Goal: Transaction & Acquisition: Purchase product/service

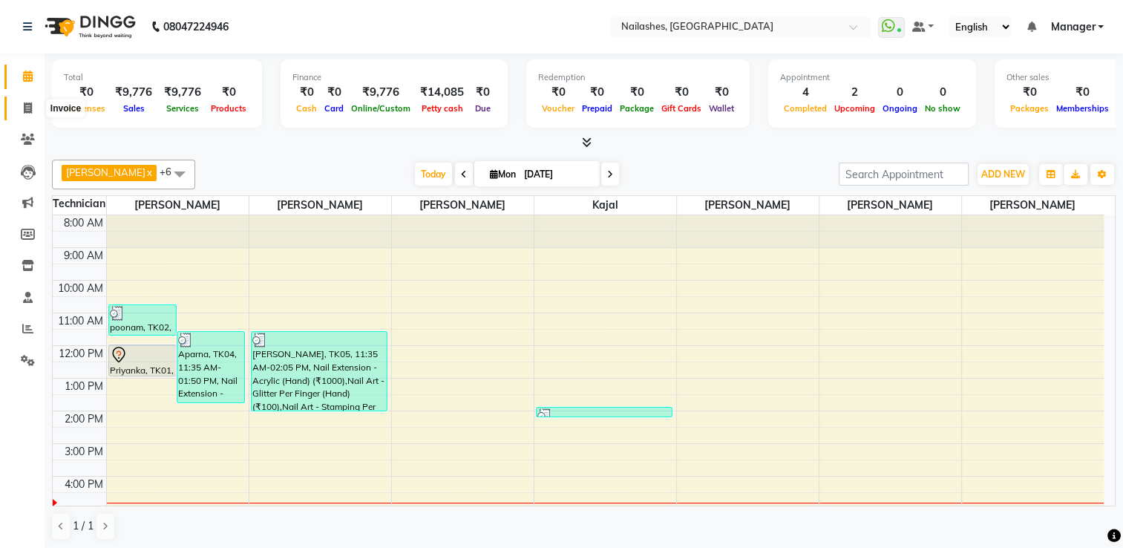
click at [26, 114] on icon at bounding box center [28, 107] width 8 height 11
select select "service"
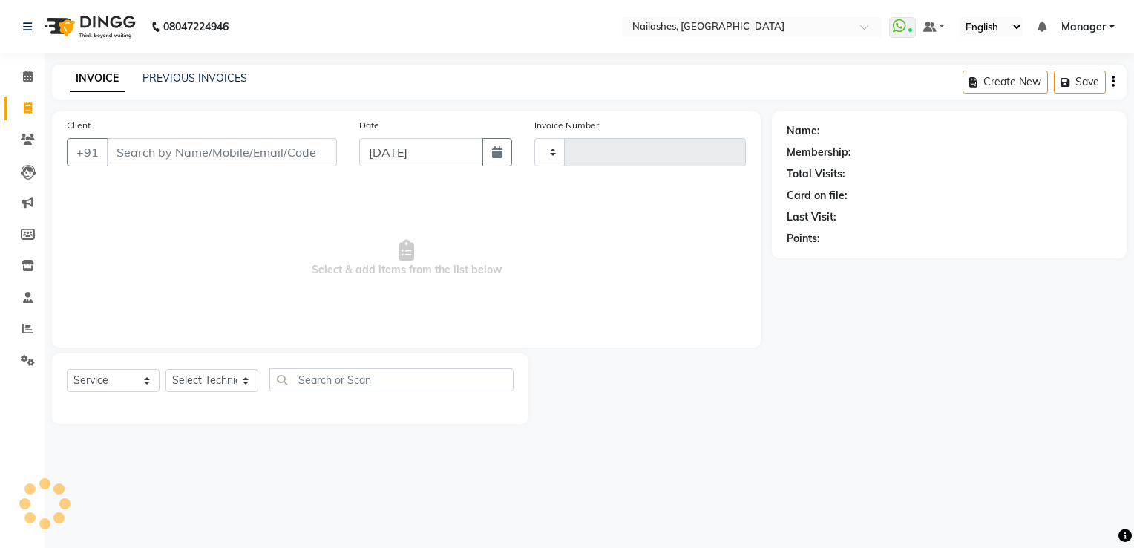
type input "1781"
select select "6579"
click at [154, 159] on input "Client" at bounding box center [222, 152] width 230 height 28
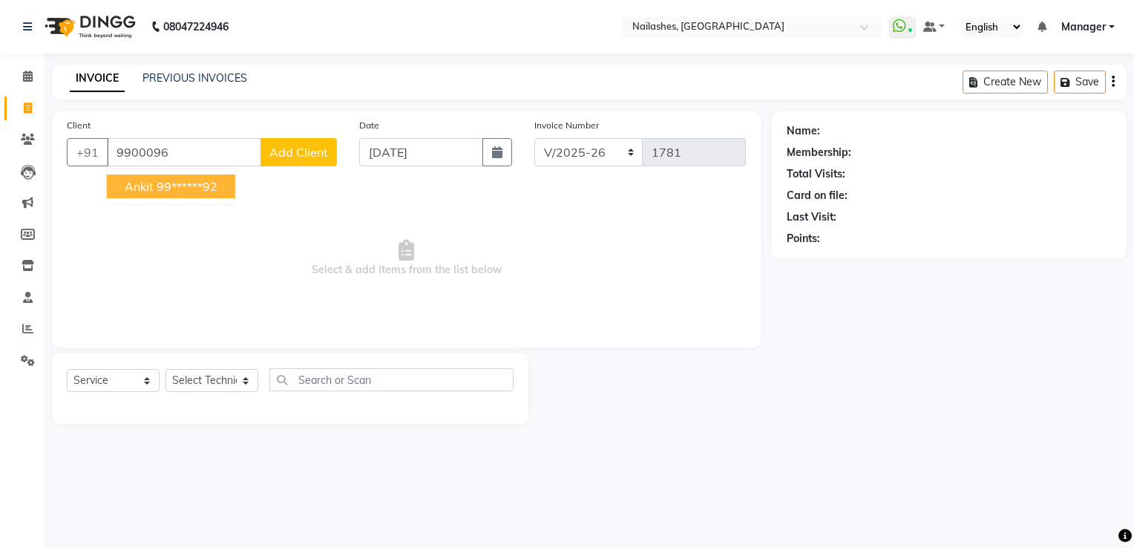
click at [213, 190] on ngb-highlight "99******92" at bounding box center [187, 186] width 61 height 15
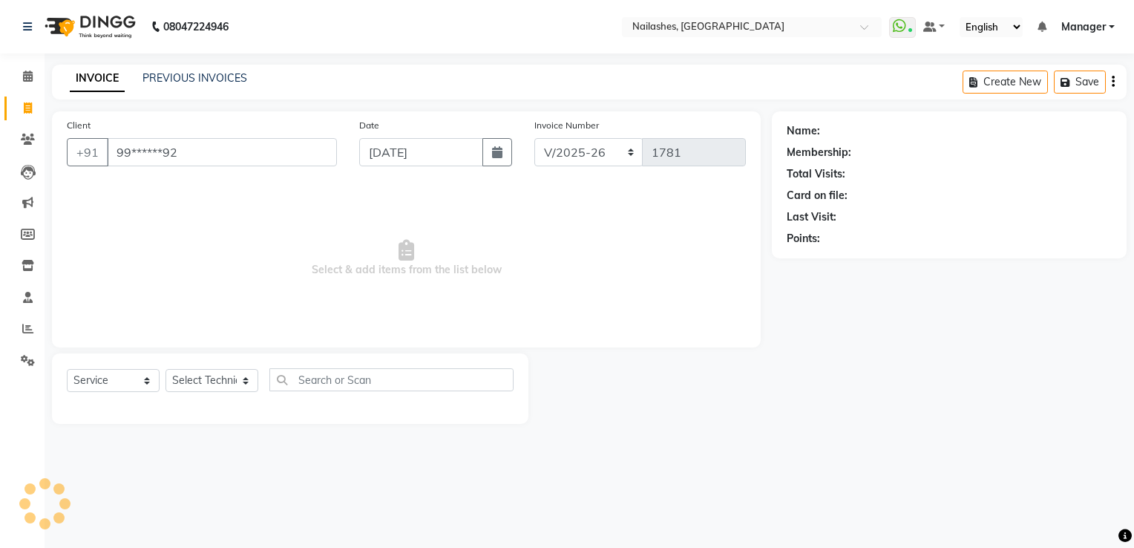
type input "99******92"
select select "1: Object"
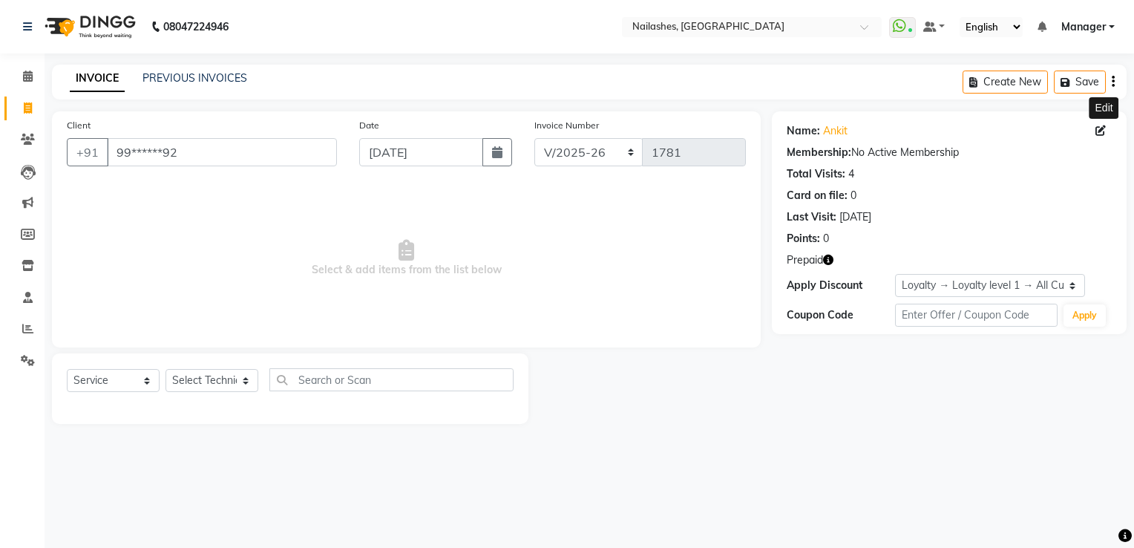
click at [1105, 129] on icon at bounding box center [1101, 130] width 10 height 10
select select "09"
select select "10"
select select "2000"
select select "21"
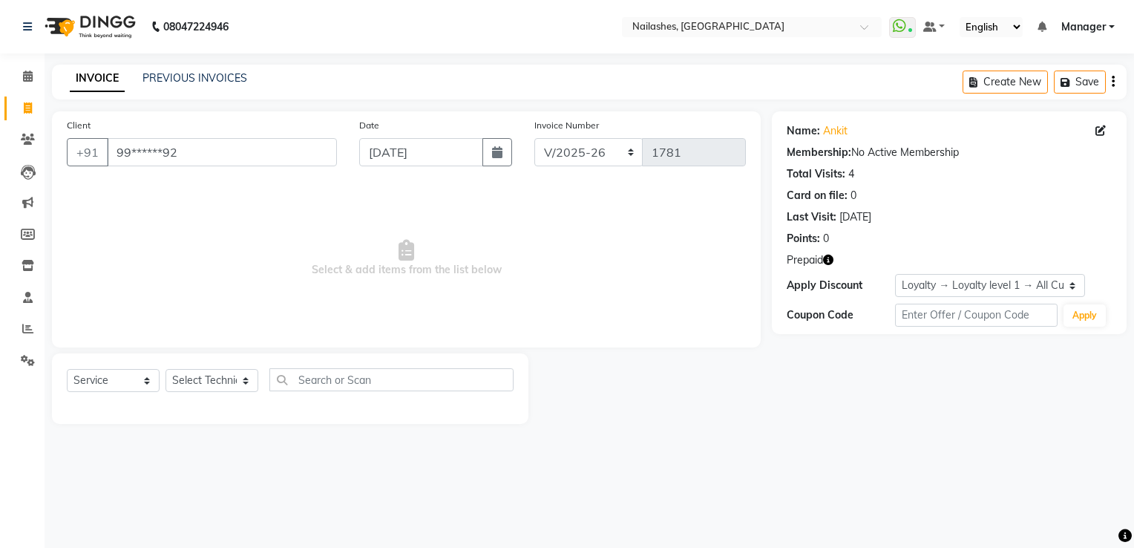
select select "female"
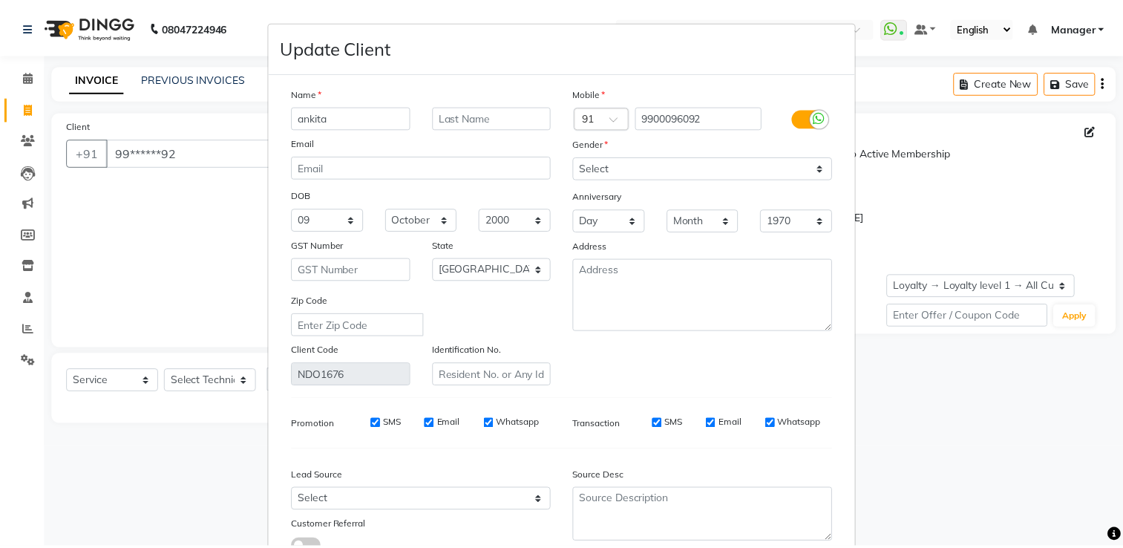
scroll to position [118, 0]
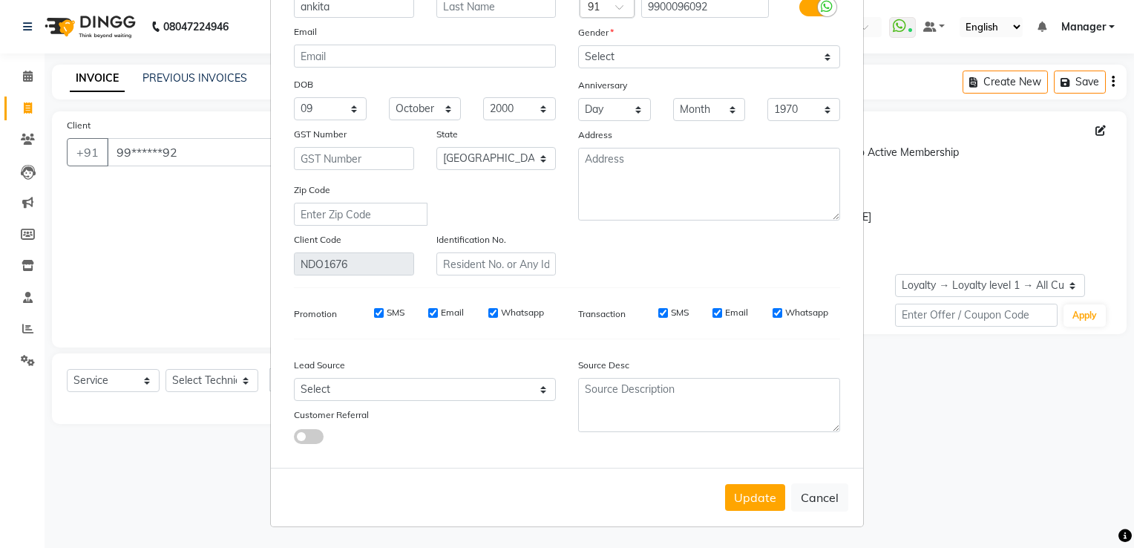
type input "ankita"
click at [730, 511] on div "Update Cancel" at bounding box center [567, 497] width 592 height 59
click at [748, 500] on button "Update" at bounding box center [755, 497] width 60 height 27
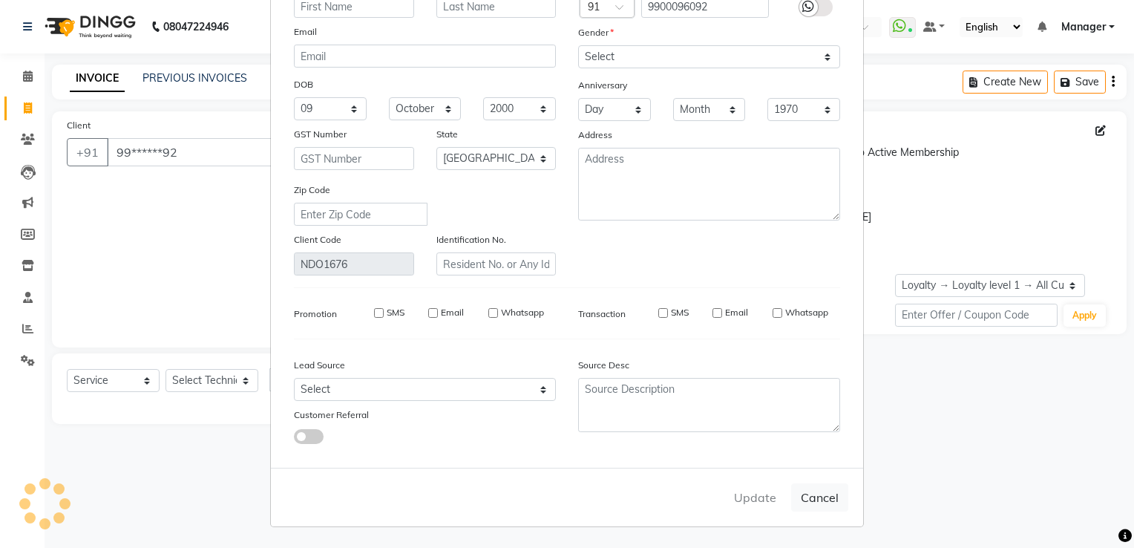
select select
select select "null"
select select
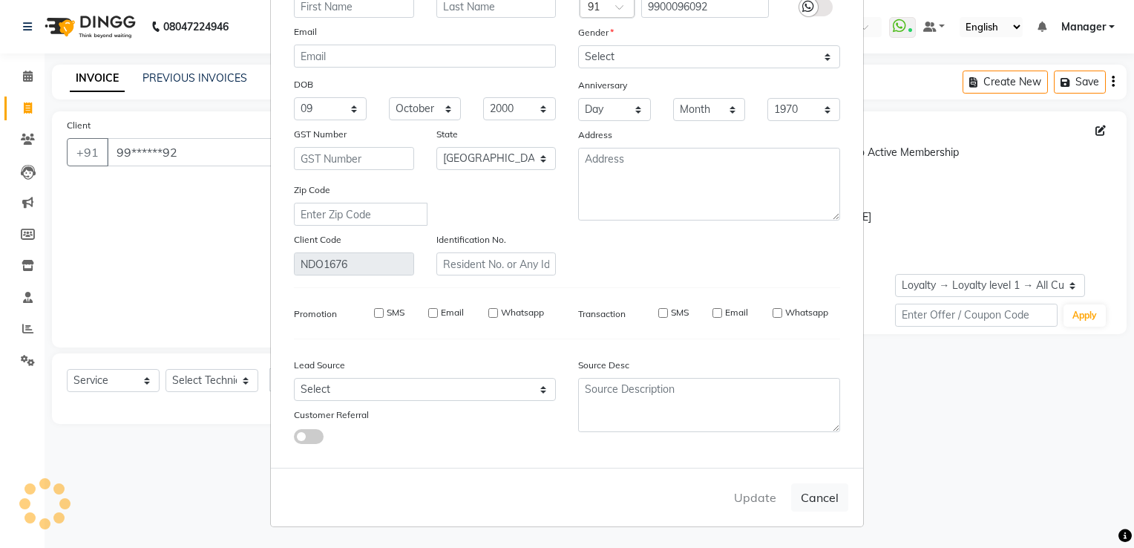
select select
checkbox input "false"
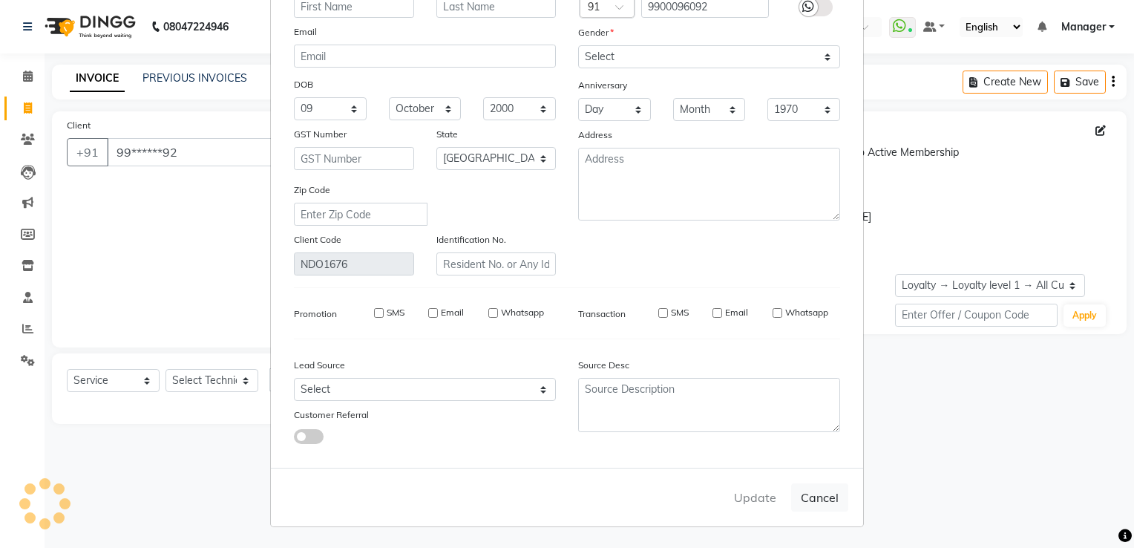
checkbox input "false"
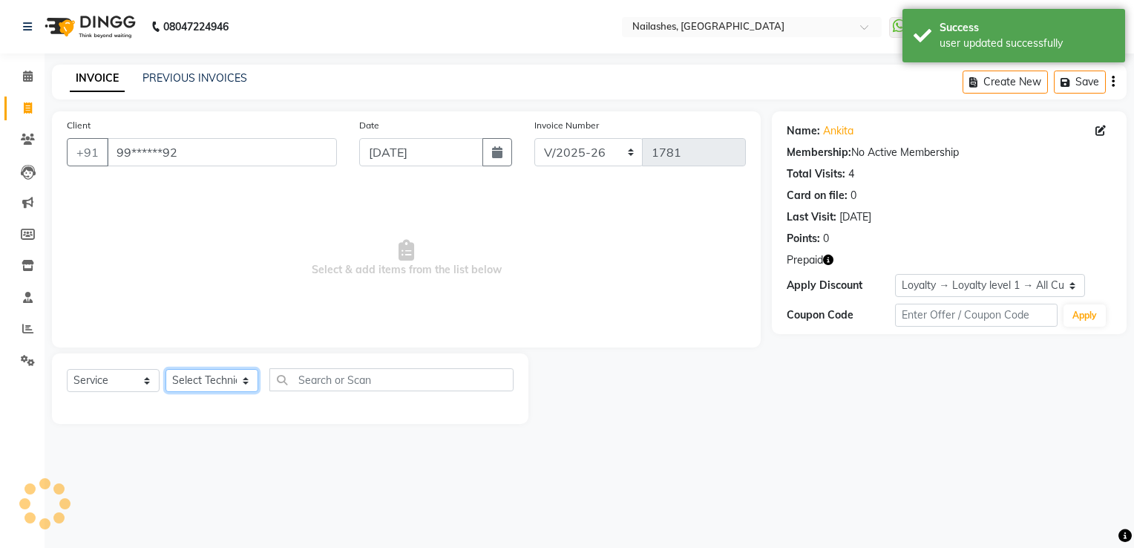
click at [203, 382] on select "Select Technician ARISH [PERSON_NAME] [PERSON_NAME] [PERSON_NAME] [PERSON_NAME]…" at bounding box center [212, 380] width 93 height 23
select select "1: Object"
select select "65406"
click at [166, 370] on select "Select Technician ARISH [PERSON_NAME] [PERSON_NAME] [PERSON_NAME] [PERSON_NAME]…" at bounding box center [212, 380] width 93 height 23
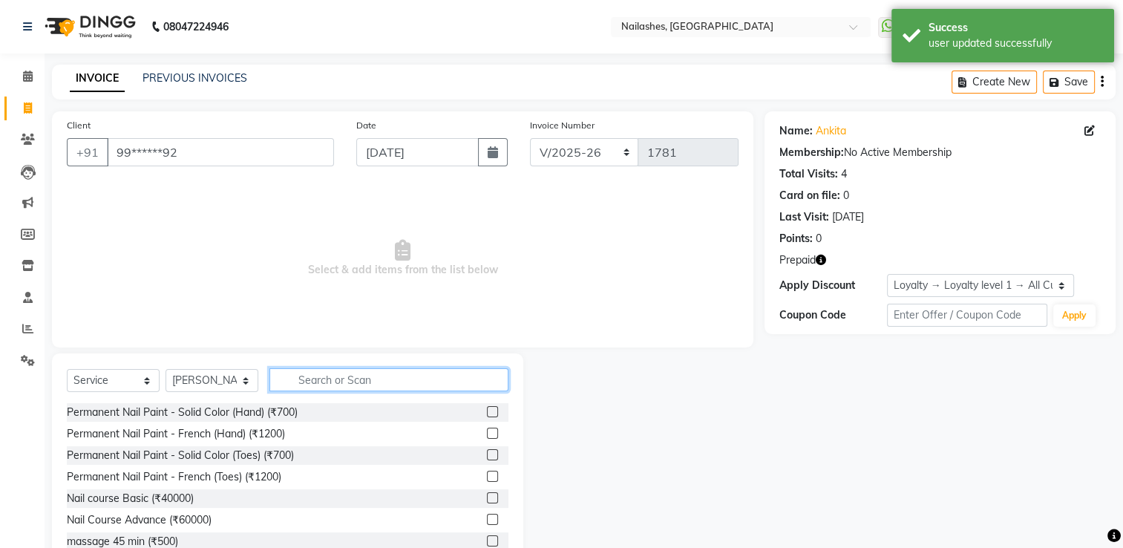
click at [295, 382] on input "text" at bounding box center [388, 379] width 239 height 23
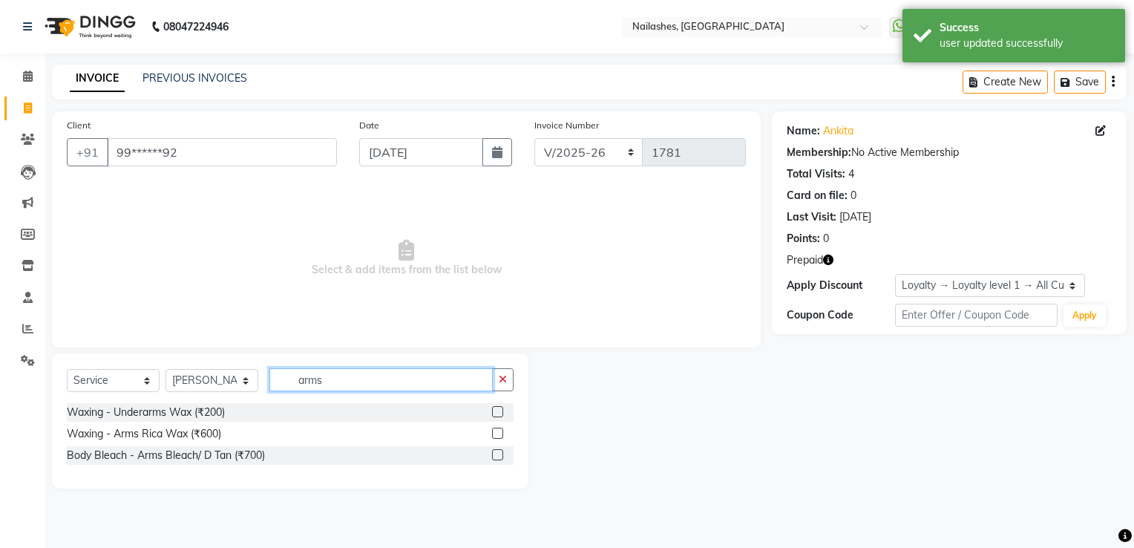
type input "arms"
click at [494, 412] on label at bounding box center [497, 411] width 11 height 11
click at [494, 412] on input "checkbox" at bounding box center [497, 413] width 10 height 10
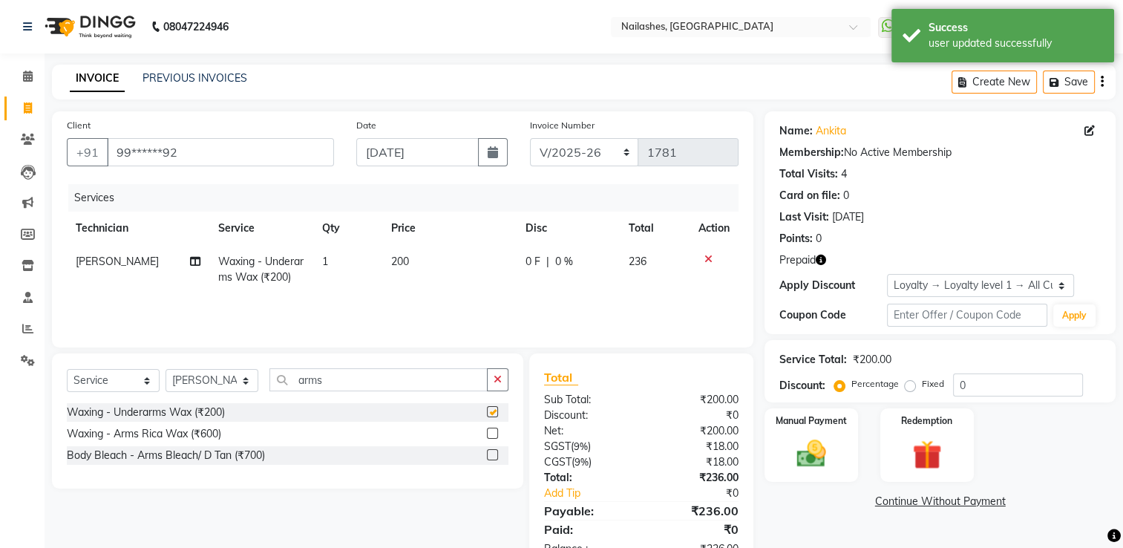
checkbox input "false"
click at [493, 435] on label at bounding box center [492, 433] width 11 height 11
click at [493, 435] on input "checkbox" at bounding box center [492, 434] width 10 height 10
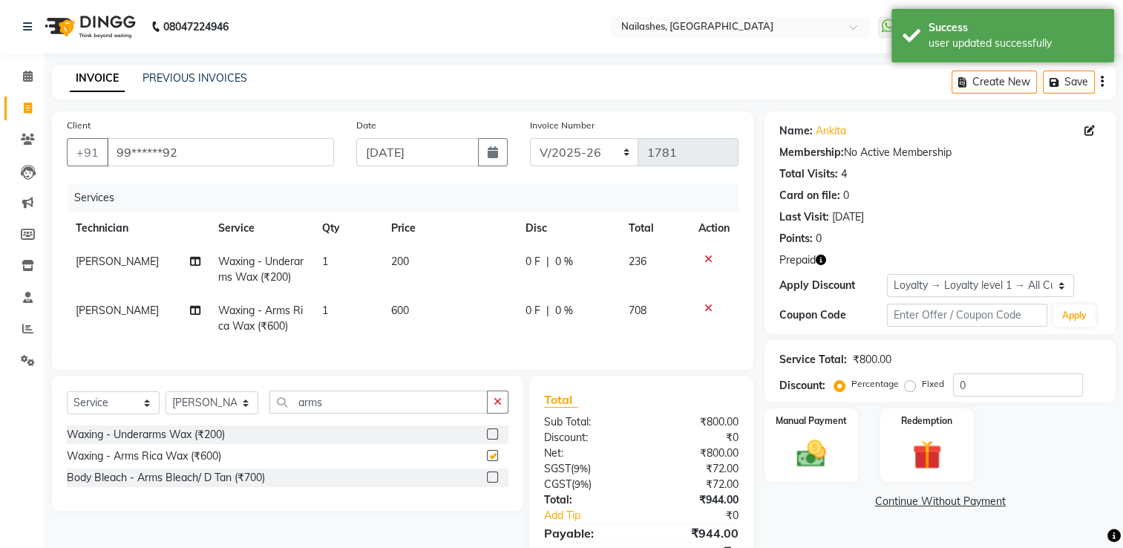
checkbox input "false"
click at [362, 413] on input "arms" at bounding box center [378, 401] width 218 height 23
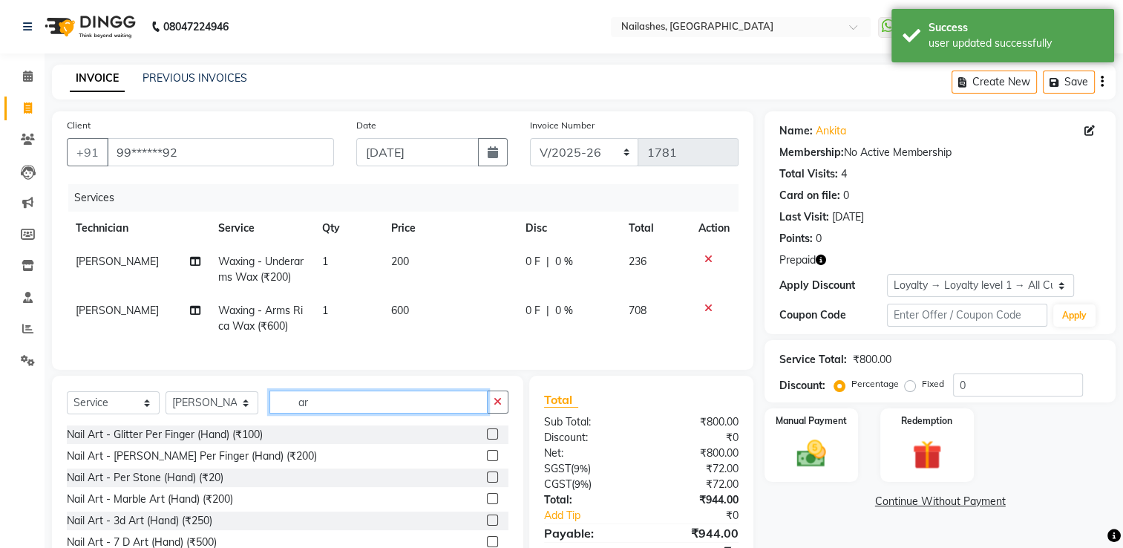
type input "a"
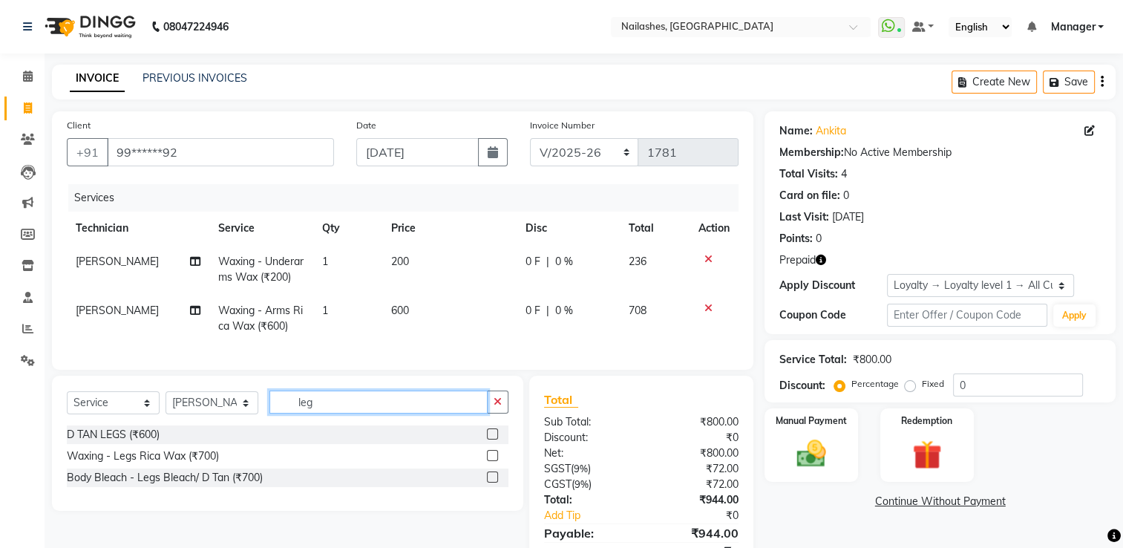
type input "leg"
click at [494, 461] on label at bounding box center [492, 455] width 11 height 11
click at [494, 461] on input "checkbox" at bounding box center [492, 456] width 10 height 10
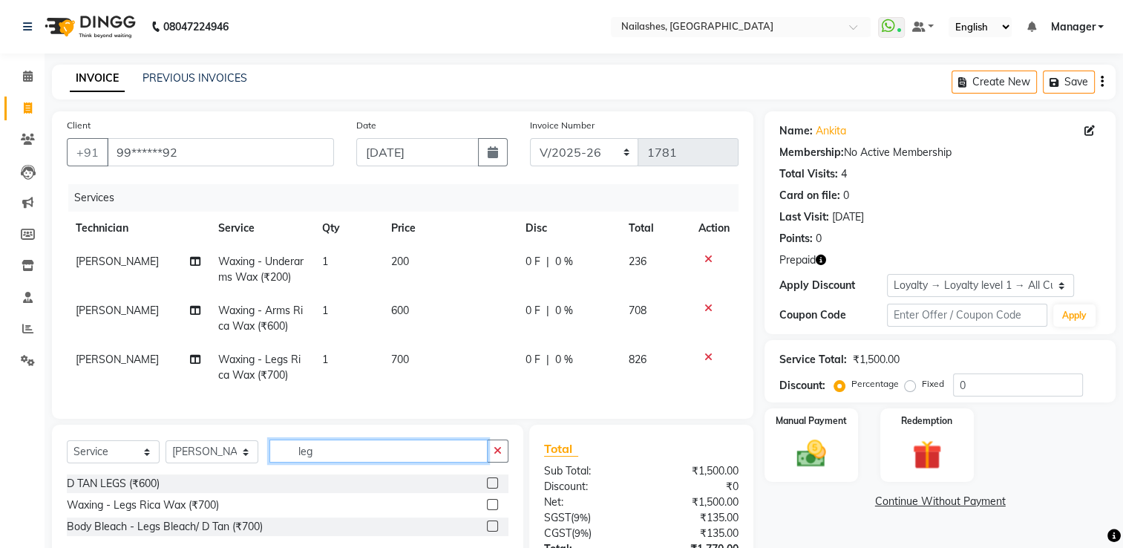
checkbox input "false"
click at [381, 458] on input "leg" at bounding box center [378, 450] width 218 height 23
type input "l"
type input "thre"
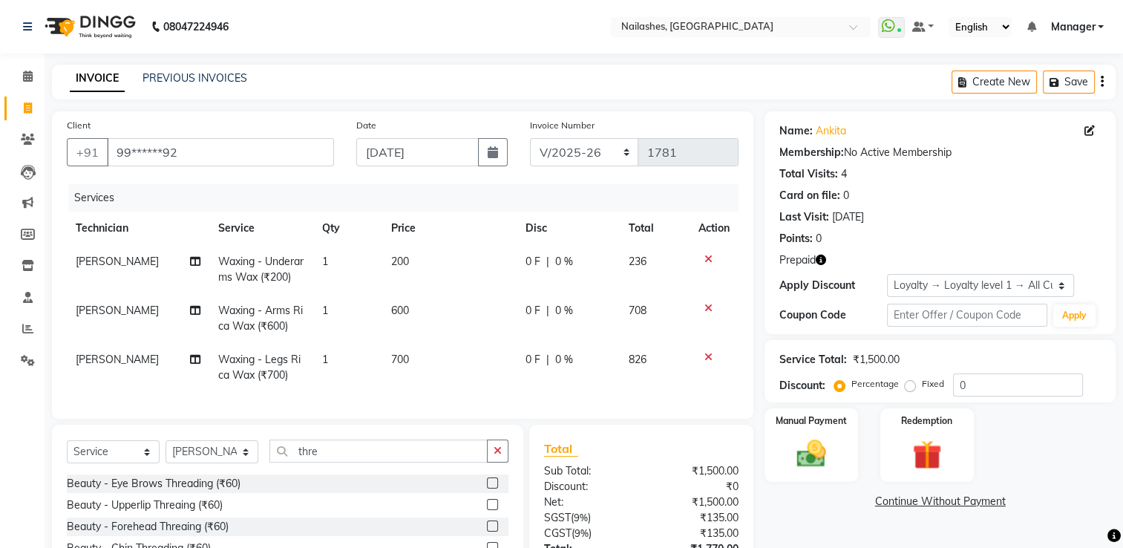
click at [488, 488] on label at bounding box center [492, 482] width 11 height 11
click at [488, 488] on input "checkbox" at bounding box center [492, 484] width 10 height 10
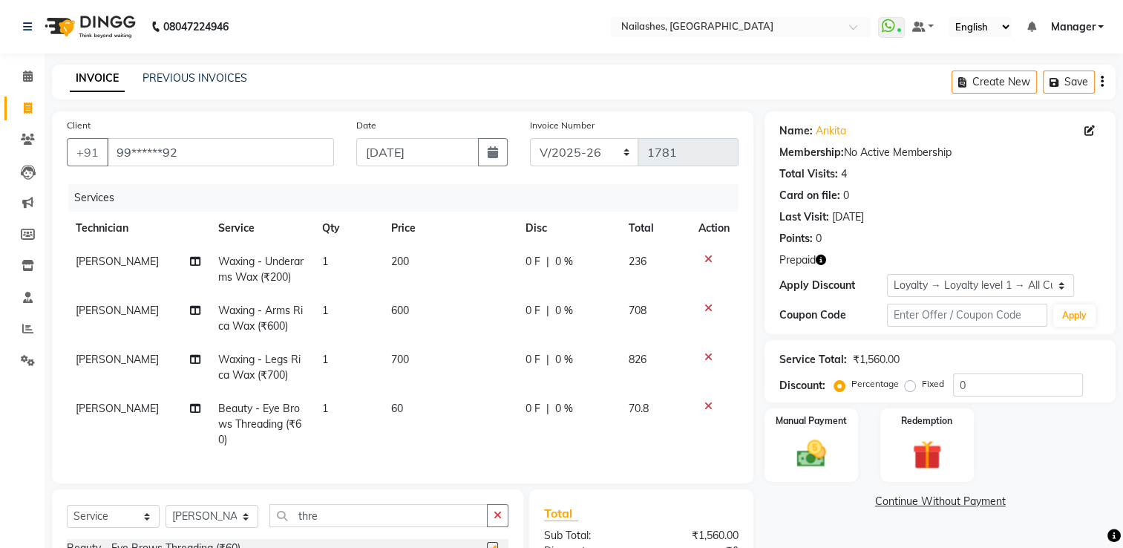
checkbox input "false"
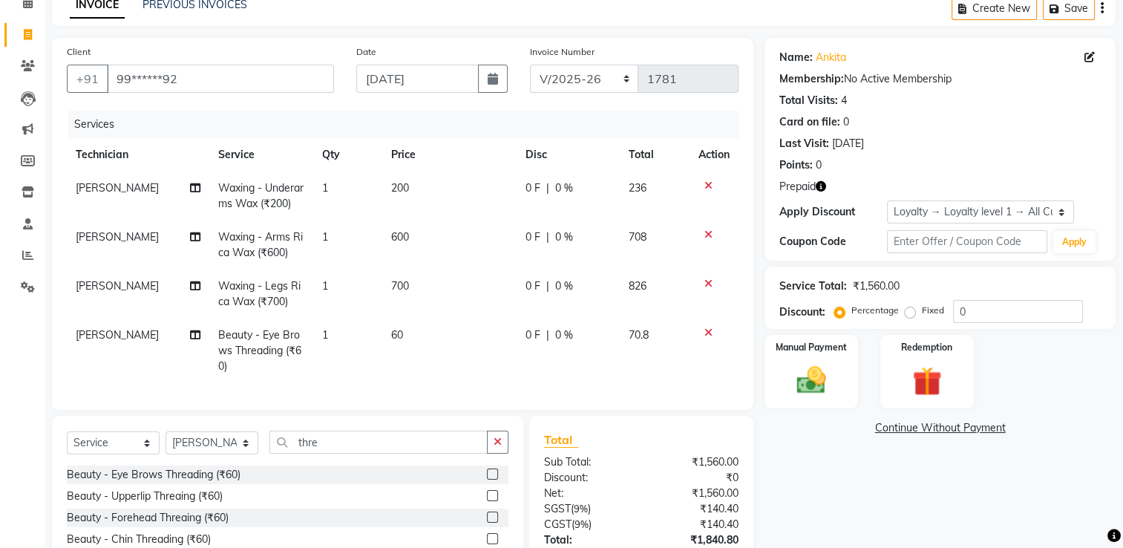
scroll to position [74, 0]
click at [494, 500] on label at bounding box center [492, 494] width 11 height 11
click at [494, 500] on input "checkbox" at bounding box center [492, 496] width 10 height 10
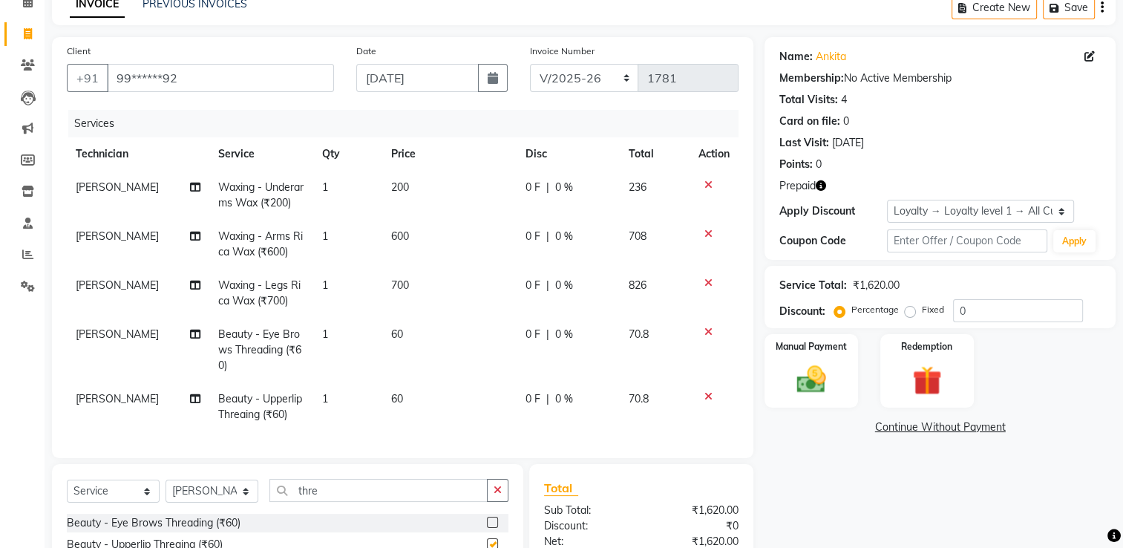
checkbox input "false"
click at [709, 393] on icon at bounding box center [708, 396] width 8 height 10
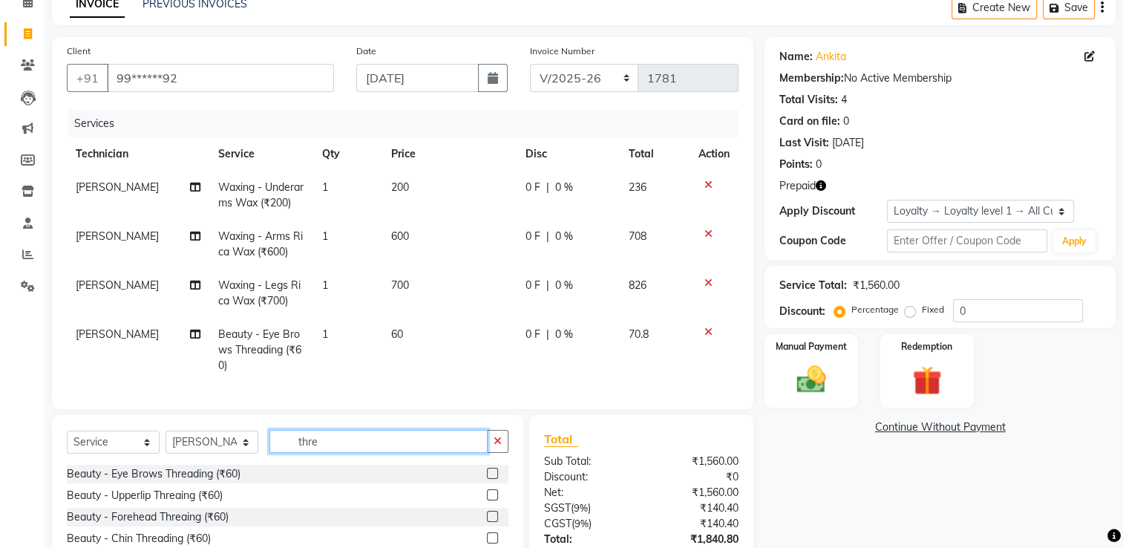
click at [339, 451] on input "thre" at bounding box center [378, 441] width 218 height 23
type input "t"
type input "wax"
click at [487, 500] on label at bounding box center [492, 494] width 11 height 11
click at [487, 500] on input "checkbox" at bounding box center [492, 496] width 10 height 10
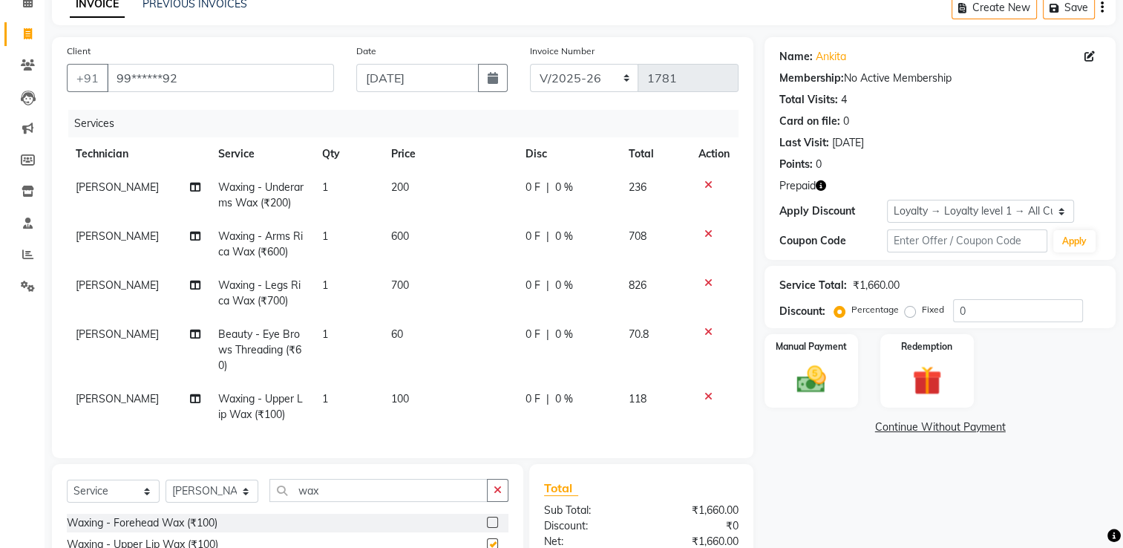
checkbox input "false"
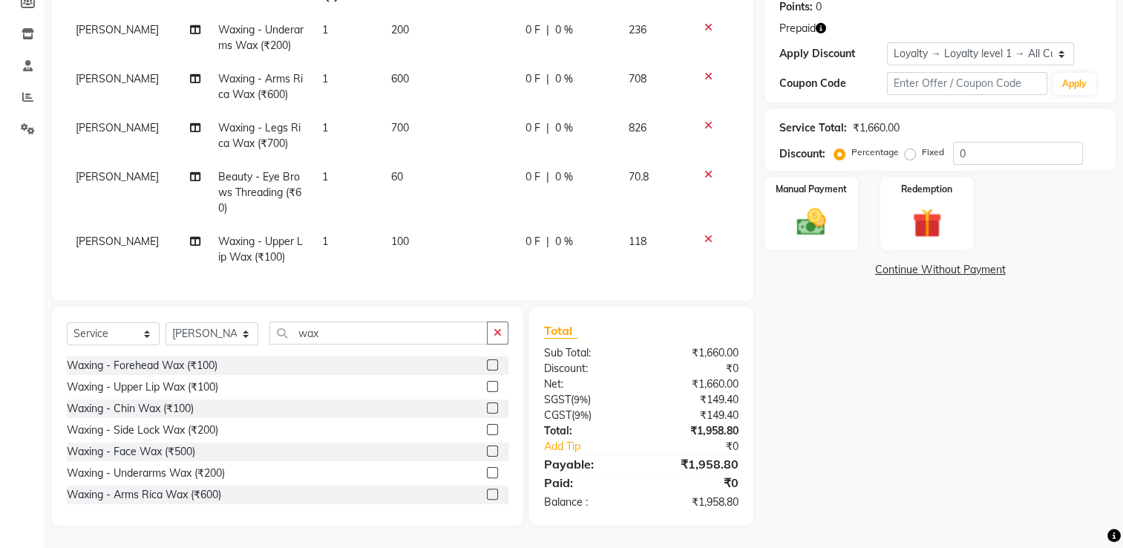
scroll to position [243, 0]
click at [820, 23] on icon "button" at bounding box center [821, 28] width 10 height 10
click at [814, 474] on div "Name: Ankita Membership: No Active Membership Total Visits: 4 Card on file: 0 L…" at bounding box center [946, 203] width 362 height 646
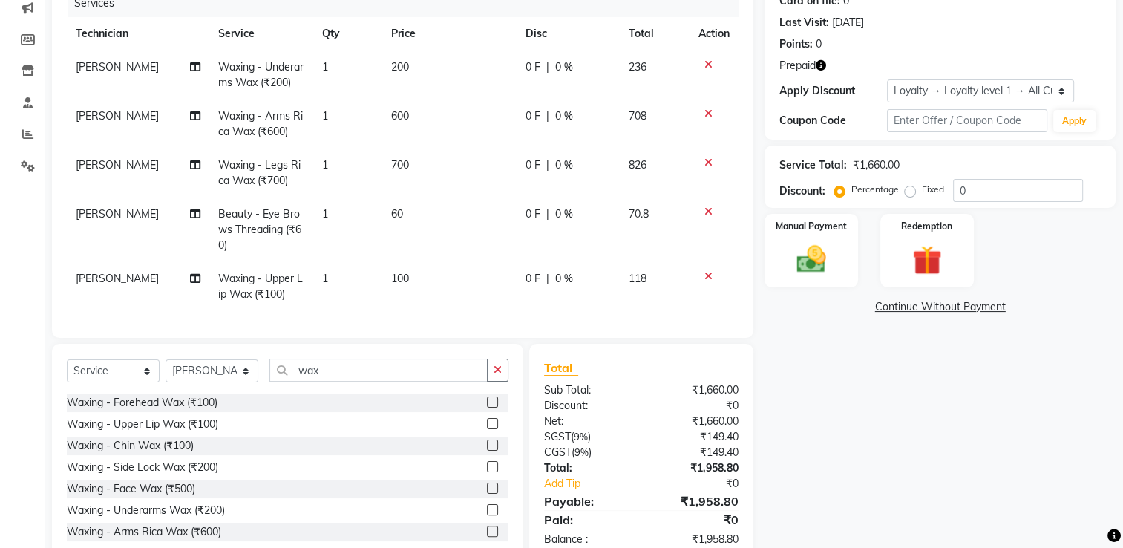
scroll to position [169, 0]
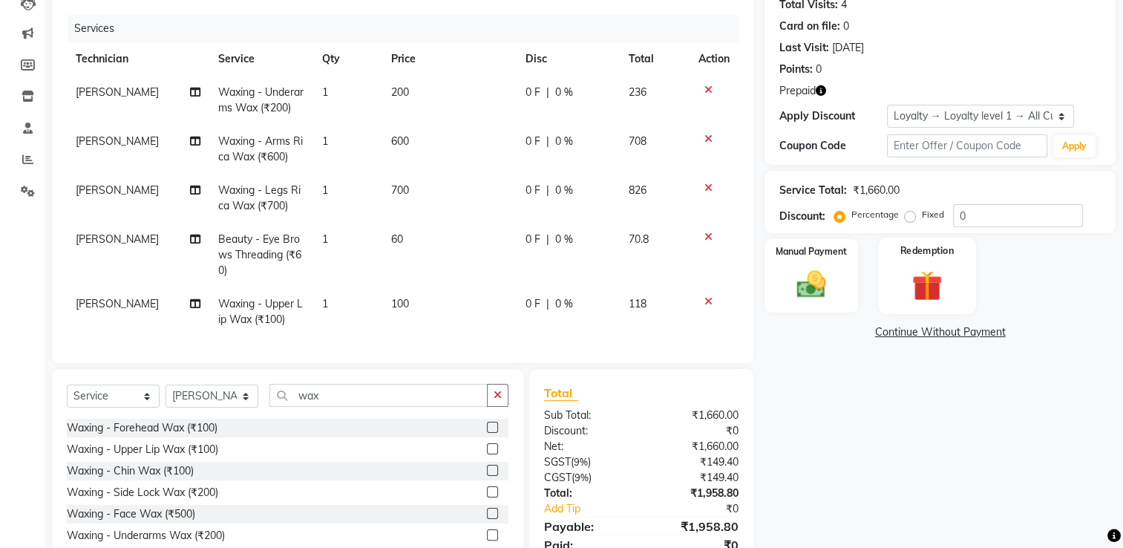
click at [938, 272] on img at bounding box center [927, 286] width 50 height 38
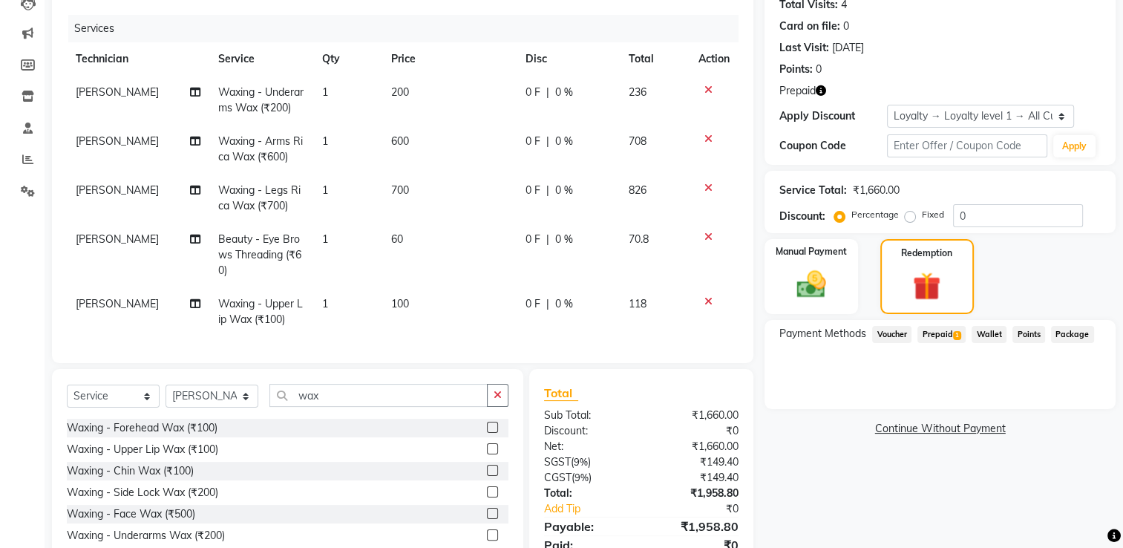
click at [948, 335] on span "Prepaid 1" at bounding box center [942, 334] width 48 height 17
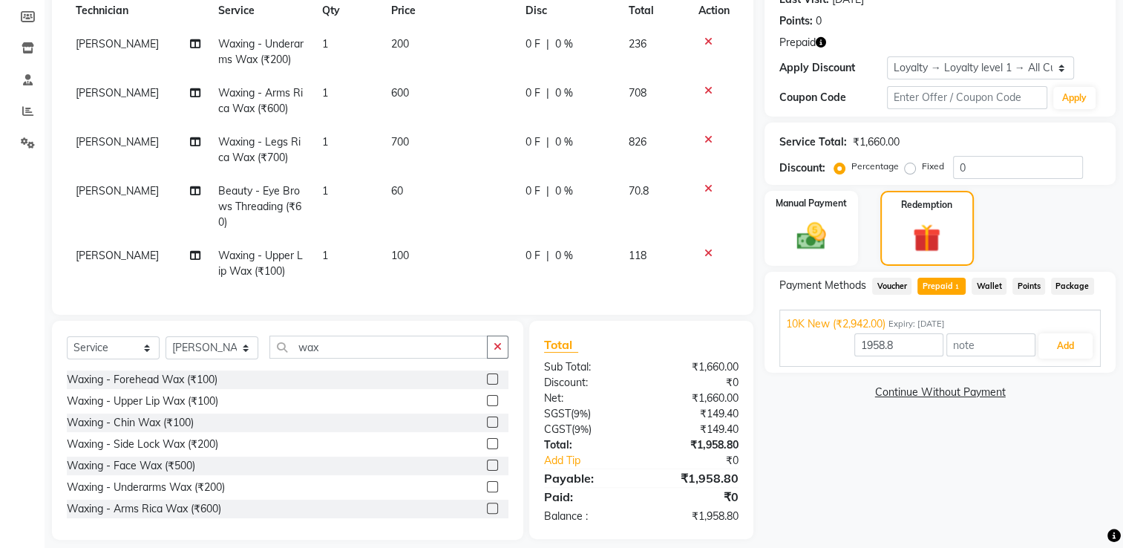
scroll to position [243, 0]
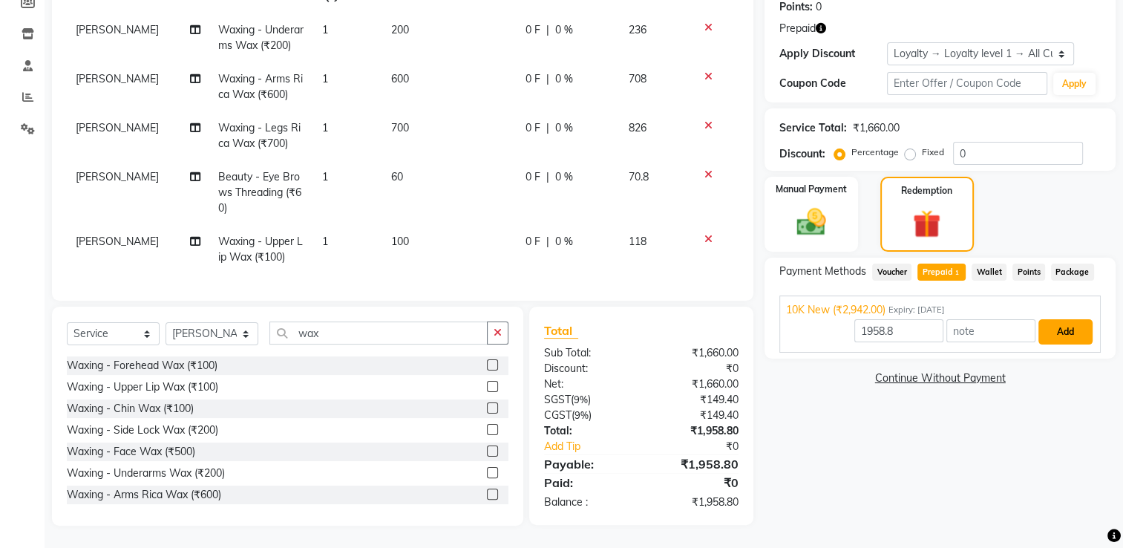
click at [1048, 322] on button "Add" at bounding box center [1066, 331] width 54 height 25
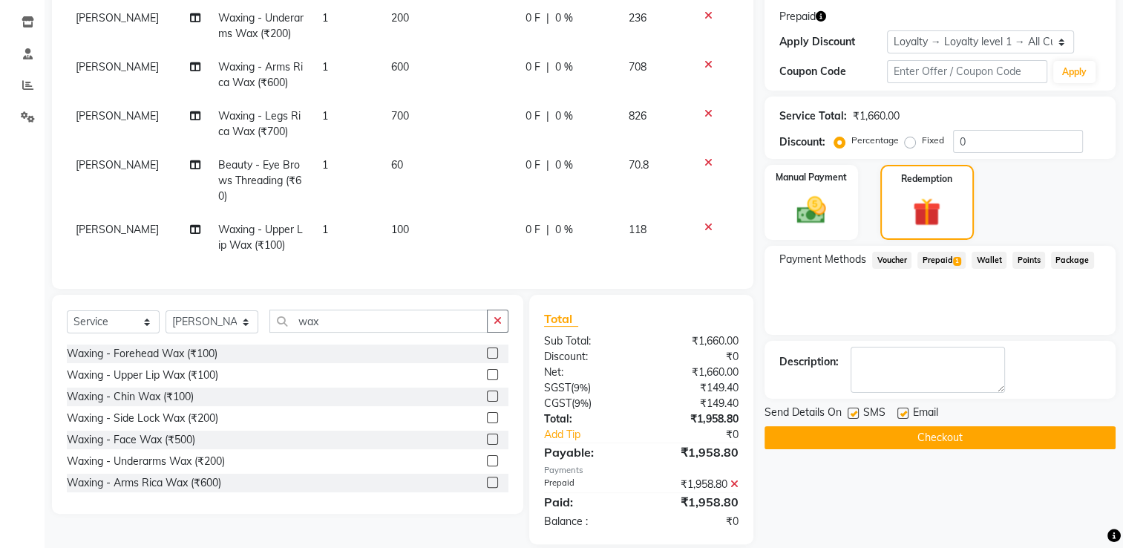
click at [877, 431] on button "Checkout" at bounding box center [940, 437] width 351 height 23
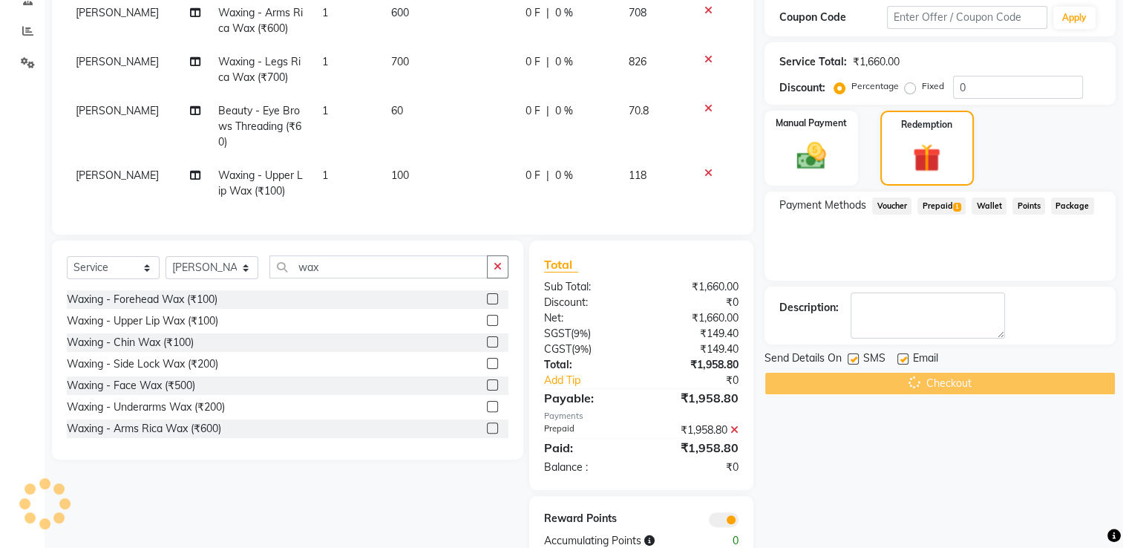
scroll to position [347, 0]
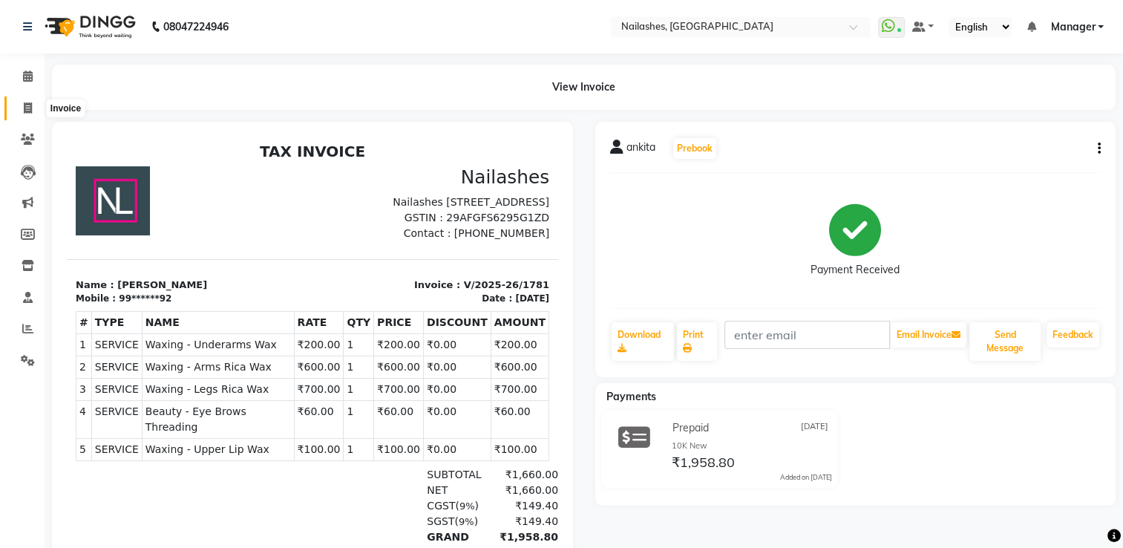
click at [30, 109] on icon at bounding box center [28, 107] width 8 height 11
select select "service"
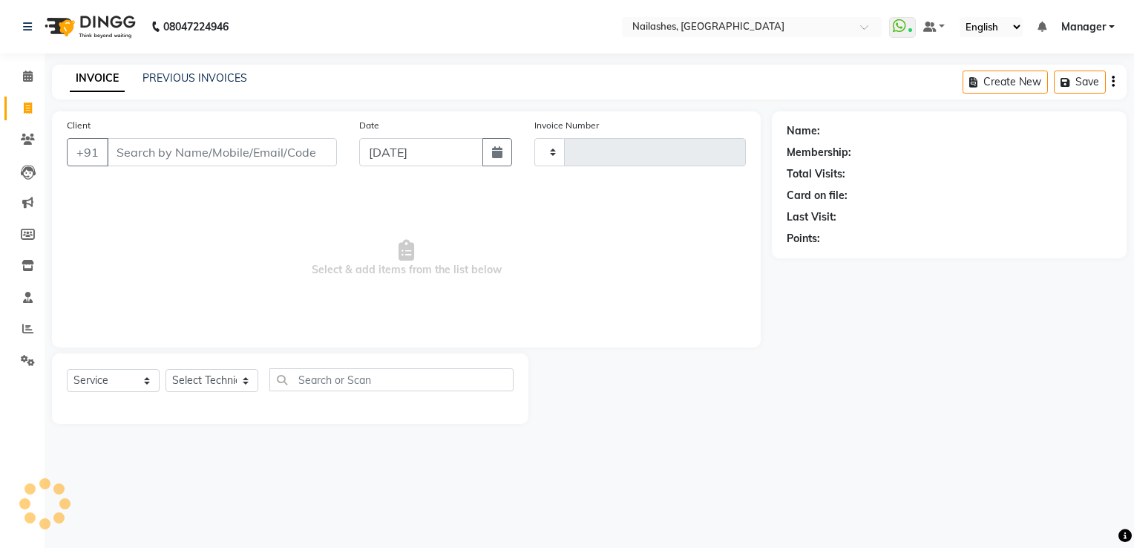
type input "1782"
select select "6579"
click at [23, 76] on icon at bounding box center [28, 76] width 10 height 11
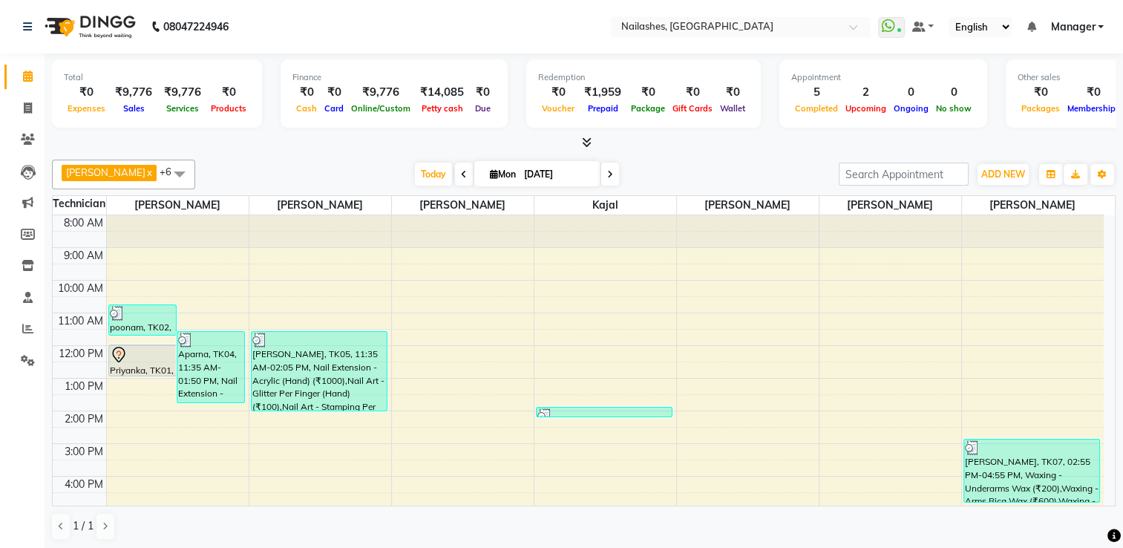
click at [607, 172] on icon at bounding box center [610, 174] width 6 height 9
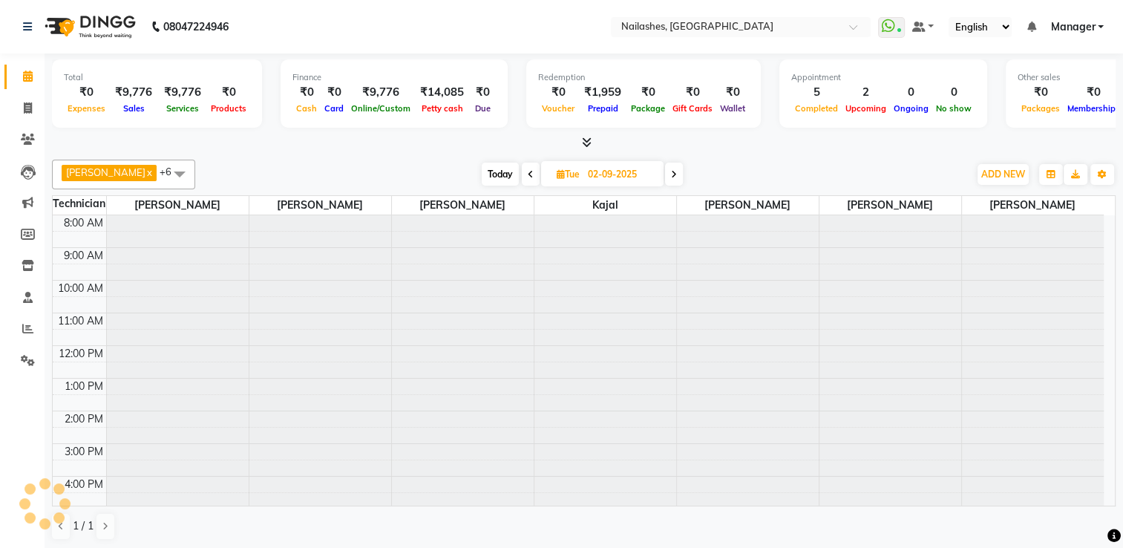
scroll to position [130, 0]
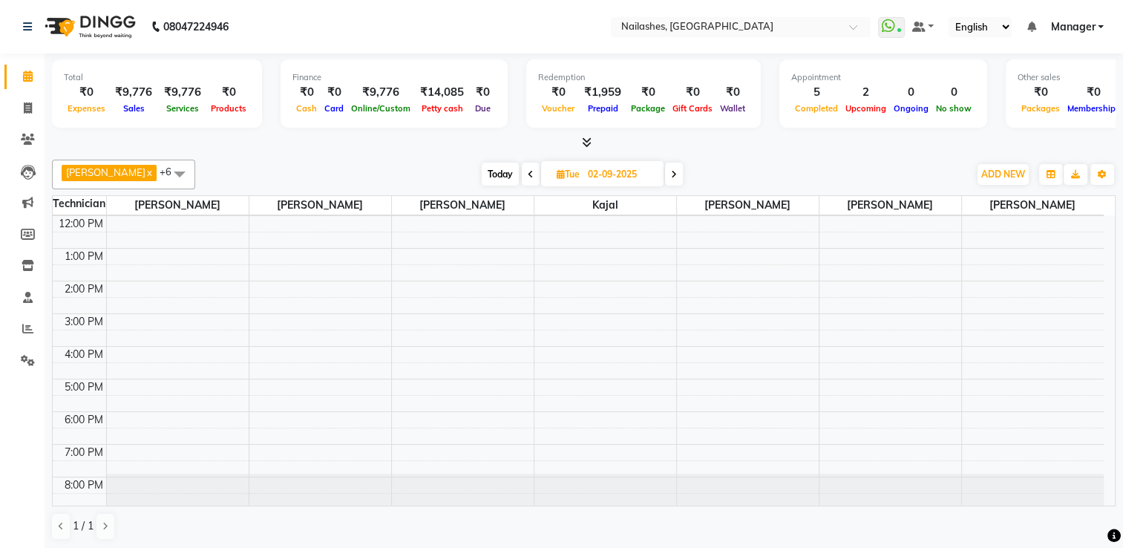
click at [665, 167] on span at bounding box center [674, 174] width 18 height 23
type input "03-09-2025"
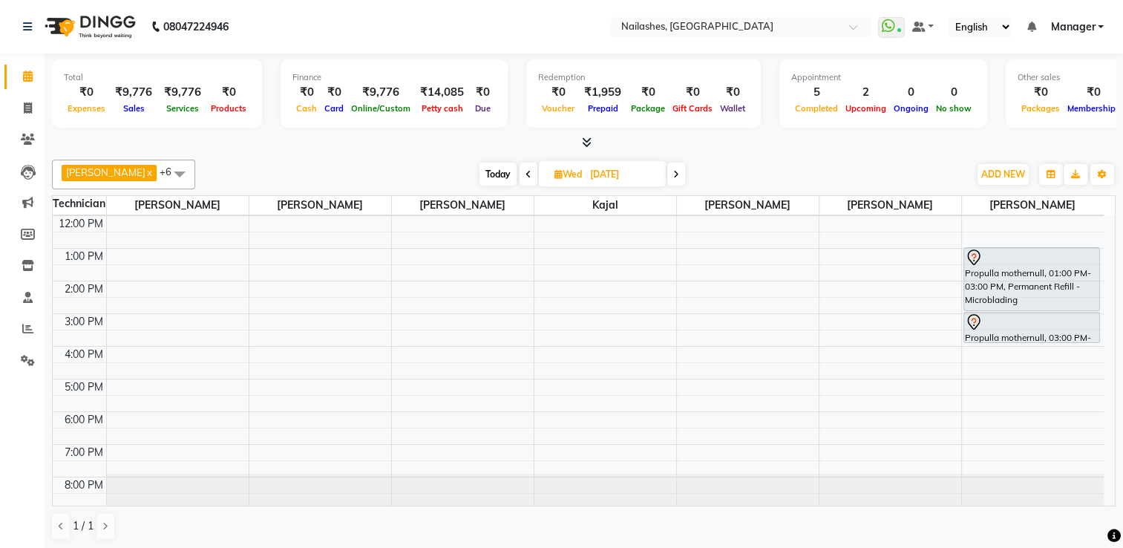
click at [306, 283] on div "8:00 AM 9:00 AM 10:00 AM 11:00 AM 12:00 PM 1:00 PM 2:00 PM 3:00 PM 4:00 PM 5:00…" at bounding box center [578, 297] width 1051 height 424
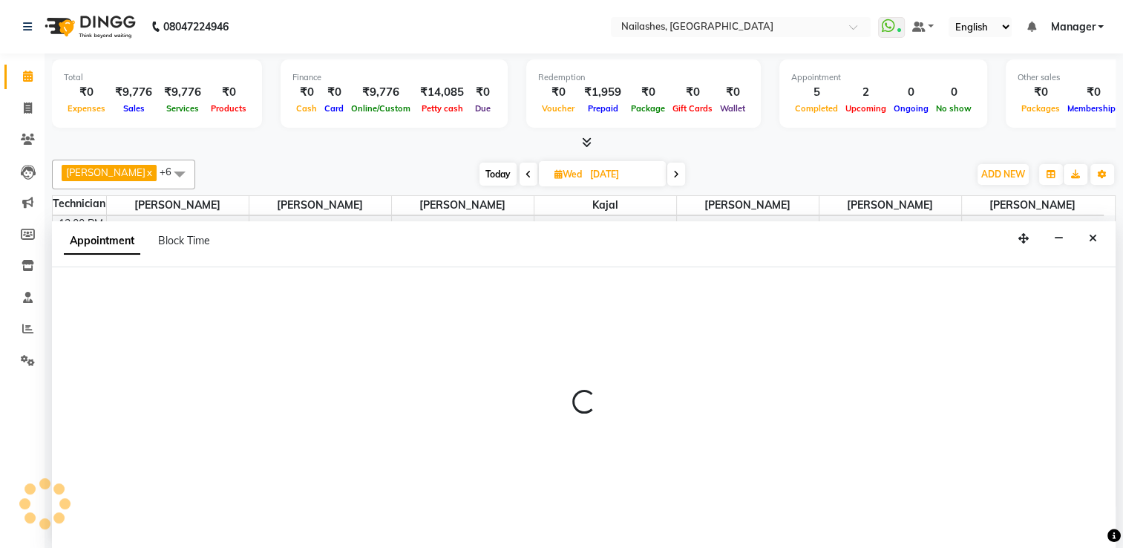
scroll to position [0, 0]
select select "84916"
select select "840"
select select "tentative"
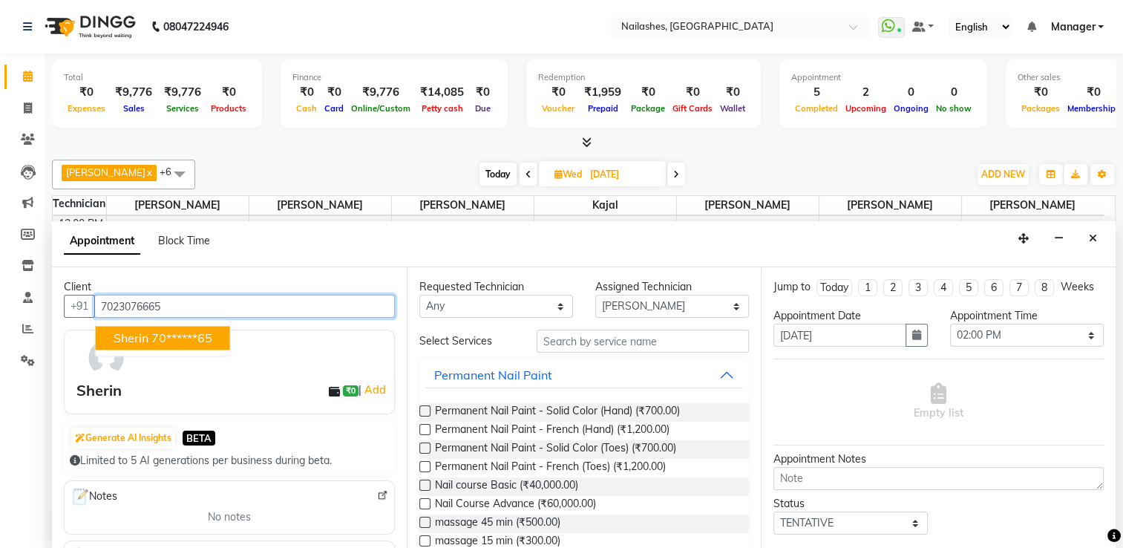
click at [188, 334] on ngb-highlight "70******65" at bounding box center [181, 337] width 61 height 15
type input "70******65"
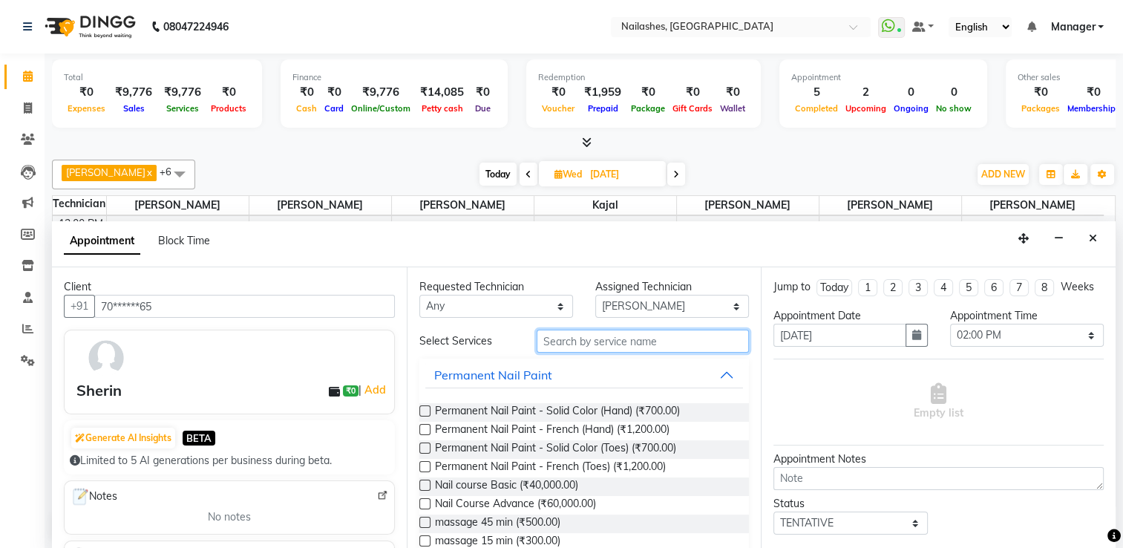
click at [587, 348] on input "text" at bounding box center [643, 341] width 212 height 23
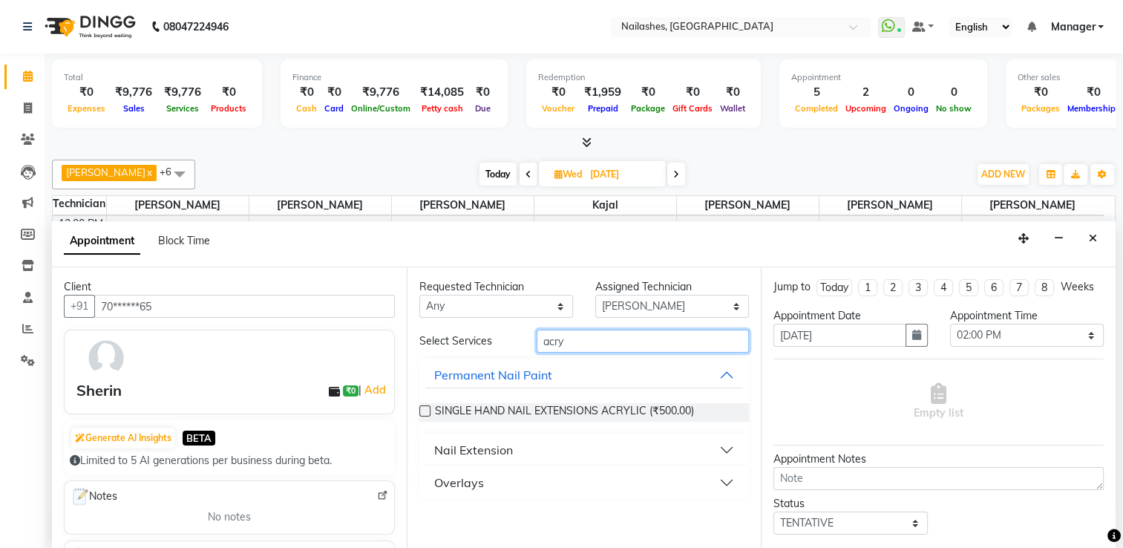
type input "acry"
click at [722, 441] on button "Nail Extension" at bounding box center [584, 449] width 318 height 27
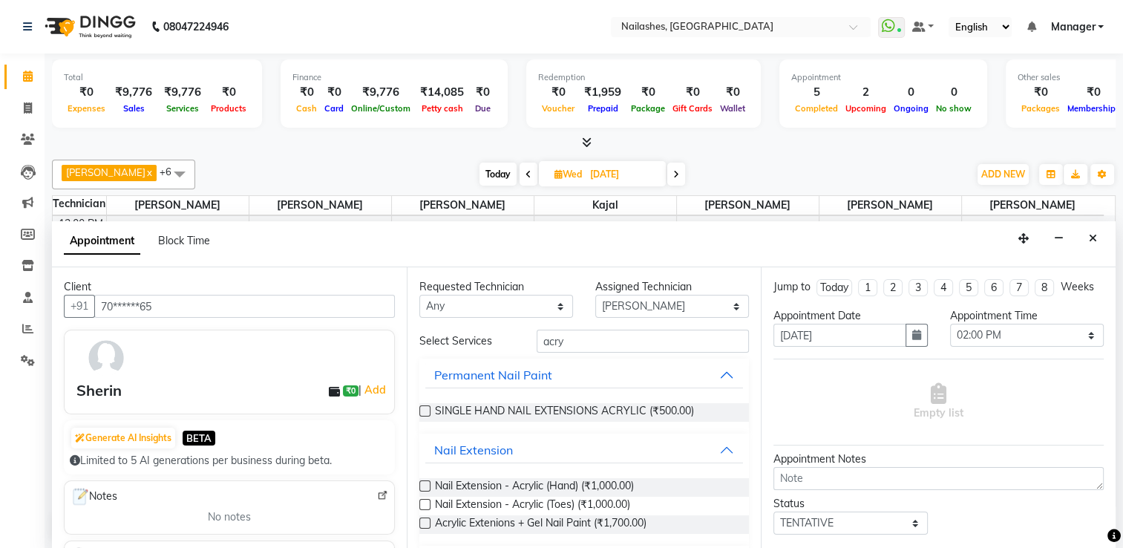
click at [425, 482] on label at bounding box center [424, 485] width 11 height 11
click at [425, 483] on input "checkbox" at bounding box center [424, 488] width 10 height 10
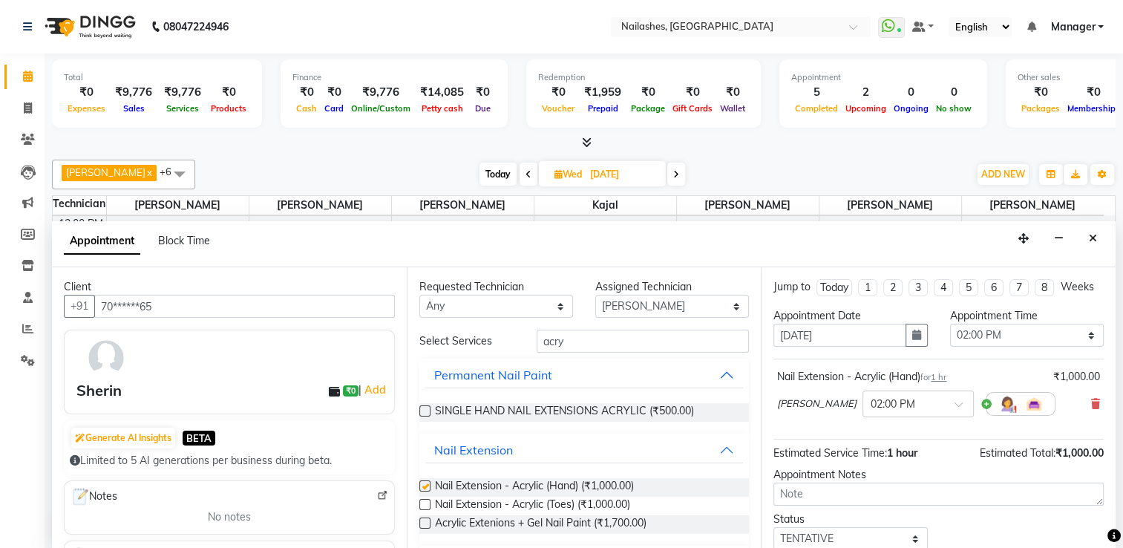
checkbox input "false"
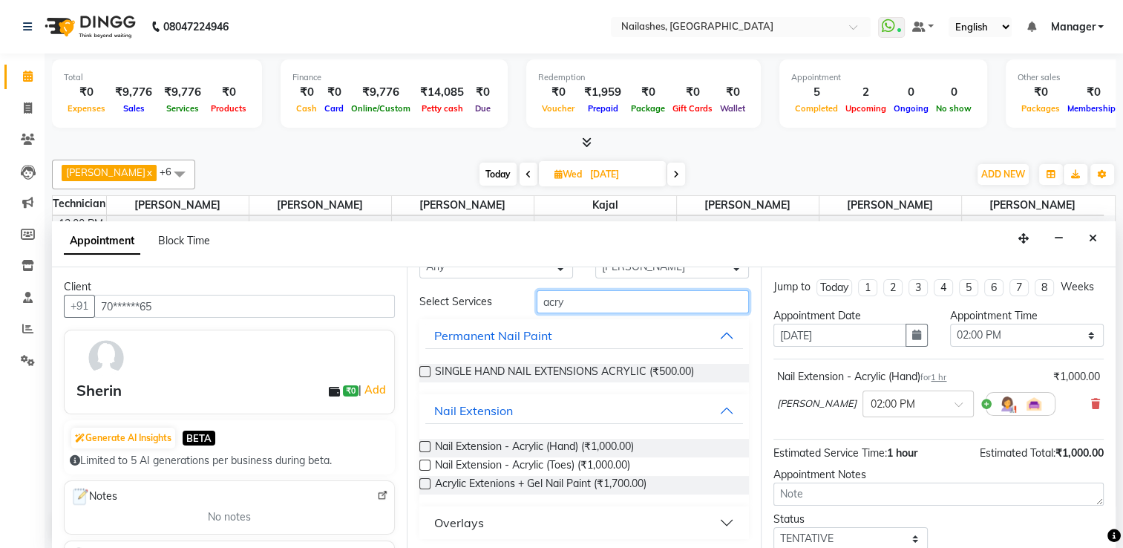
click at [585, 294] on input "acry" at bounding box center [643, 301] width 212 height 23
type input "a"
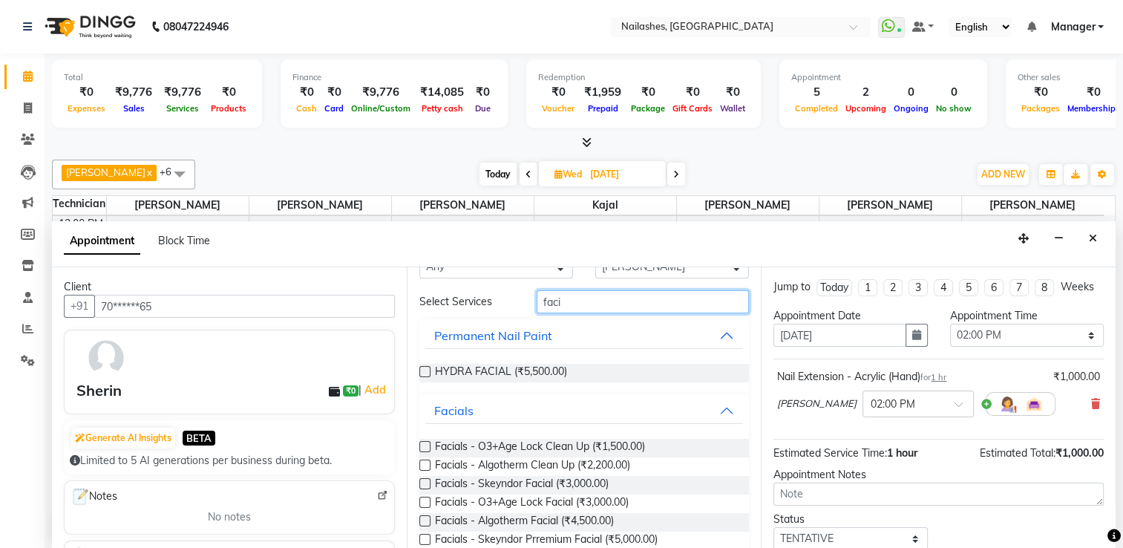
type input "faci"
click at [422, 500] on label at bounding box center [424, 502] width 11 height 11
click at [422, 500] on input "checkbox" at bounding box center [424, 504] width 10 height 10
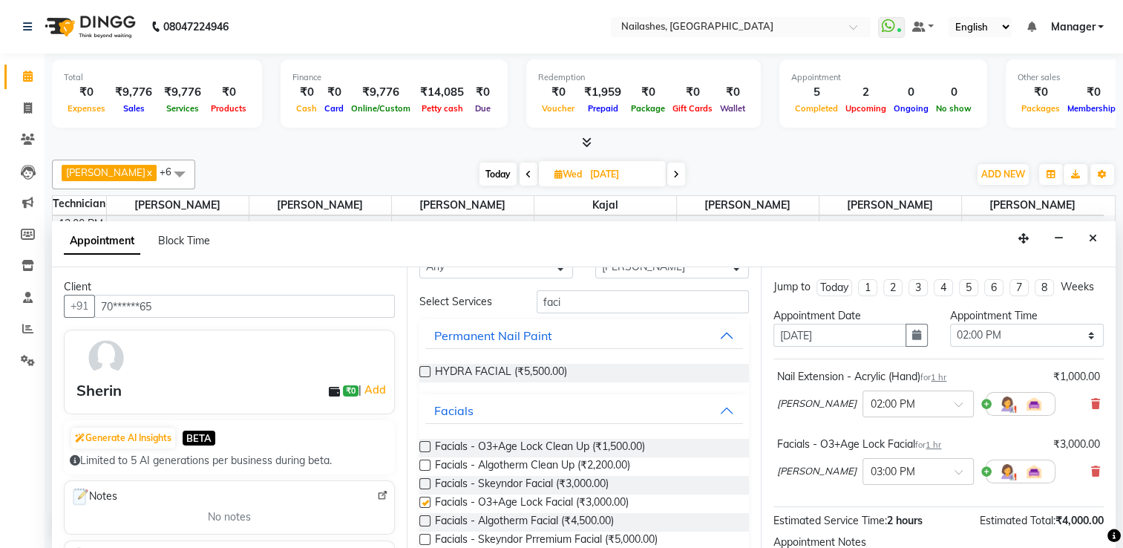
checkbox input "false"
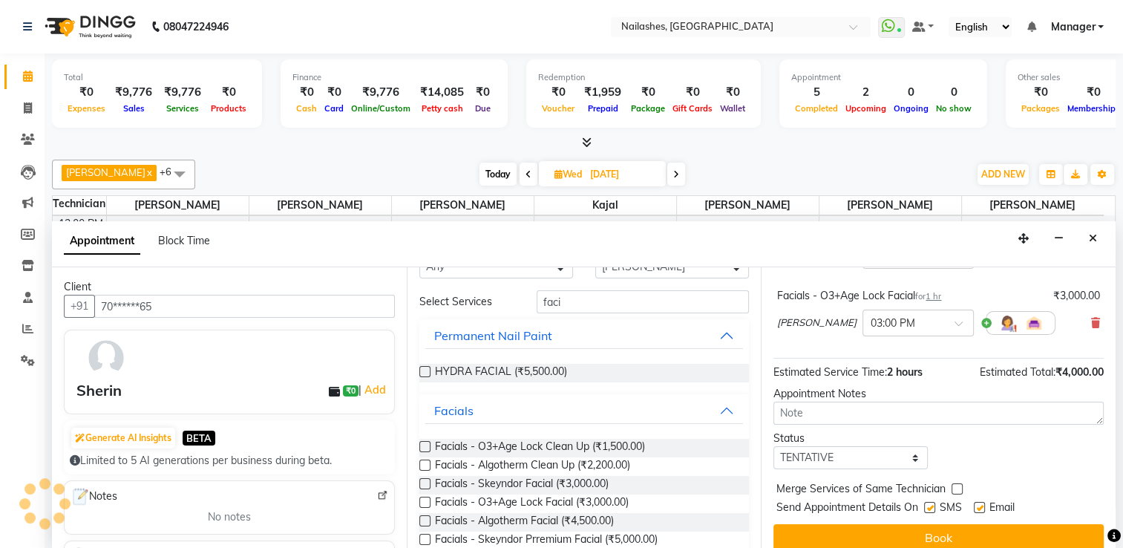
scroll to position [174, 0]
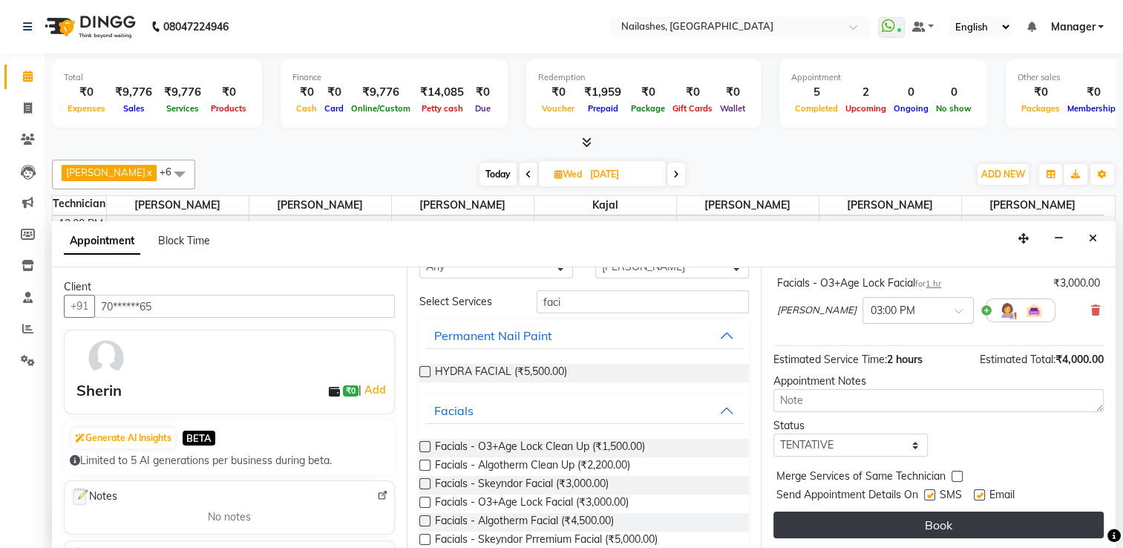
click at [944, 515] on button "Book" at bounding box center [939, 524] width 330 height 27
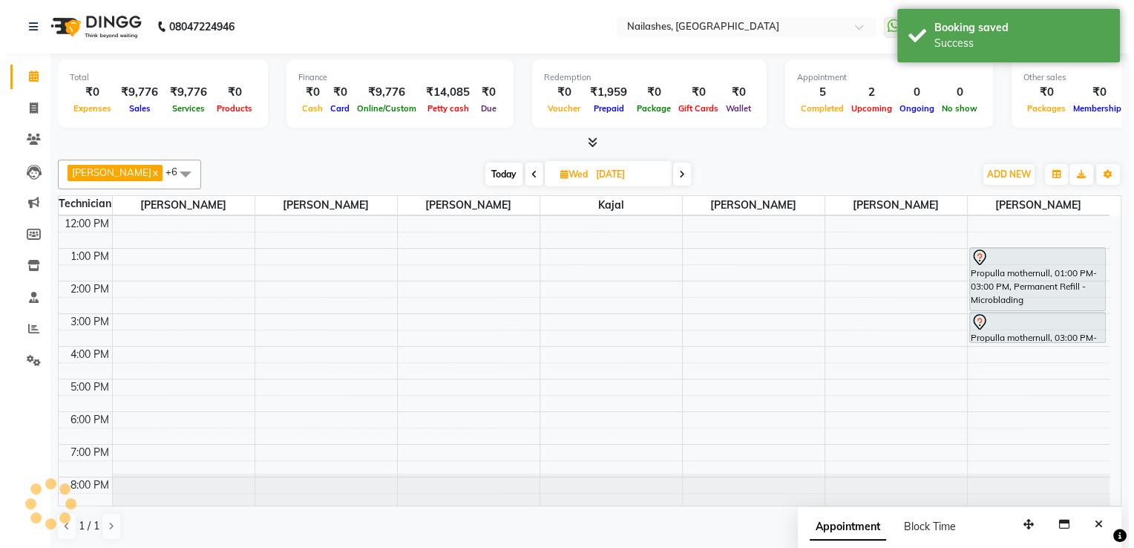
scroll to position [0, 0]
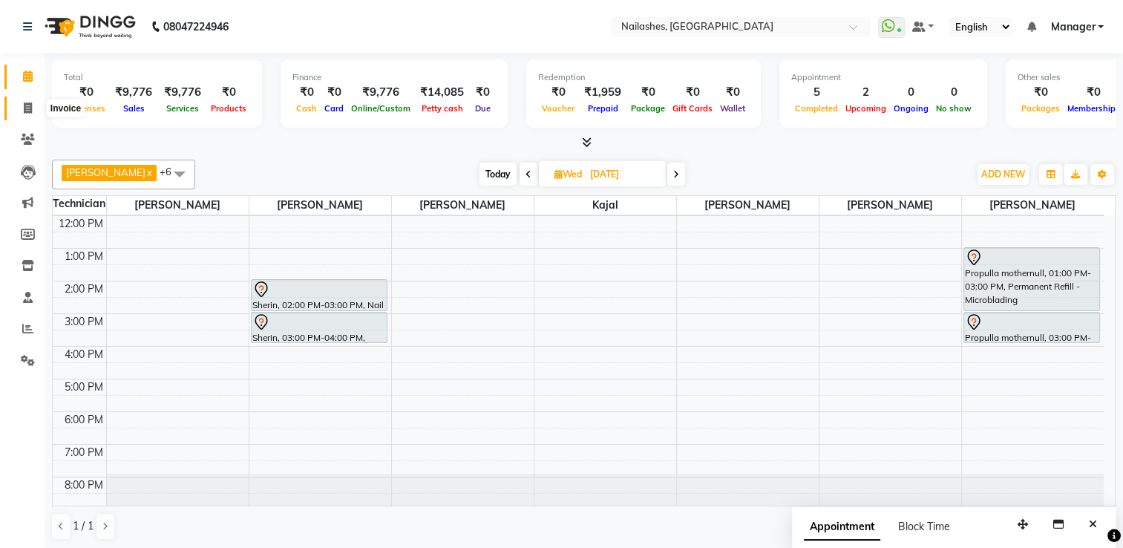
click at [29, 112] on icon at bounding box center [28, 107] width 8 height 11
select select "service"
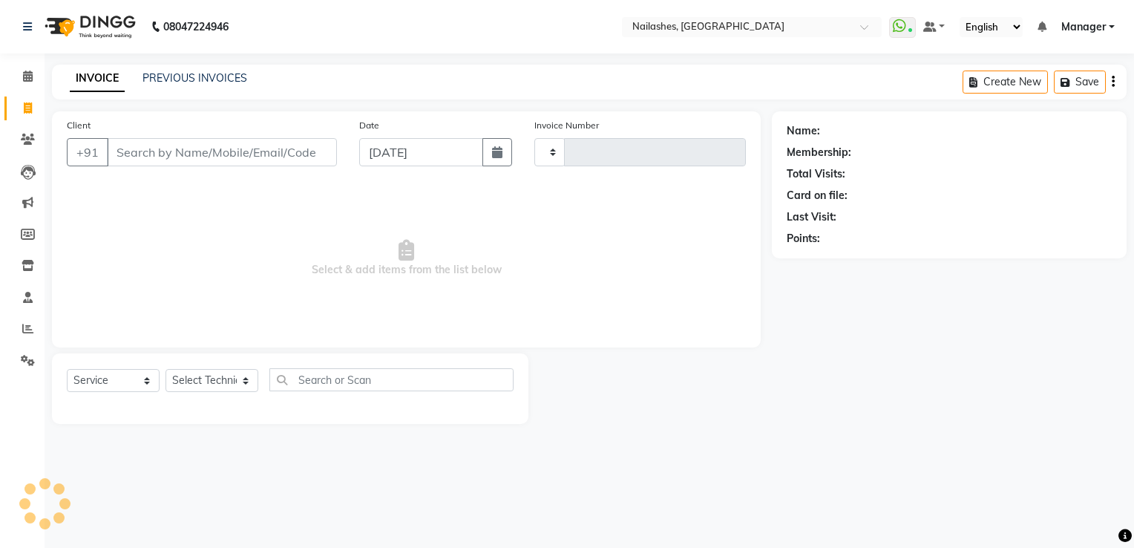
type input "1782"
select select "6579"
click at [225, 73] on link "PREVIOUS INVOICES" at bounding box center [195, 77] width 105 height 13
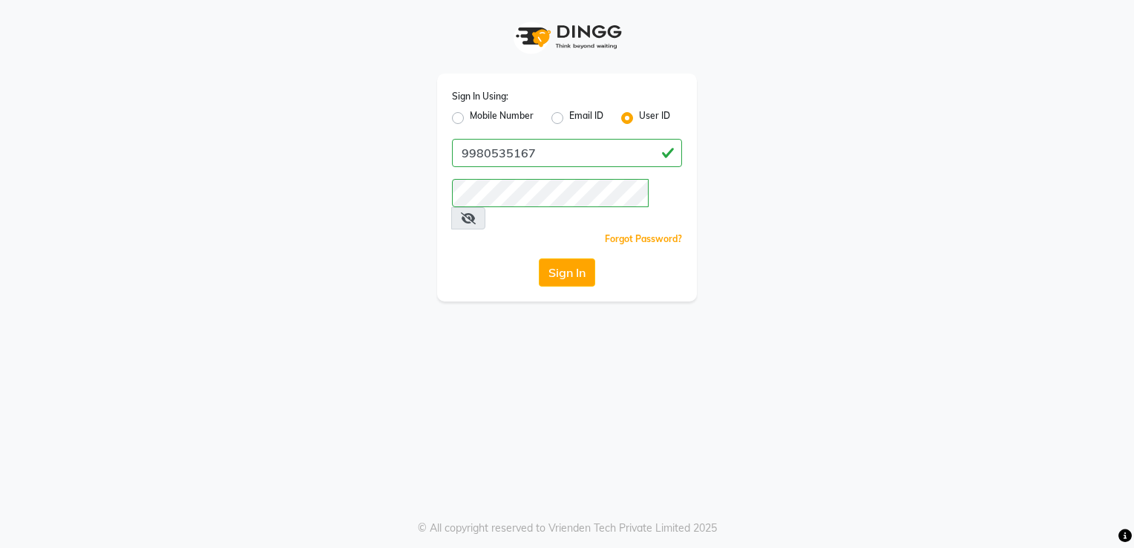
click at [470, 122] on label "Mobile Number" at bounding box center [502, 118] width 64 height 18
click at [470, 119] on input "Mobile Number" at bounding box center [475, 114] width 10 height 10
radio input "true"
radio input "false"
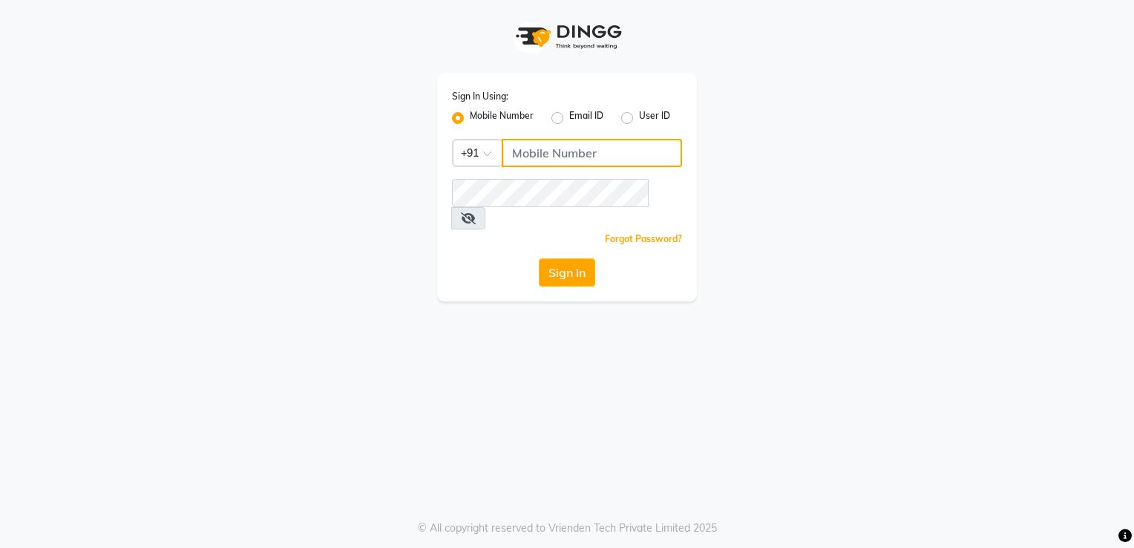
click at [555, 151] on input "Username" at bounding box center [592, 153] width 180 height 28
type input "8792012449"
click at [436, 373] on div "Sign In Using: Mobile Number Email ID User ID Country Code × +91 8792012449 Rem…" at bounding box center [567, 274] width 1134 height 548
click at [561, 258] on button "Sign In" at bounding box center [567, 272] width 56 height 28
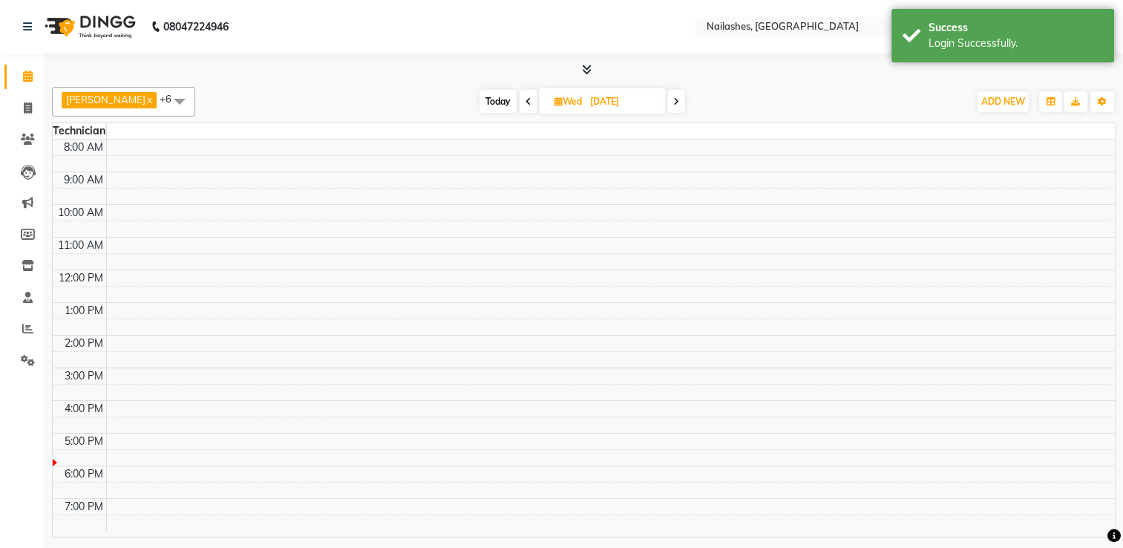
select select "en"
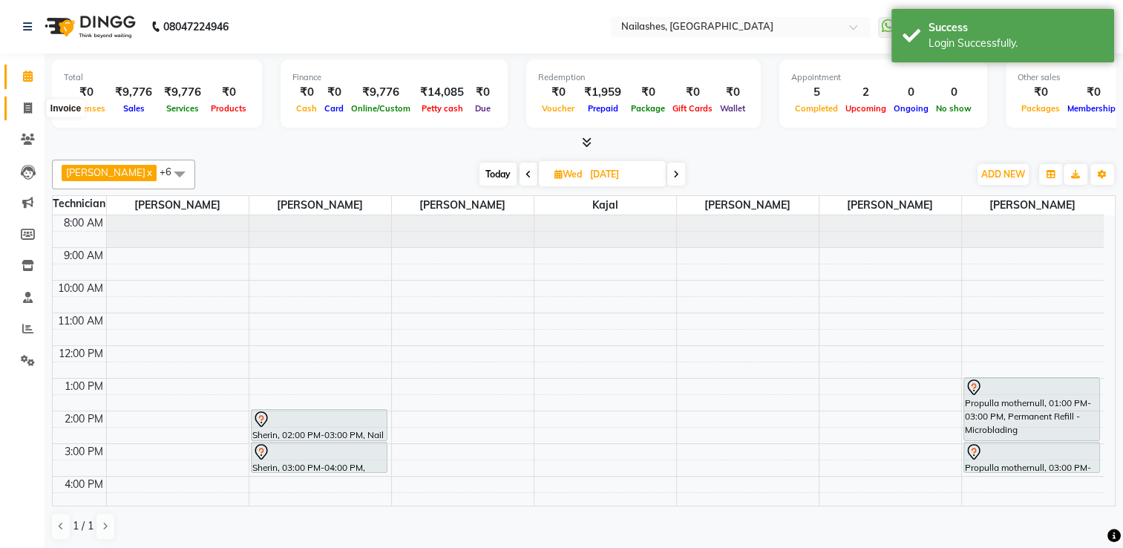
click at [24, 108] on icon at bounding box center [28, 107] width 8 height 11
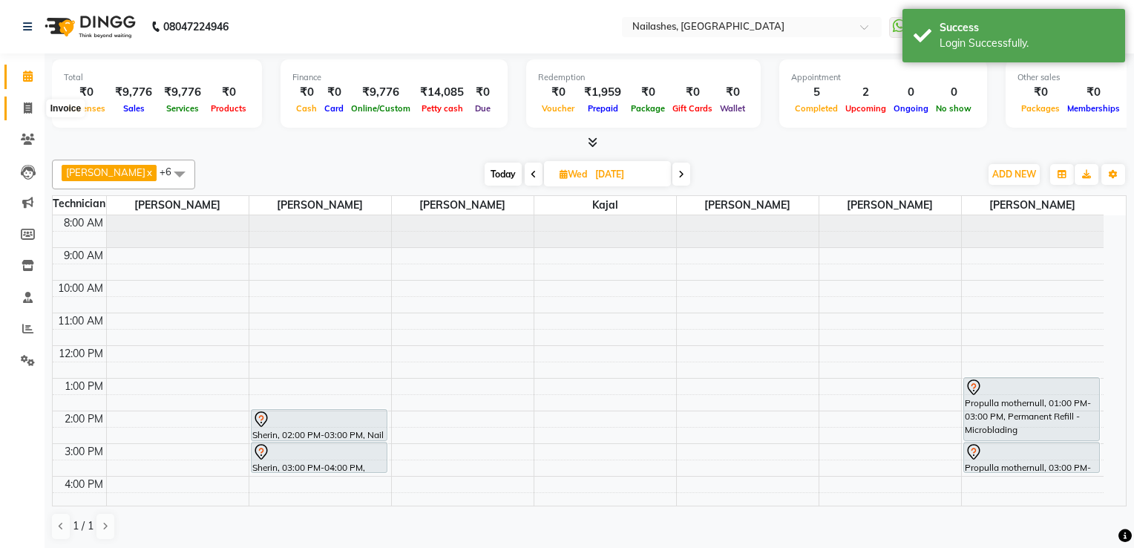
select select "service"
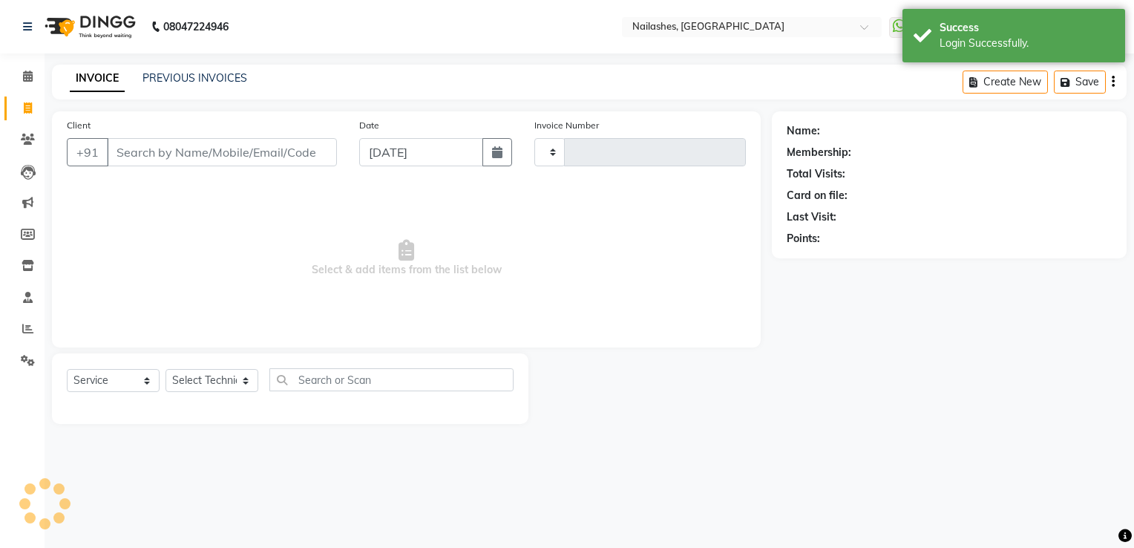
type input "1782"
select select "6579"
click at [145, 153] on input "Client" at bounding box center [222, 152] width 230 height 28
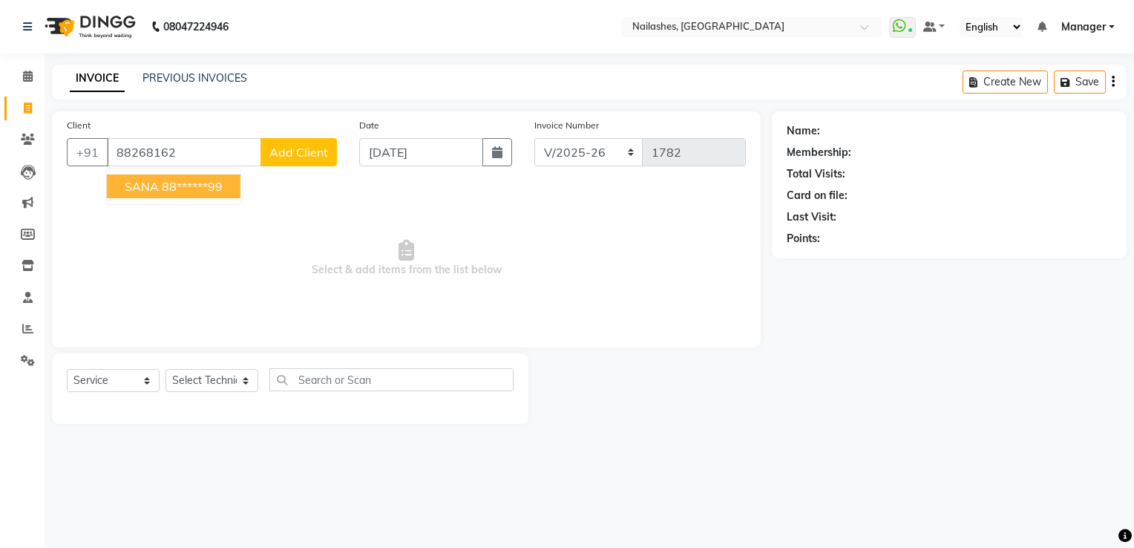
click at [151, 191] on span "SANA" at bounding box center [142, 186] width 34 height 15
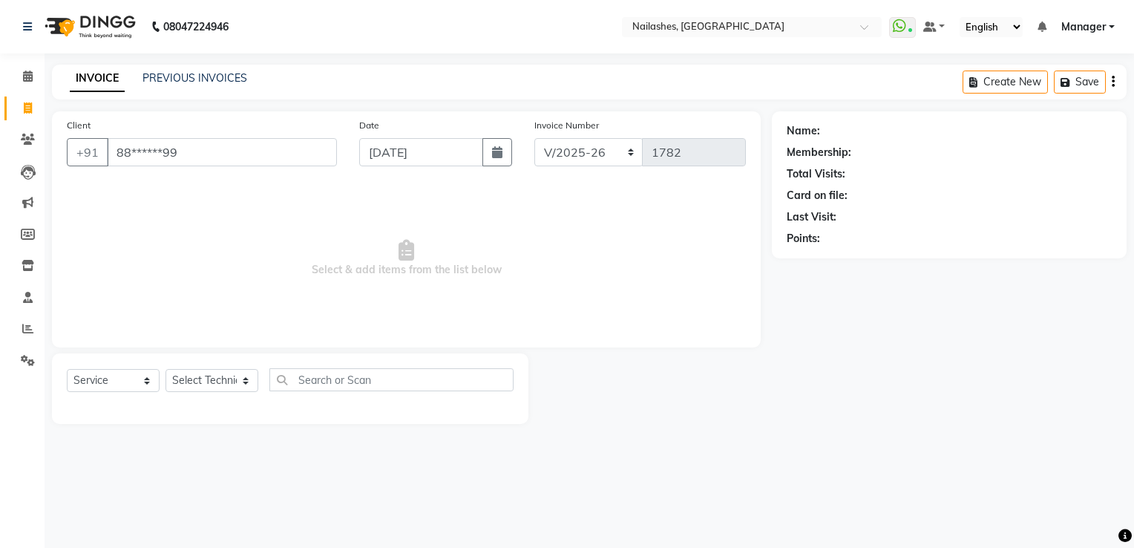
type input "88******99"
select select "1: Object"
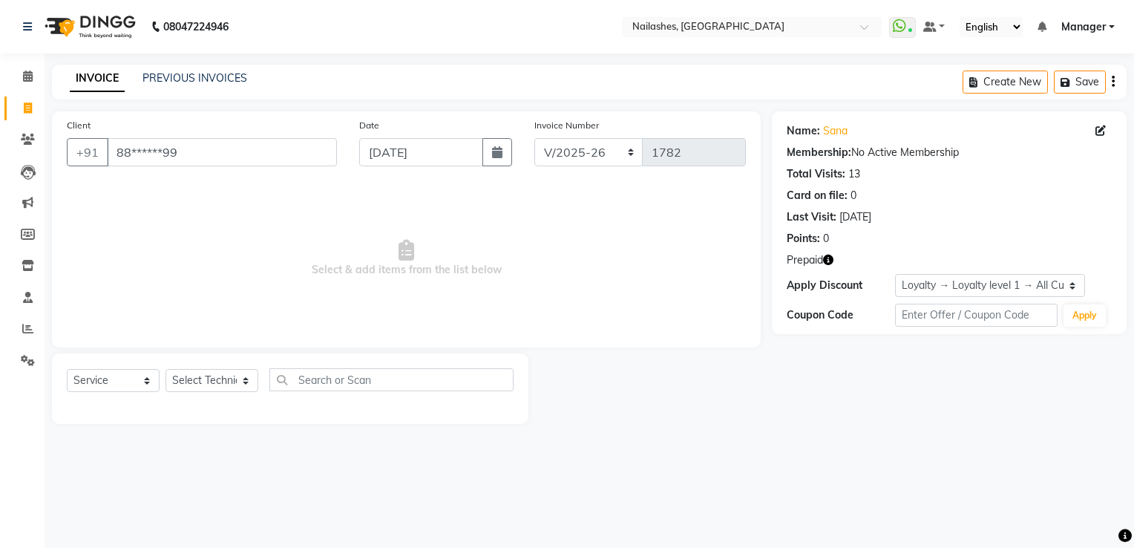
click at [828, 258] on icon "button" at bounding box center [828, 260] width 10 height 10
click at [681, 358] on div at bounding box center [650, 388] width 243 height 71
click at [211, 387] on select "Select Technician ARISH Arvind Chandu Dipen Gulafshan John Kajal kelly Manager …" at bounding box center [212, 380] width 93 height 23
select select "62952"
click at [166, 370] on select "Select Technician ARISH Arvind Chandu Dipen Gulafshan John Kajal kelly Manager …" at bounding box center [212, 380] width 93 height 23
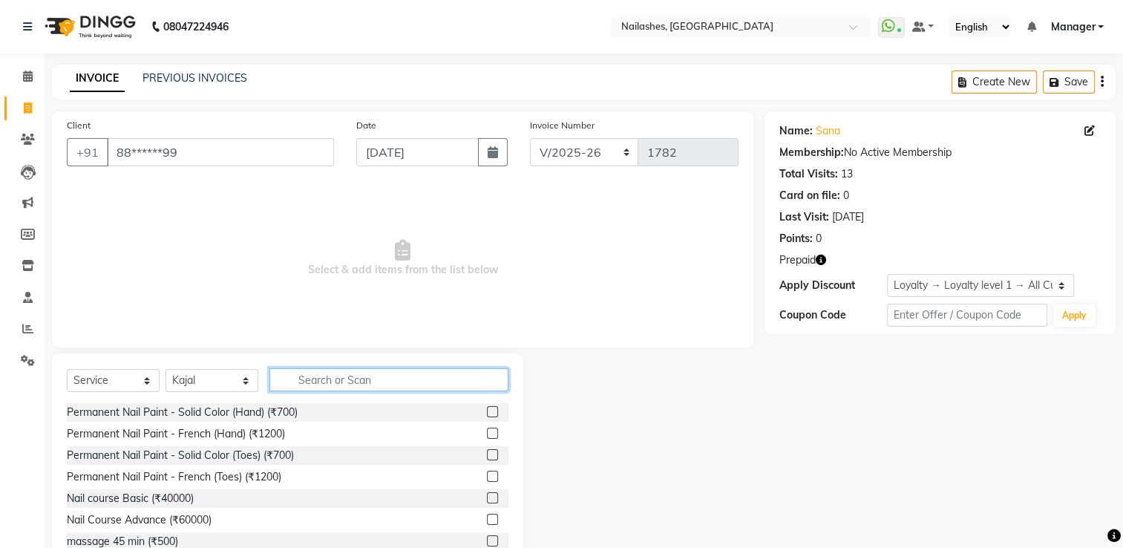
click at [347, 379] on input "text" at bounding box center [388, 379] width 239 height 23
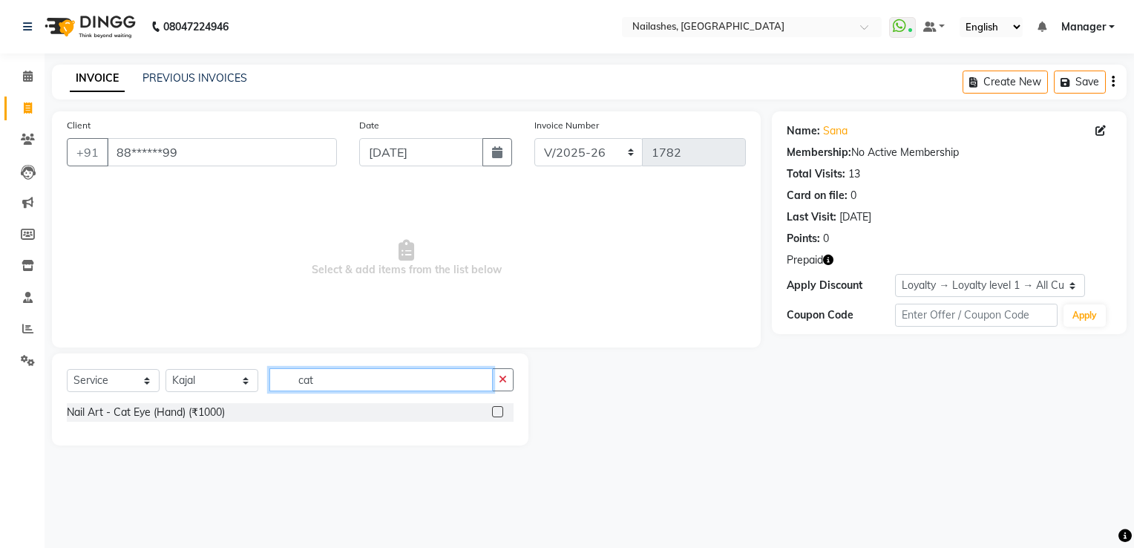
type input "cat"
click at [500, 411] on label at bounding box center [497, 411] width 11 height 11
click at [500, 411] on input "checkbox" at bounding box center [497, 413] width 10 height 10
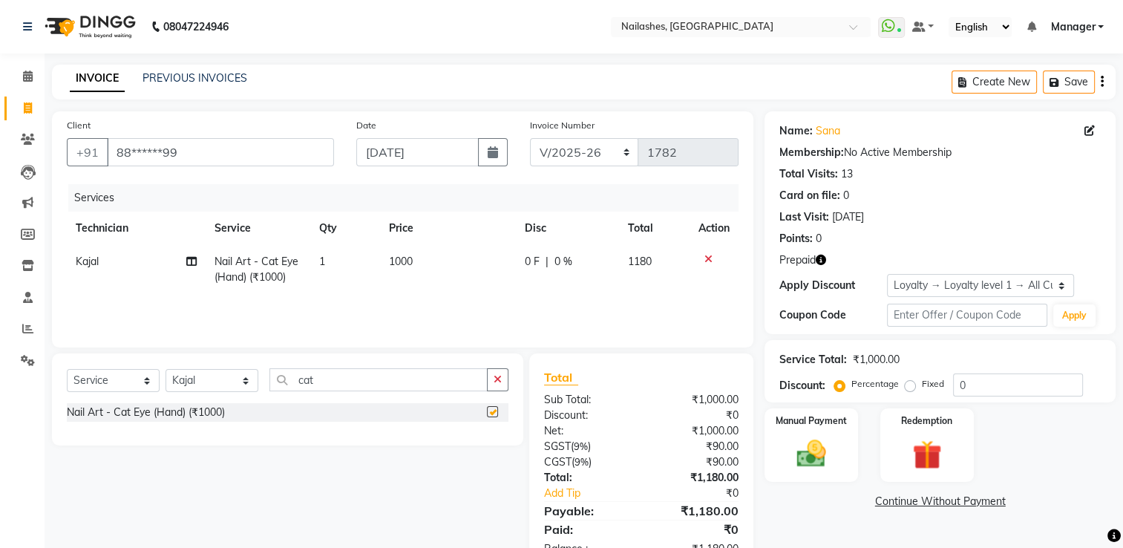
checkbox input "false"
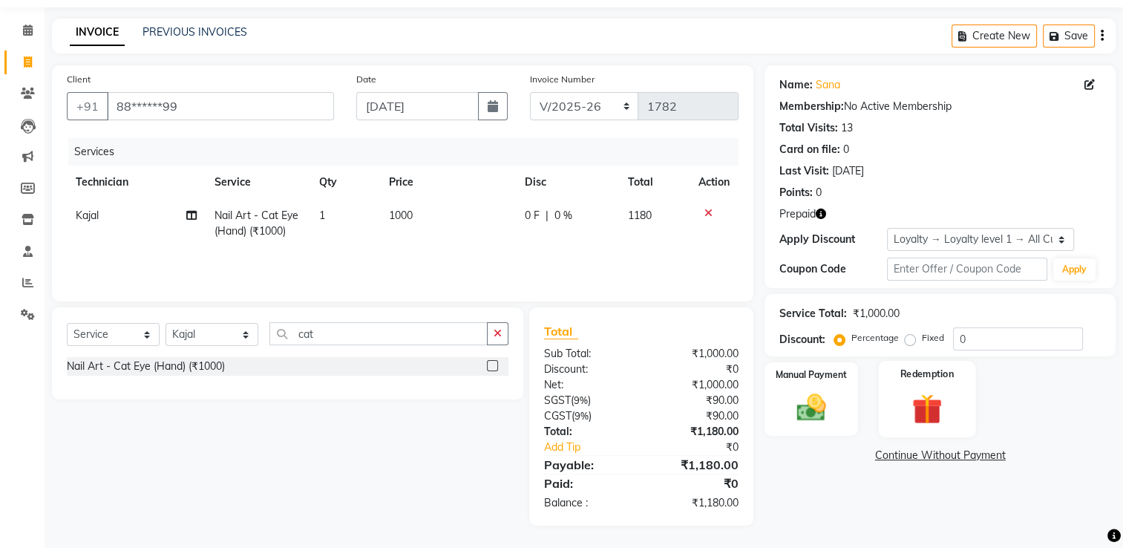
click at [933, 408] on img at bounding box center [927, 409] width 50 height 38
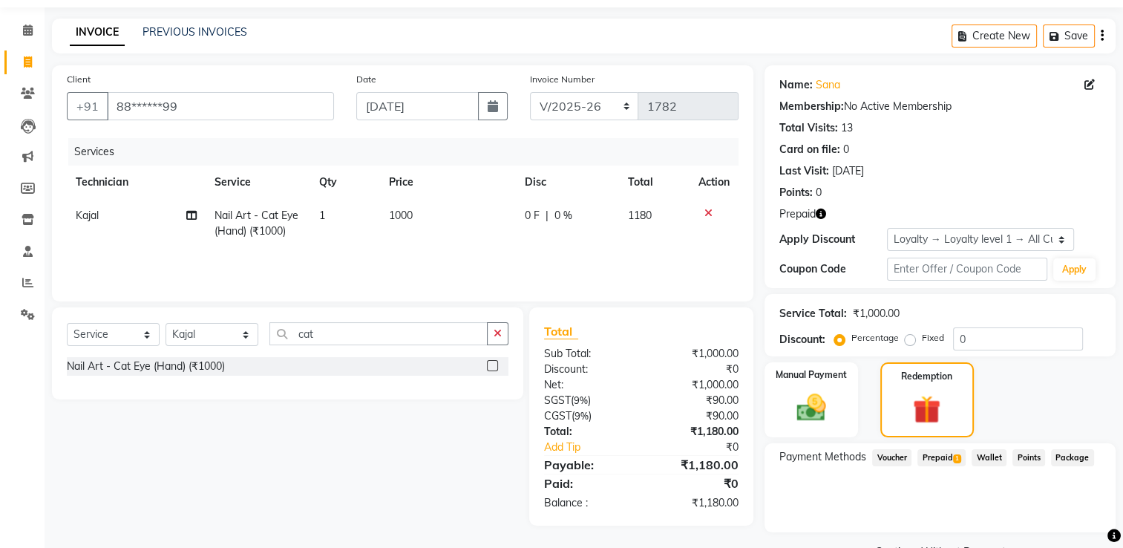
click at [941, 456] on span "Prepaid 1" at bounding box center [942, 457] width 48 height 17
click at [1060, 516] on button "Add" at bounding box center [1066, 517] width 54 height 25
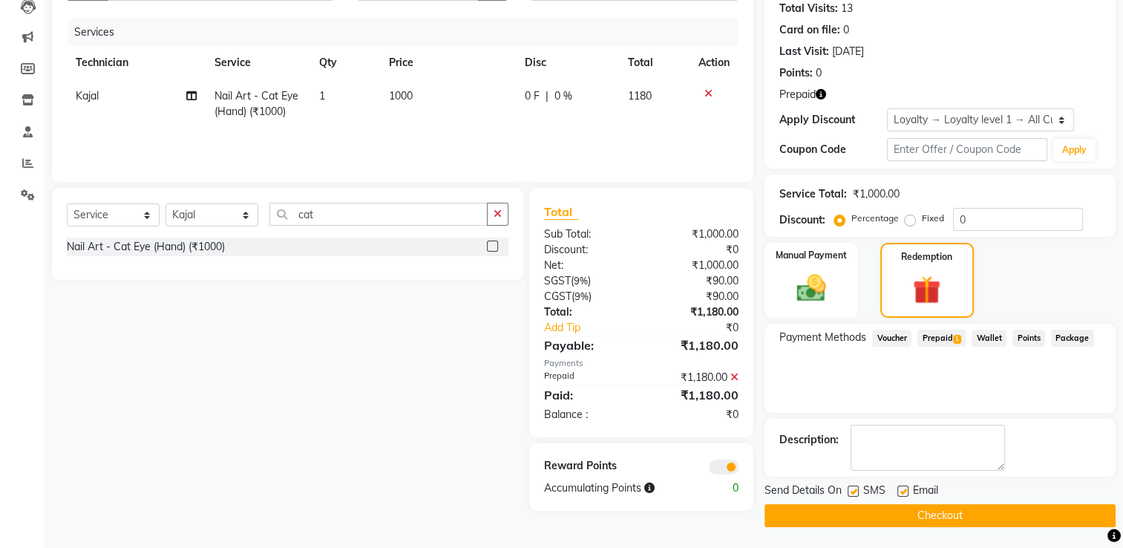
click at [910, 518] on button "Checkout" at bounding box center [940, 515] width 351 height 23
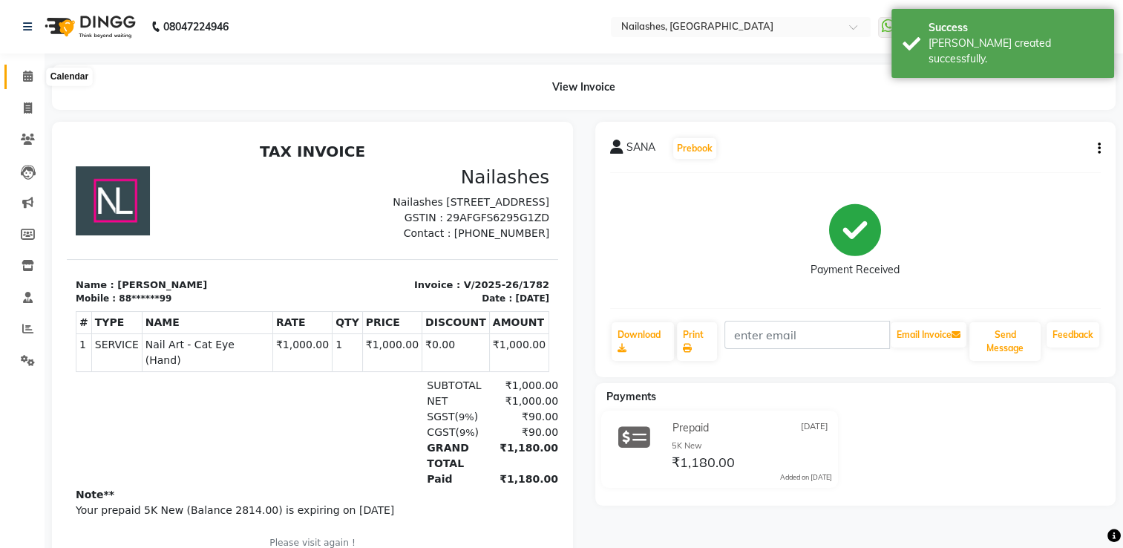
click at [28, 73] on icon at bounding box center [28, 76] width 10 height 11
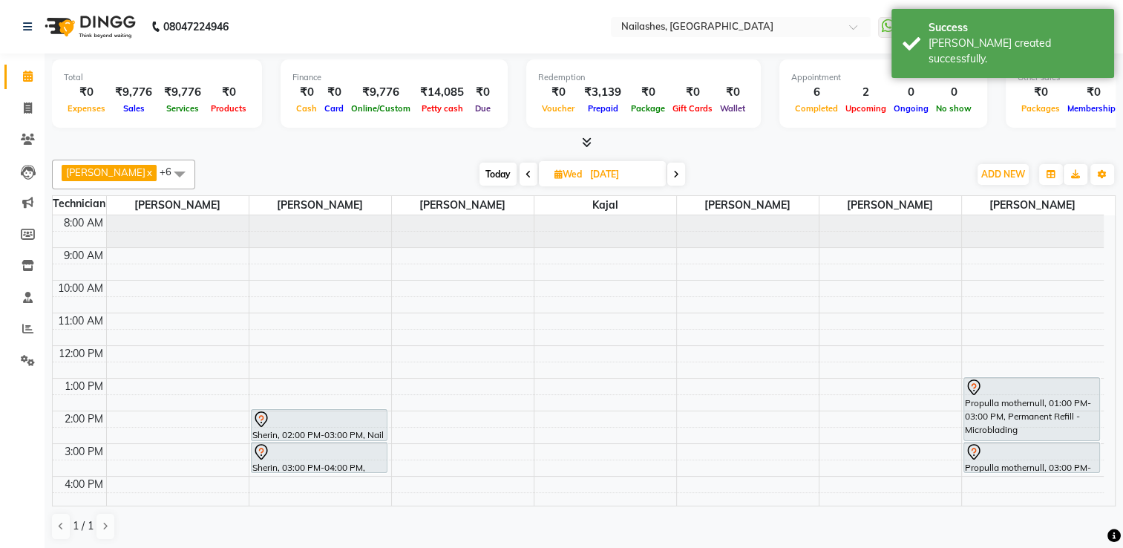
scroll to position [129, 0]
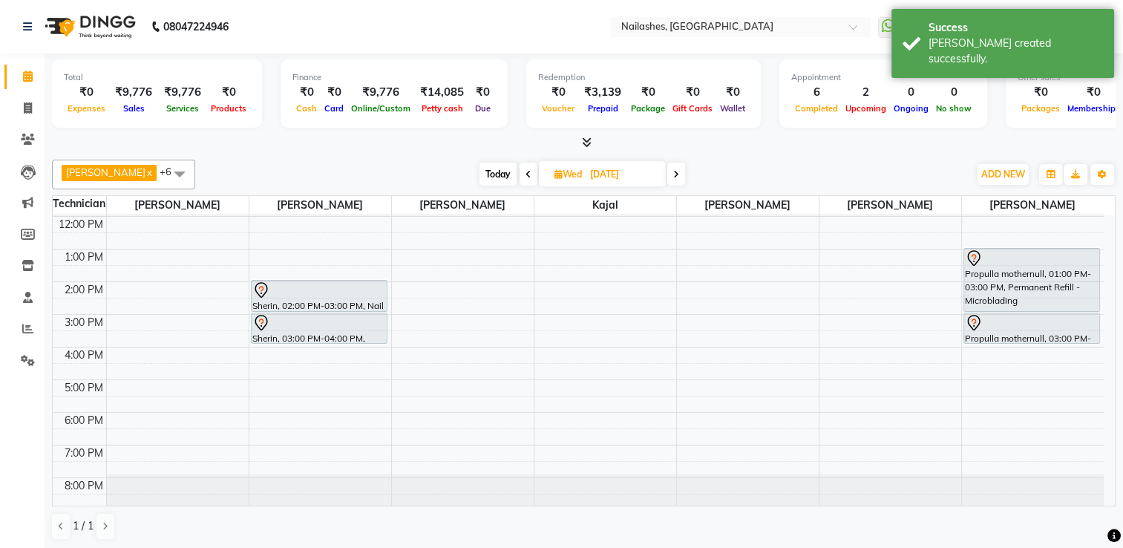
click at [520, 177] on span at bounding box center [529, 174] width 18 height 23
type input "02-09-2025"
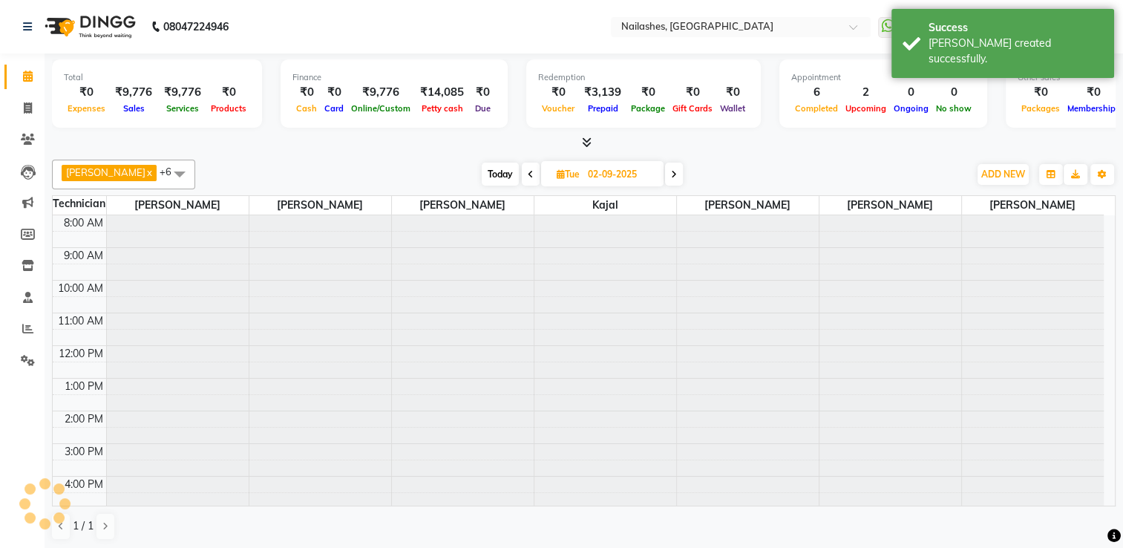
scroll to position [130, 0]
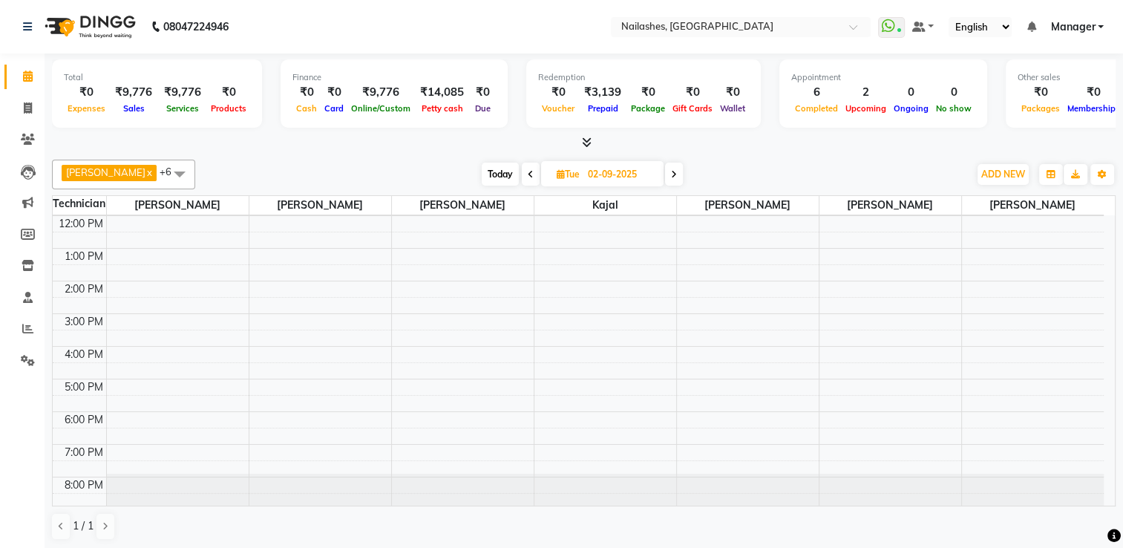
click at [690, 98] on div "₹0" at bounding box center [693, 92] width 48 height 17
click at [19, 105] on span at bounding box center [28, 108] width 26 height 17
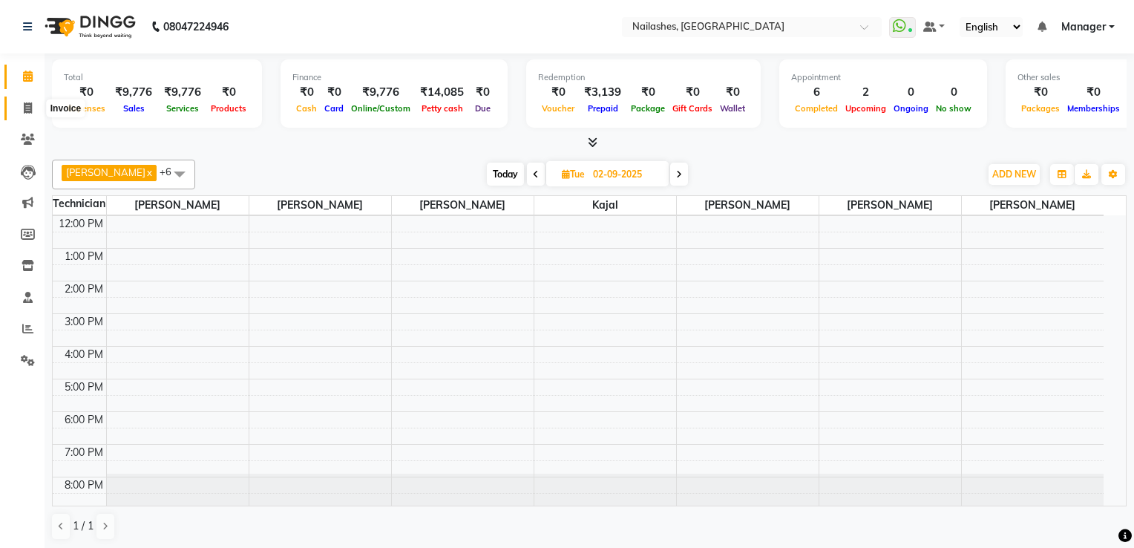
select select "service"
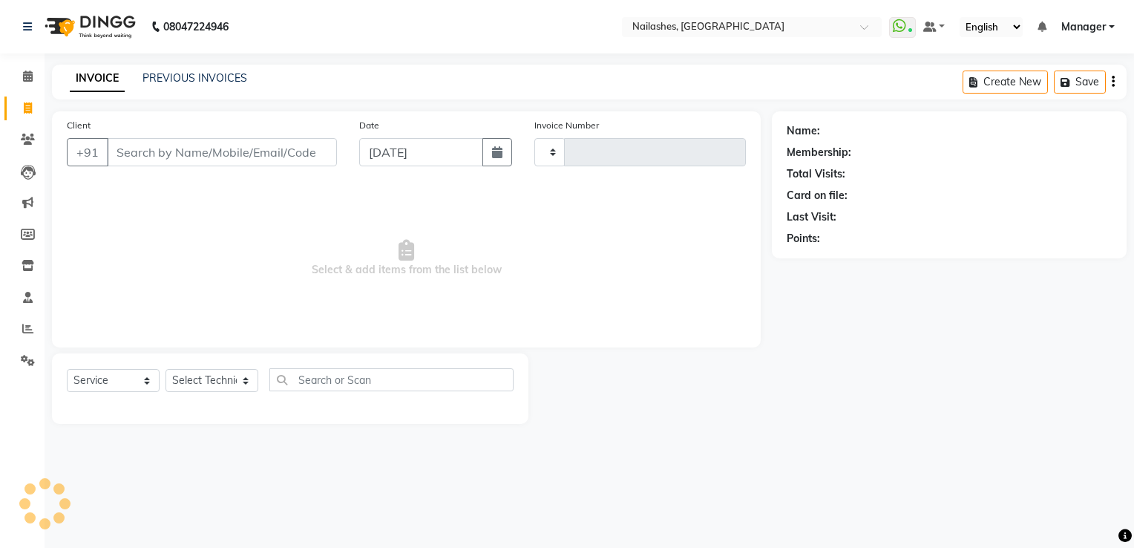
type input "1783"
select select "6579"
click at [223, 77] on link "PREVIOUS INVOICES" at bounding box center [195, 77] width 105 height 13
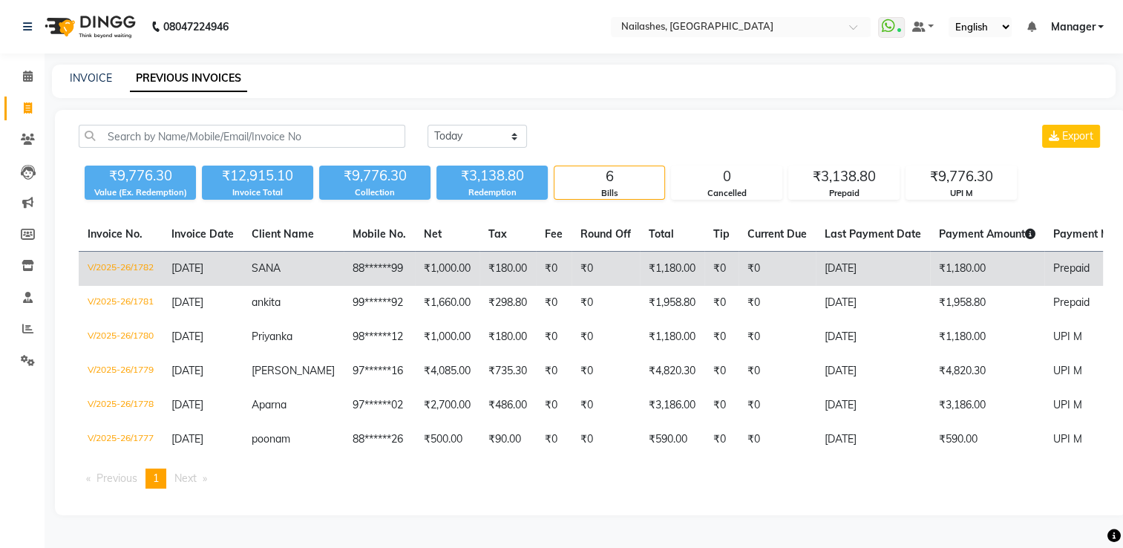
click at [509, 267] on td "₹180.00" at bounding box center [508, 269] width 56 height 35
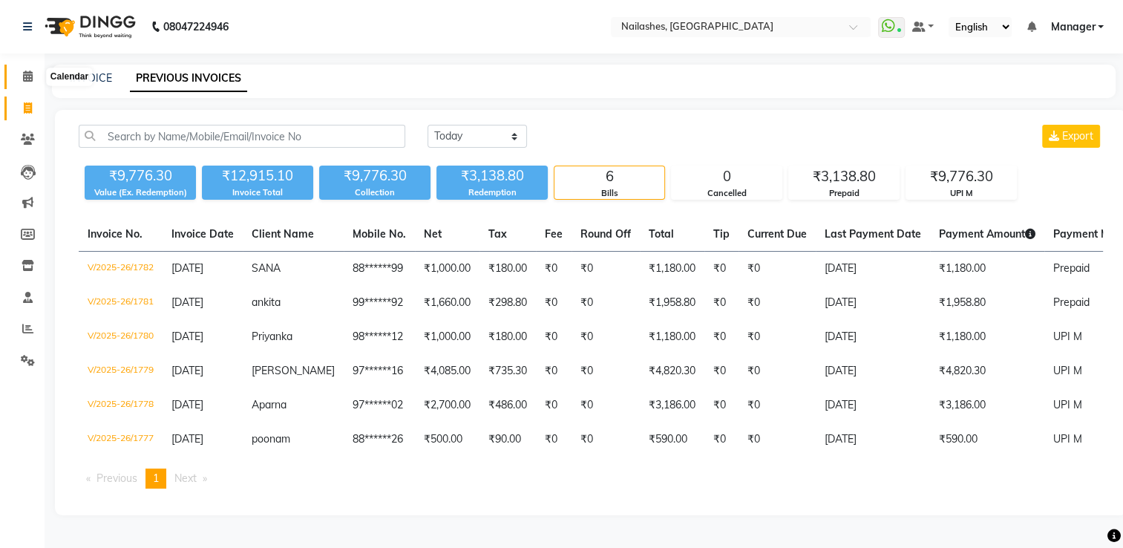
click at [25, 82] on icon at bounding box center [28, 76] width 10 height 11
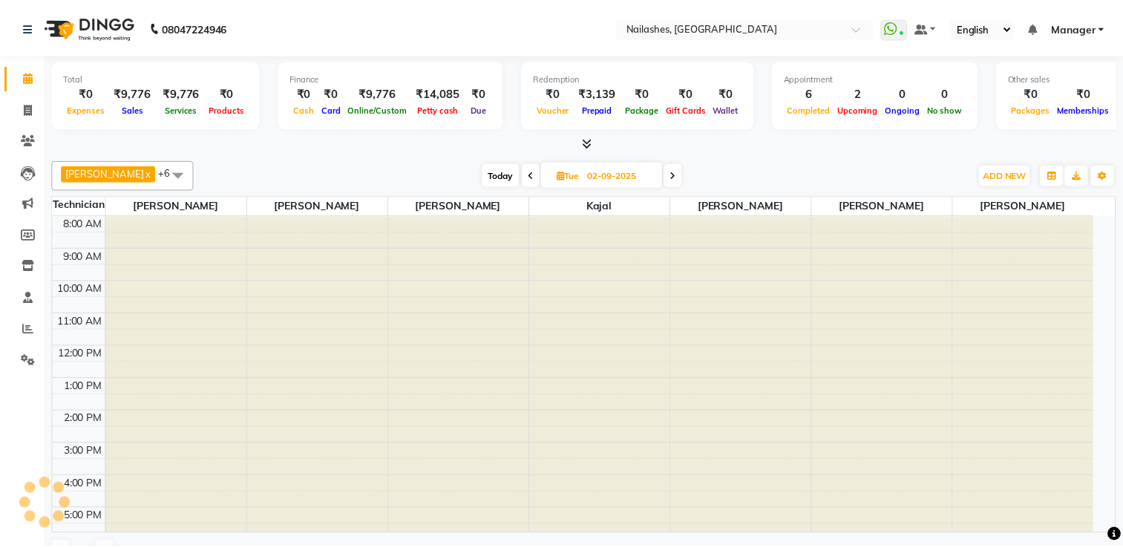
scroll to position [94, 0]
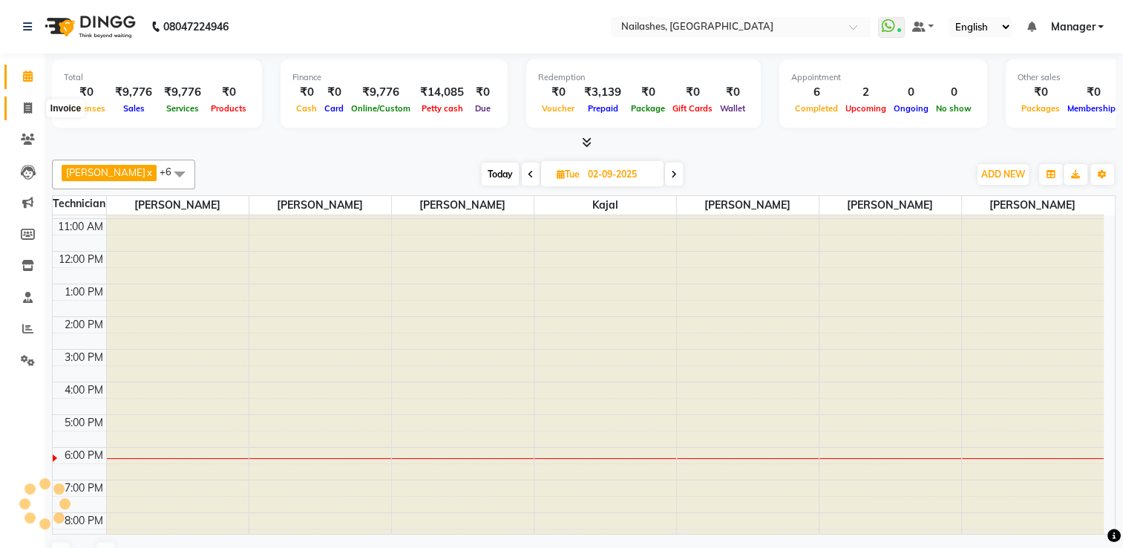
click at [32, 111] on span at bounding box center [28, 108] width 26 height 17
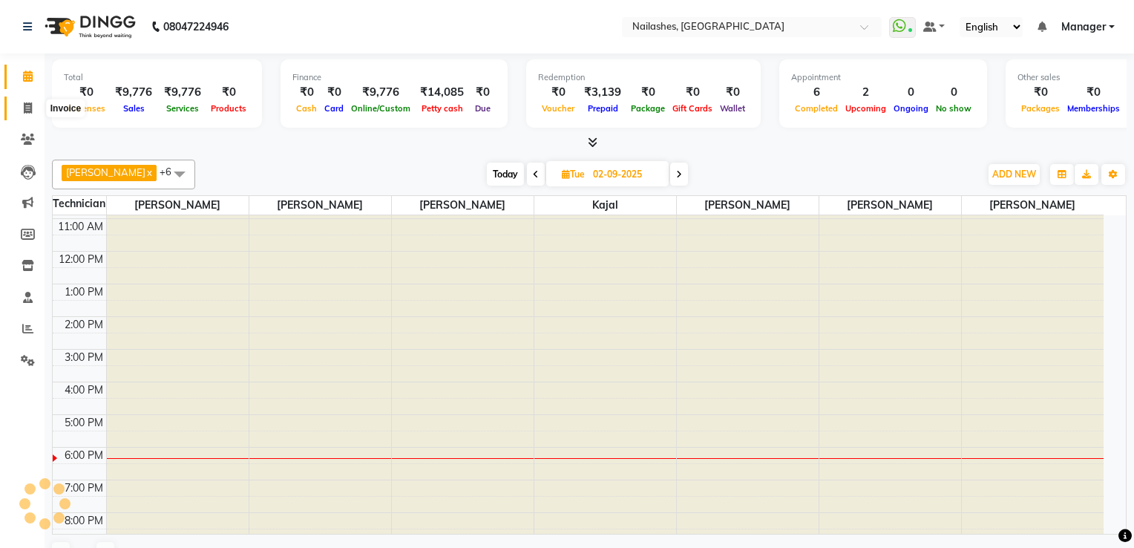
select select "service"
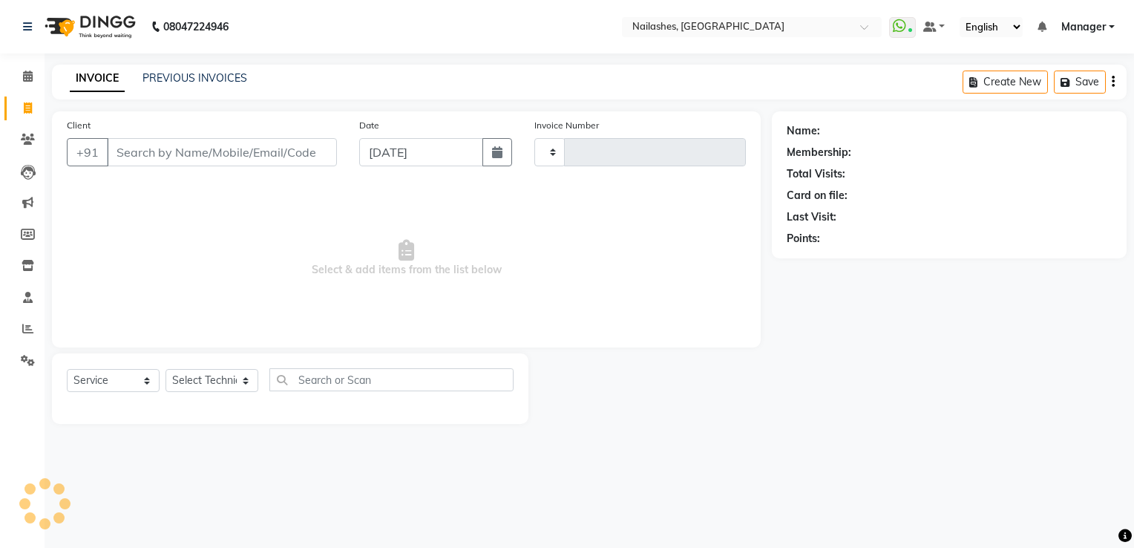
type input "1783"
select select "6579"
click at [157, 148] on input "Client" at bounding box center [222, 152] width 230 height 28
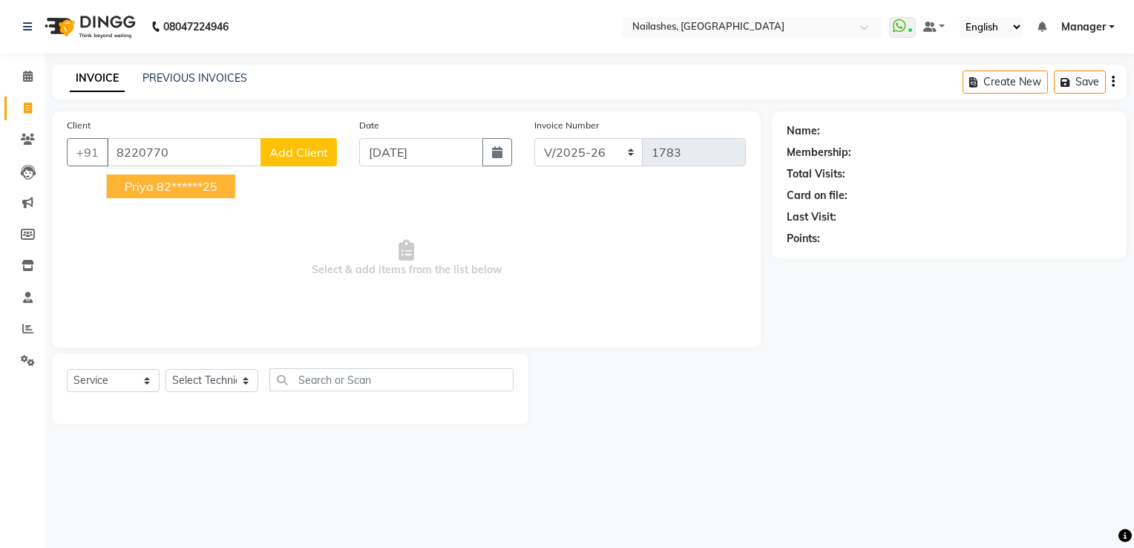
click at [170, 186] on ngb-highlight "82******25" at bounding box center [187, 186] width 61 height 15
type input "82******25"
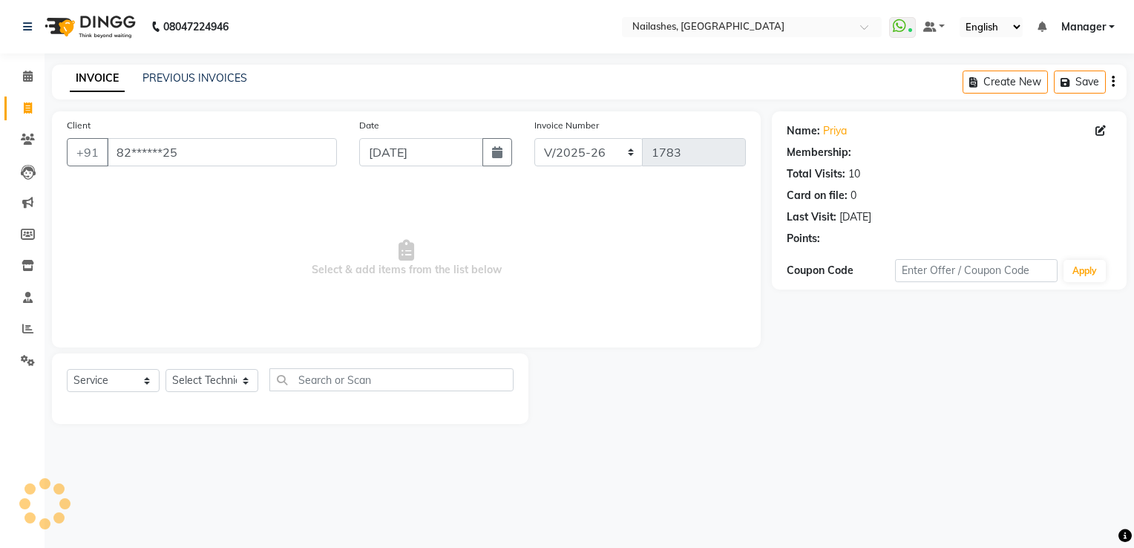
select select "1: Object"
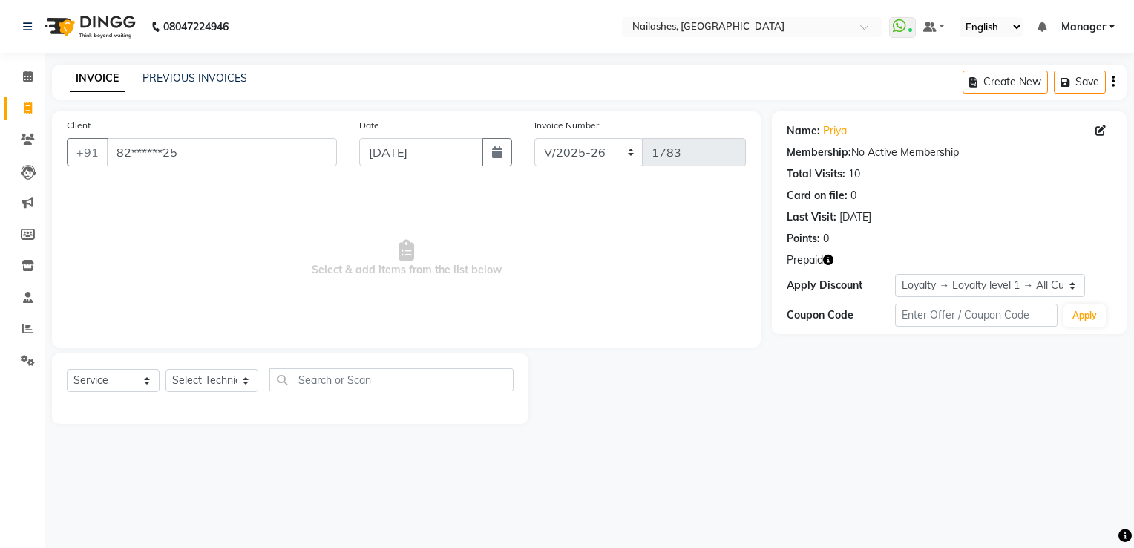
click at [831, 260] on icon "button" at bounding box center [828, 260] width 10 height 10
click at [680, 403] on div at bounding box center [650, 388] width 243 height 71
click at [108, 382] on select "Select Service Product Membership Package Voucher Prepaid Gift Card" at bounding box center [113, 380] width 93 height 23
select select "P"
click at [67, 370] on select "Select Service Product Membership Package Voucher Prepaid Gift Card" at bounding box center [113, 380] width 93 height 23
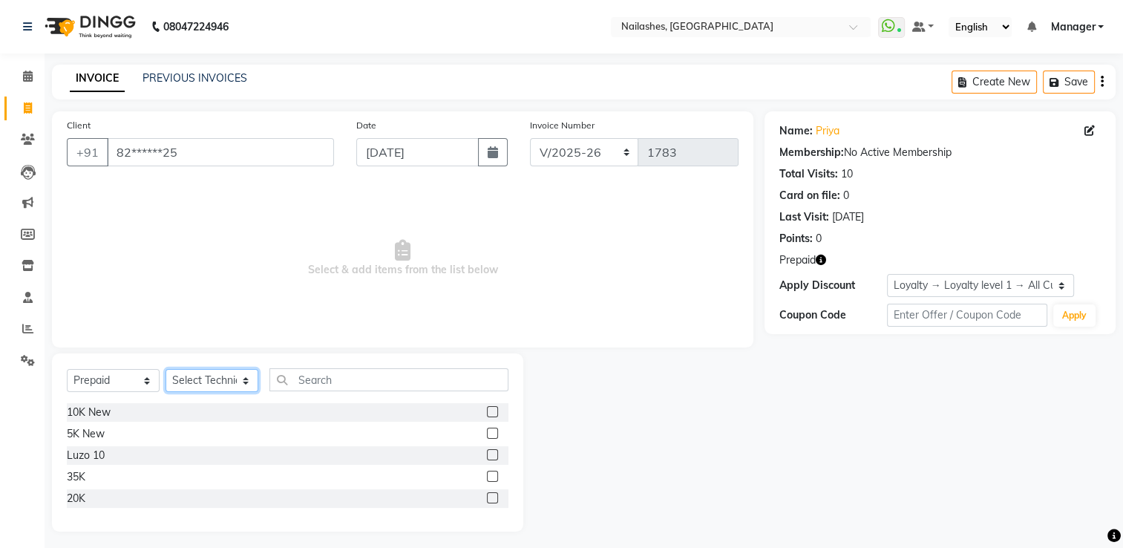
click at [218, 373] on select "Select Technician ARISH [PERSON_NAME] [PERSON_NAME] [PERSON_NAME] [PERSON_NAME]…" at bounding box center [212, 380] width 93 height 23
select select "84841"
click at [166, 370] on select "Select Technician ARISH [PERSON_NAME] [PERSON_NAME] [PERSON_NAME] [PERSON_NAME]…" at bounding box center [212, 380] width 93 height 23
click at [492, 432] on label at bounding box center [492, 433] width 11 height 11
click at [492, 432] on input "checkbox" at bounding box center [492, 434] width 10 height 10
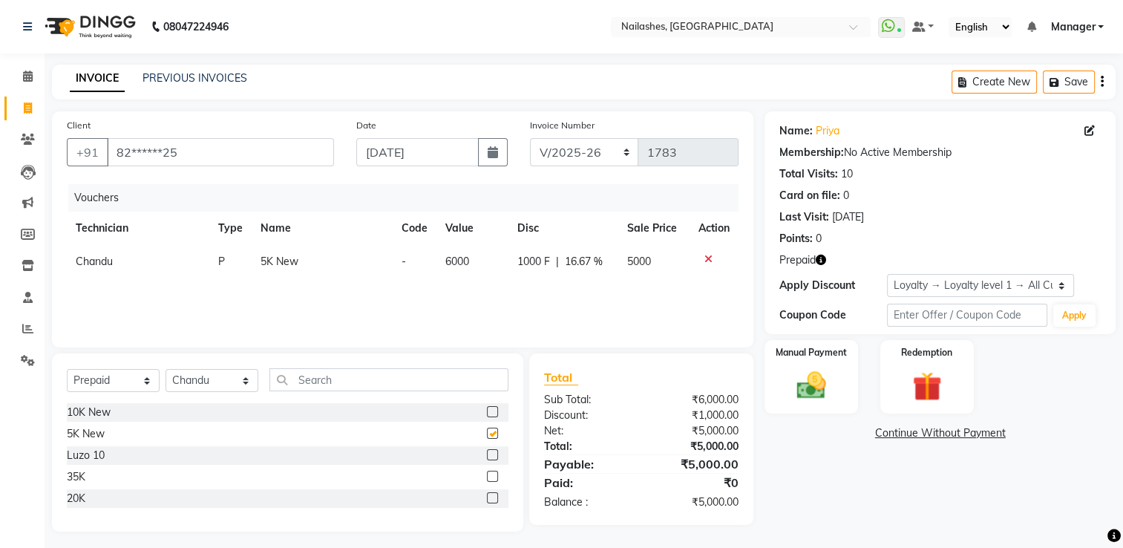
checkbox input "false"
click at [796, 386] on img at bounding box center [812, 385] width 50 height 35
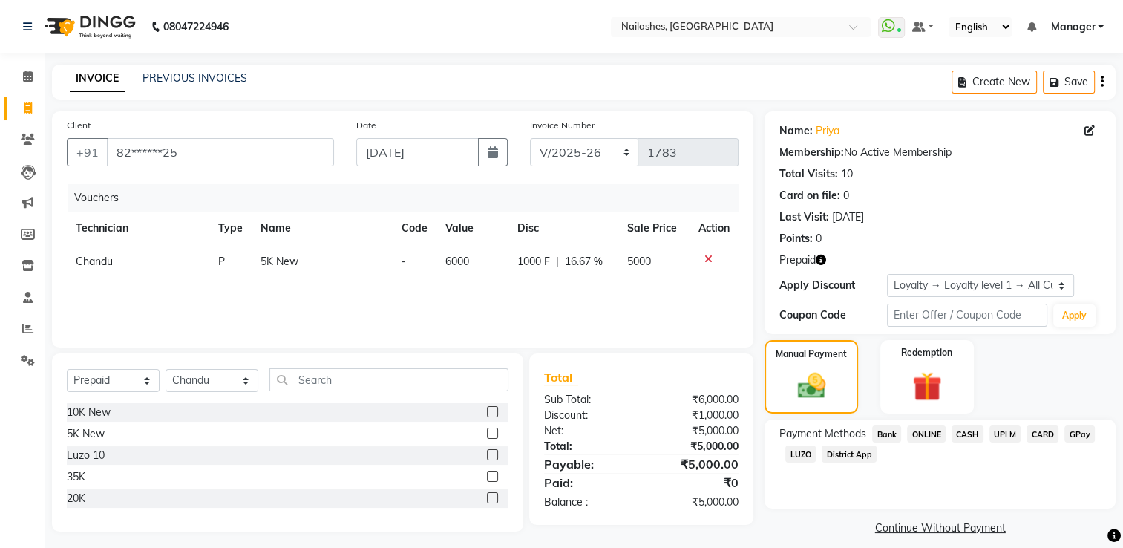
click at [1004, 435] on span "UPI M" at bounding box center [1006, 433] width 32 height 17
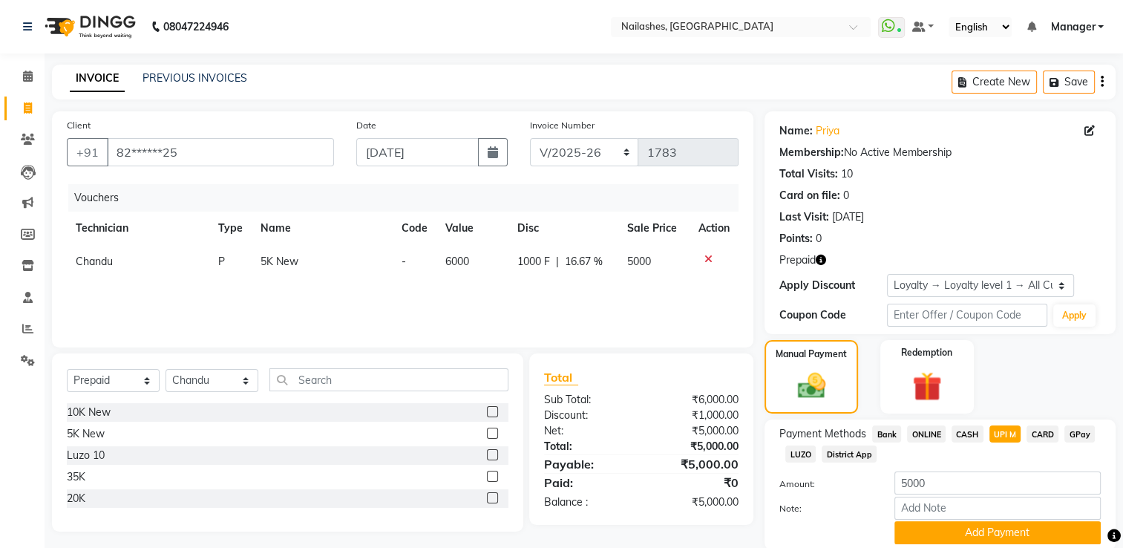
scroll to position [56, 0]
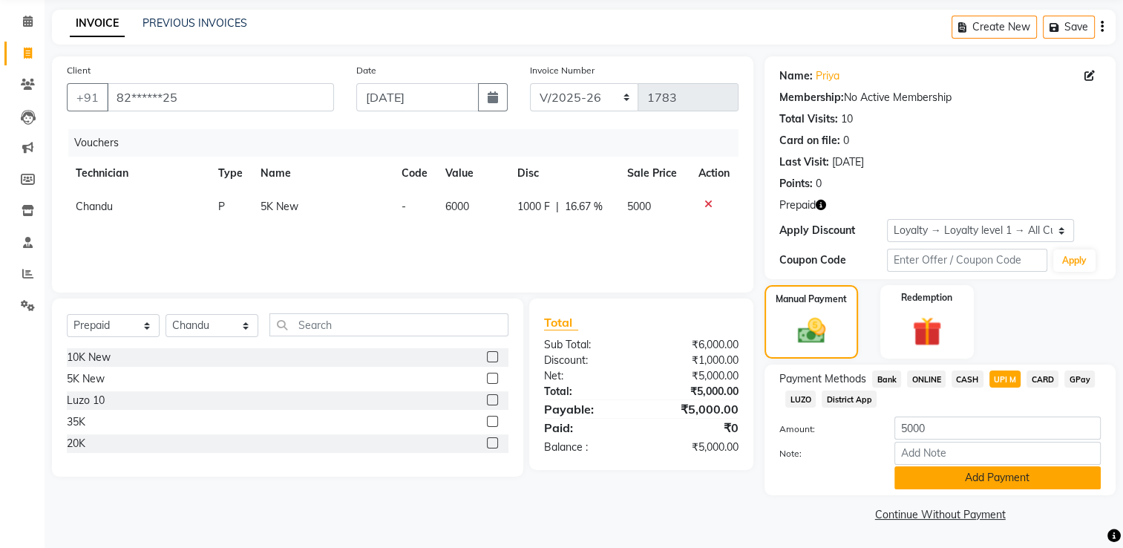
click at [934, 486] on button "Add Payment" at bounding box center [998, 477] width 206 height 23
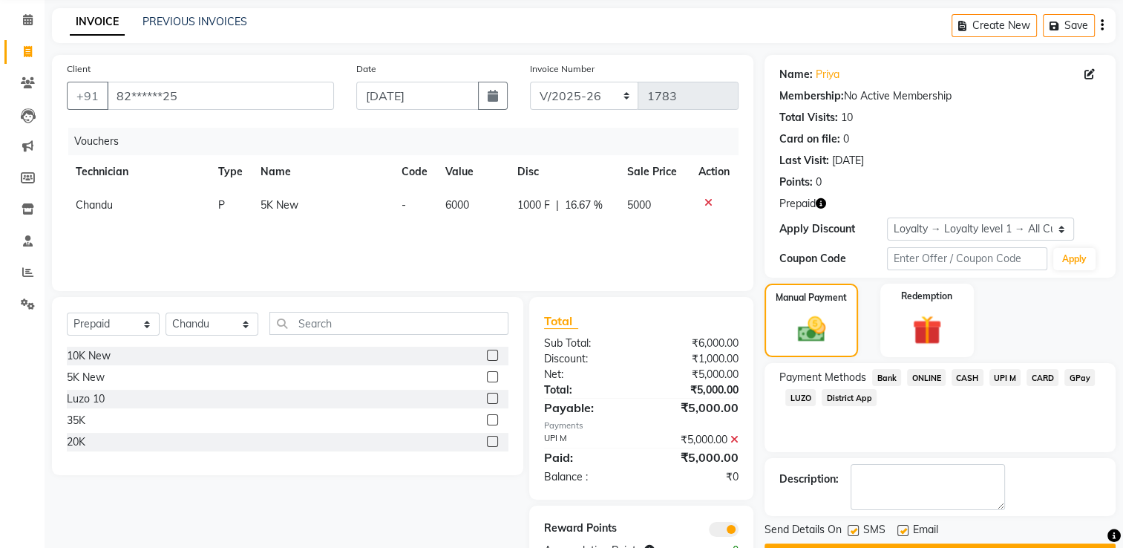
scroll to position [104, 0]
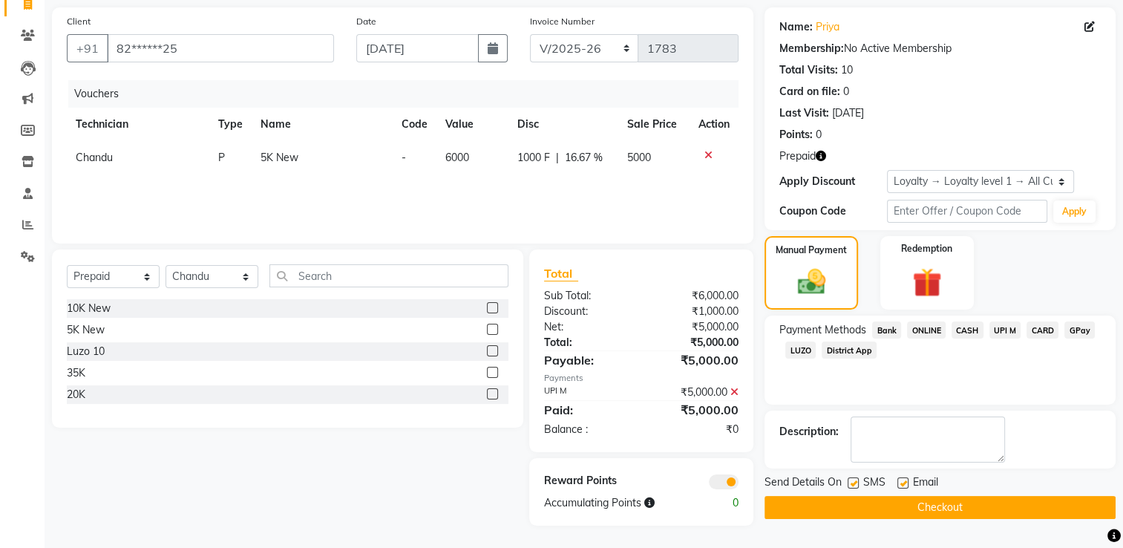
click at [884, 501] on button "Checkout" at bounding box center [940, 507] width 351 height 23
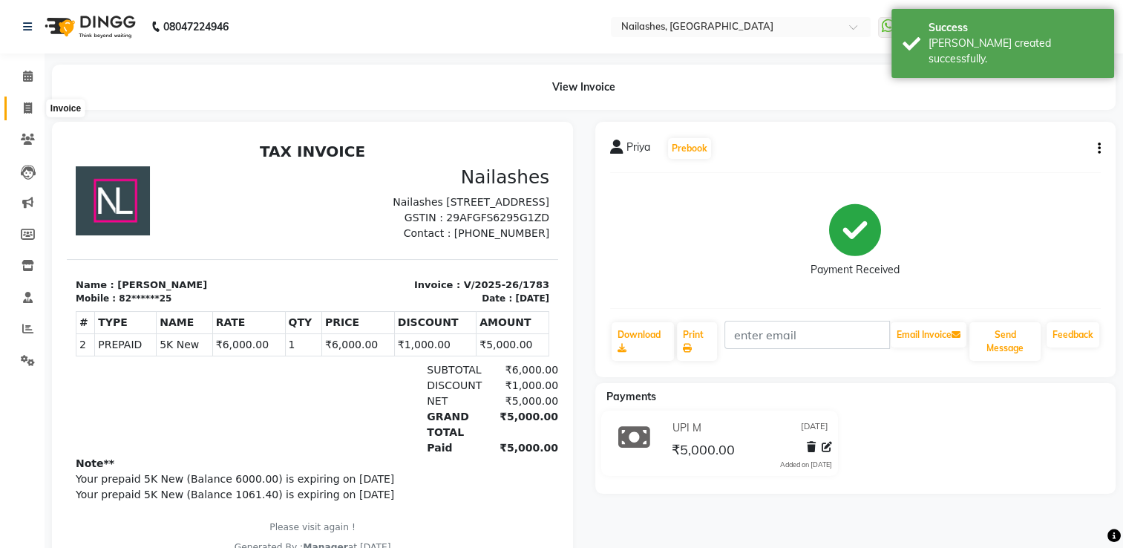
click at [30, 101] on span at bounding box center [28, 108] width 26 height 17
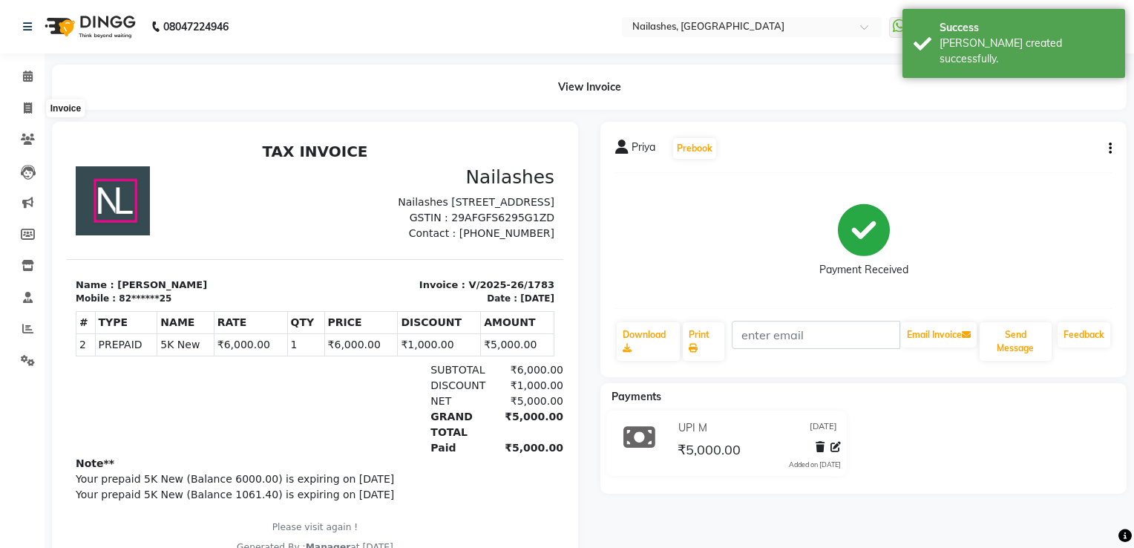
select select "service"
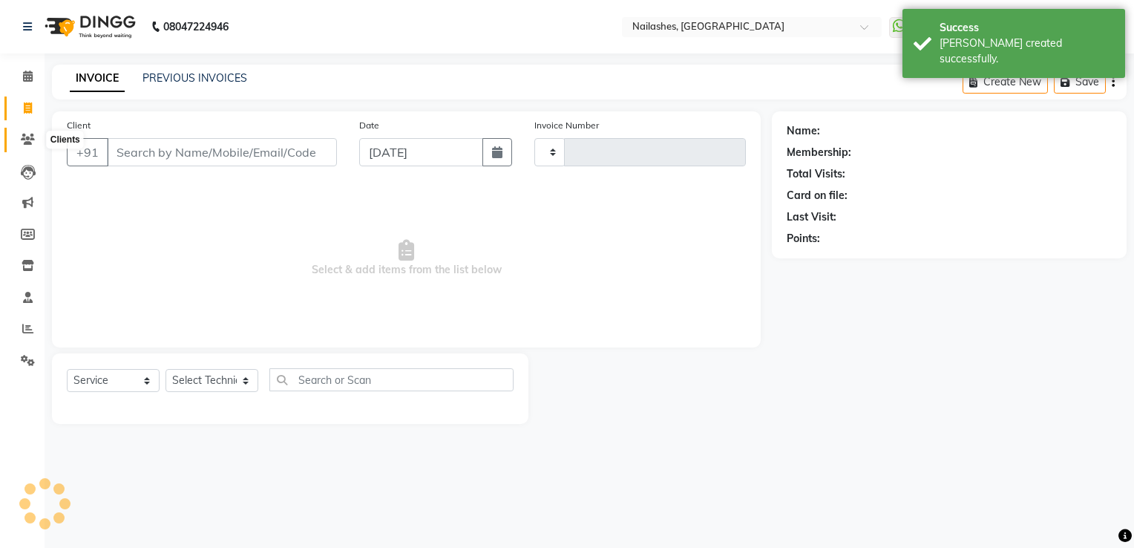
click at [32, 138] on icon at bounding box center [28, 139] width 14 height 11
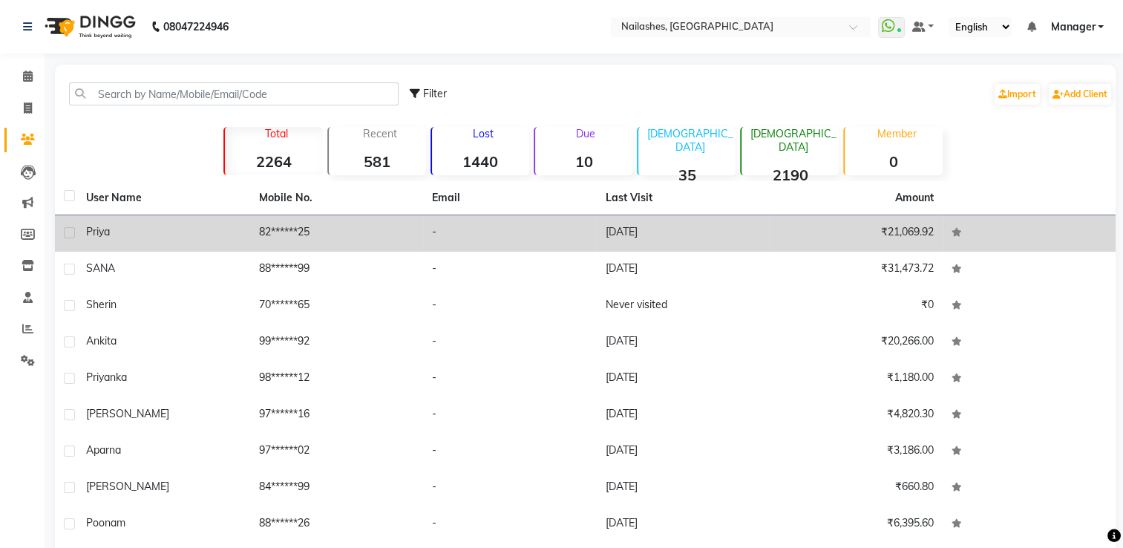
click at [697, 232] on td "[DATE]" at bounding box center [682, 233] width 173 height 36
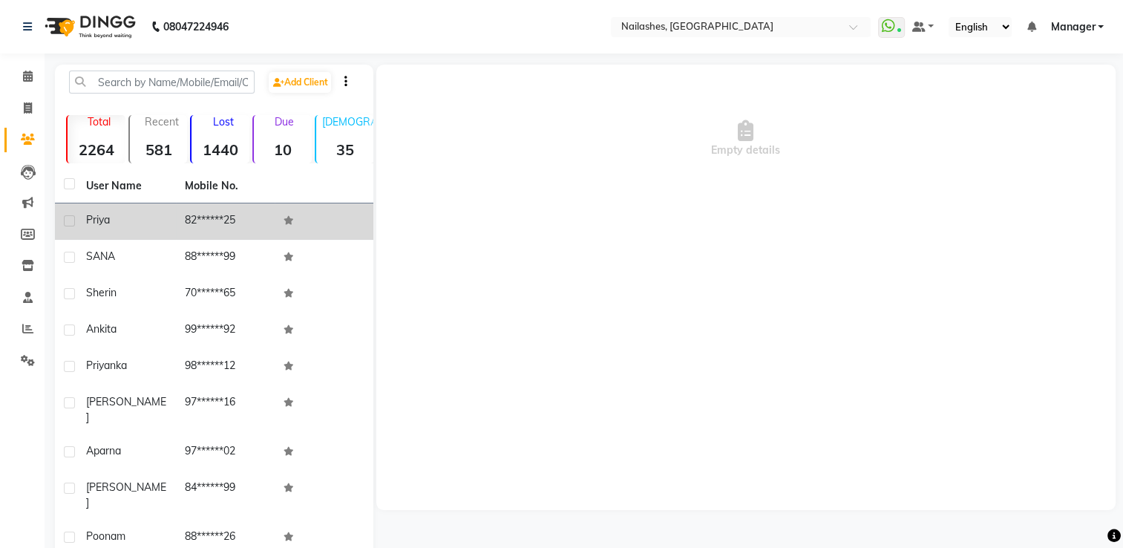
click at [135, 230] on td "Priya" at bounding box center [126, 221] width 99 height 36
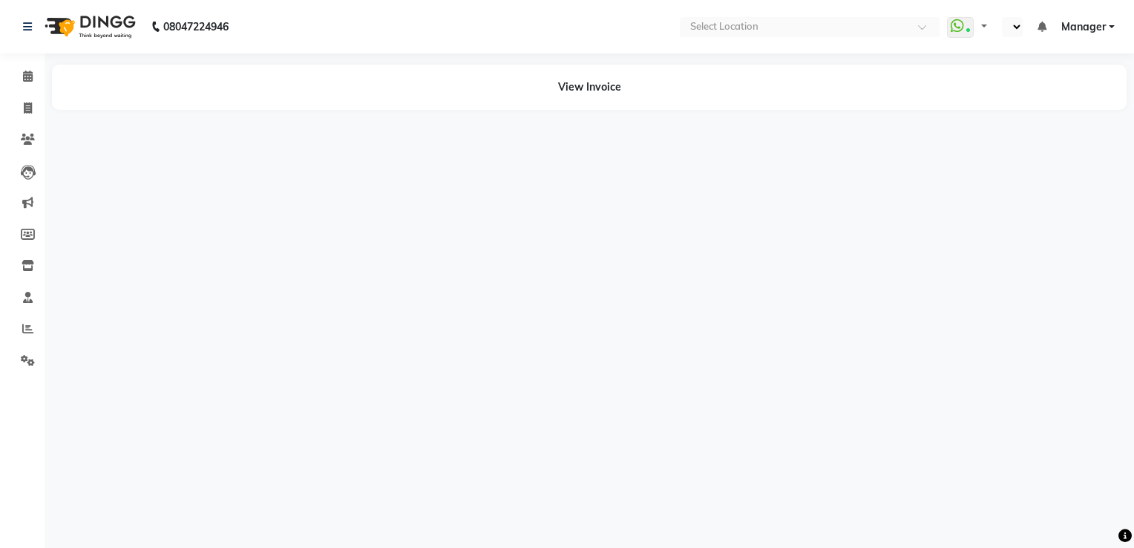
select select "en"
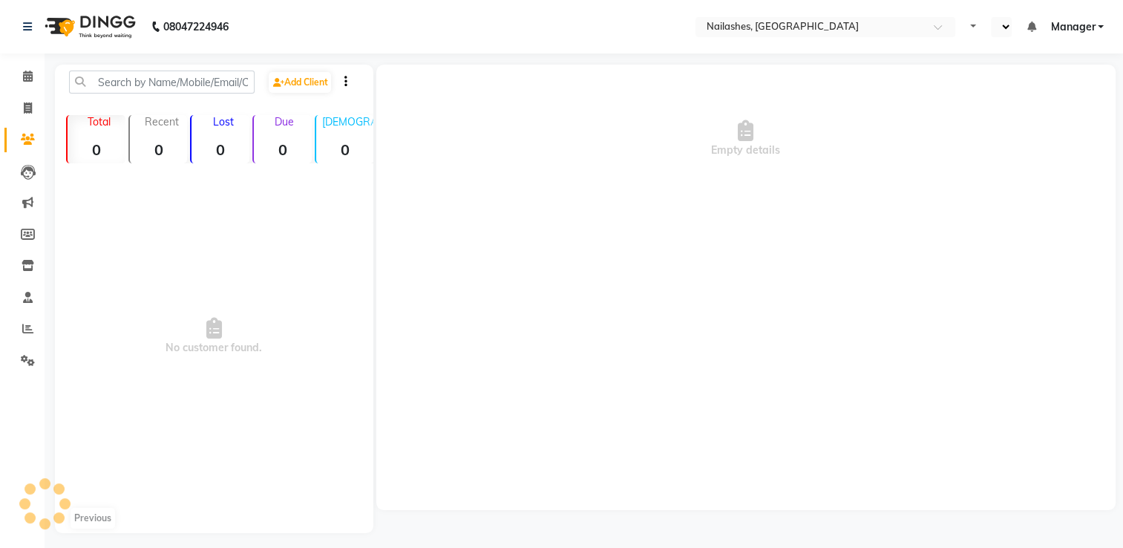
select select "en"
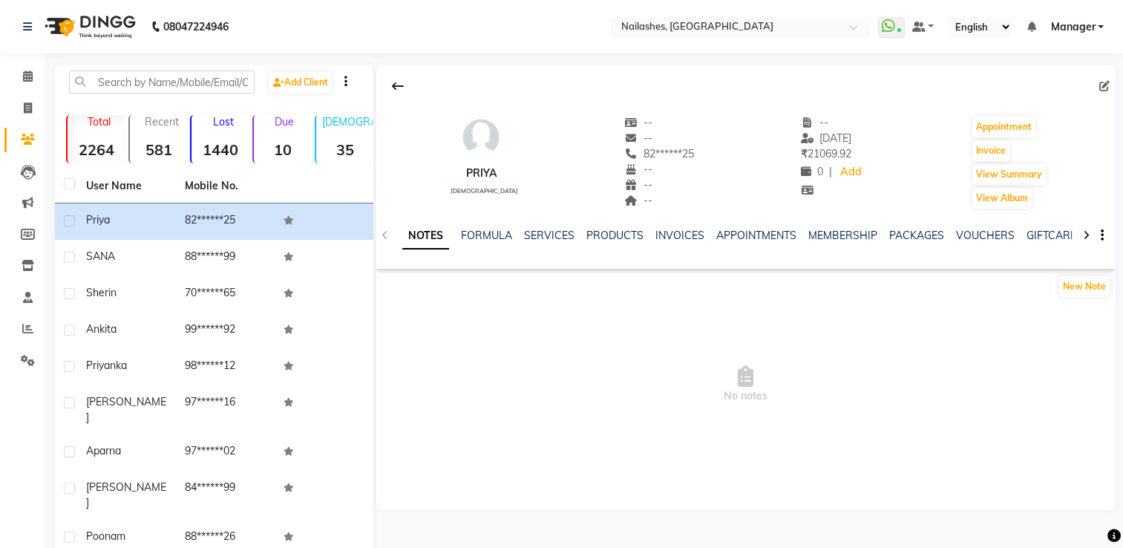
click at [1010, 157] on div "Invoice" at bounding box center [1009, 151] width 76 height 24
click at [998, 156] on button "Invoice" at bounding box center [990, 150] width 37 height 21
select select "service"
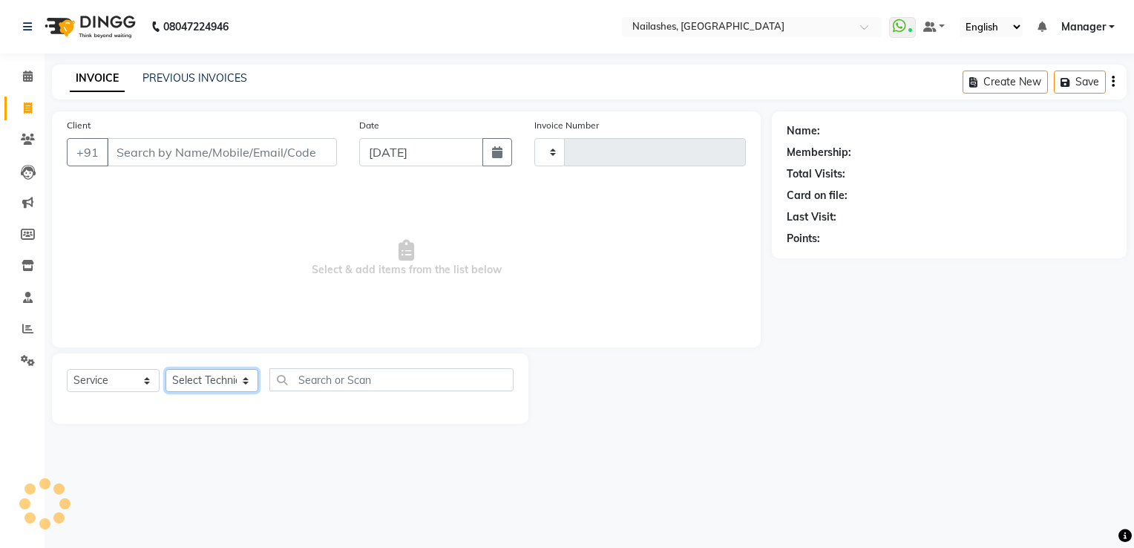
click at [222, 378] on select "Select Technician" at bounding box center [212, 380] width 93 height 23
click at [211, 386] on select "Select Technician" at bounding box center [212, 380] width 93 height 23
type input "1784"
select select "6579"
type input "82******25"
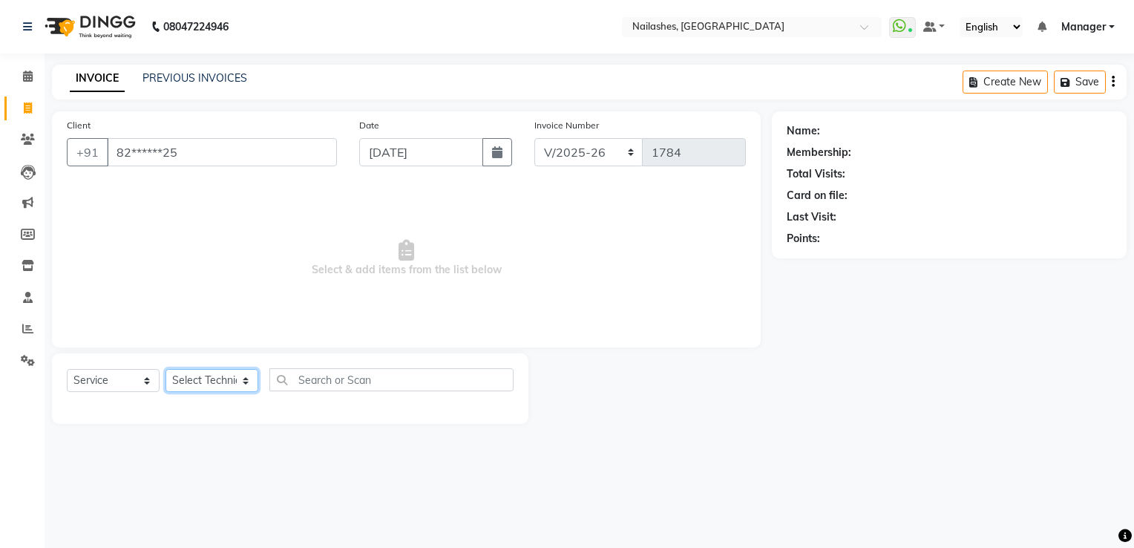
click at [211, 386] on select "Select Technician ARISH [PERSON_NAME] [PERSON_NAME] [PERSON_NAME] [PERSON_NAME]…" at bounding box center [212, 380] width 93 height 23
select select "1: Object"
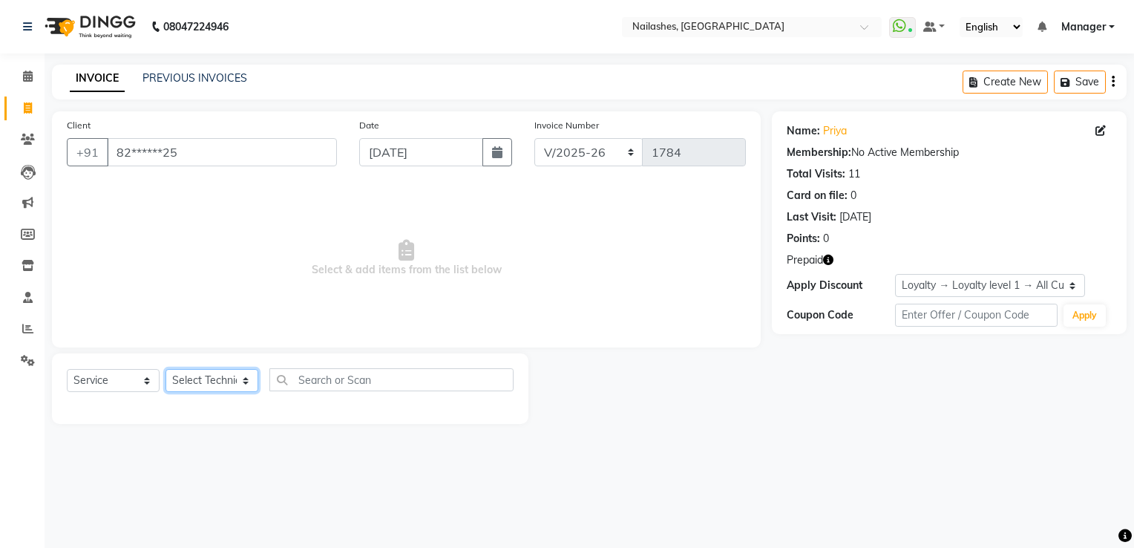
select select "80708"
click at [166, 370] on select "Select Technician ARISH [PERSON_NAME] [PERSON_NAME] [PERSON_NAME] [PERSON_NAME]…" at bounding box center [212, 380] width 93 height 23
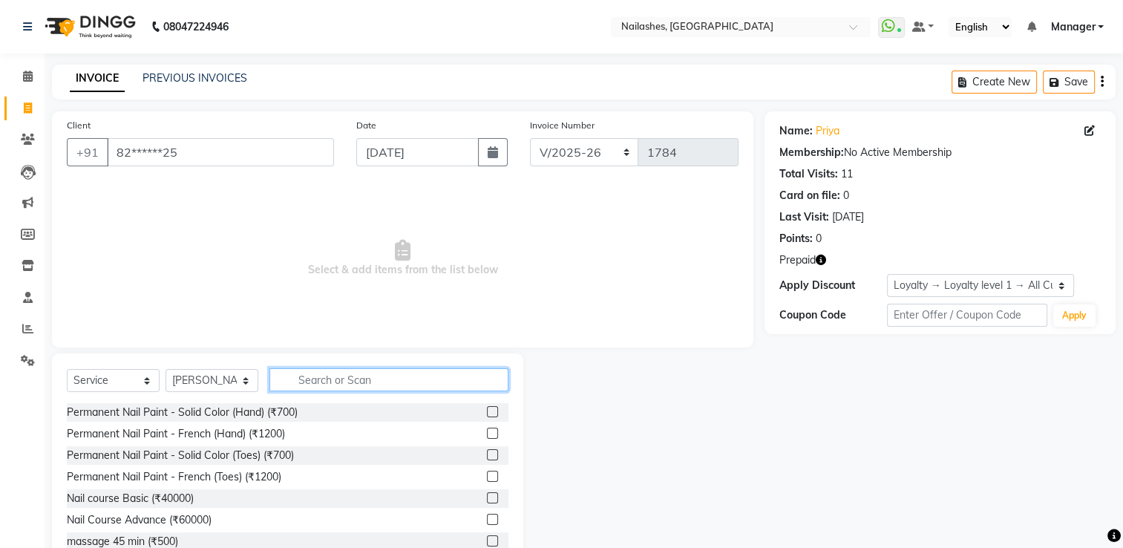
click at [318, 381] on input "text" at bounding box center [388, 379] width 239 height 23
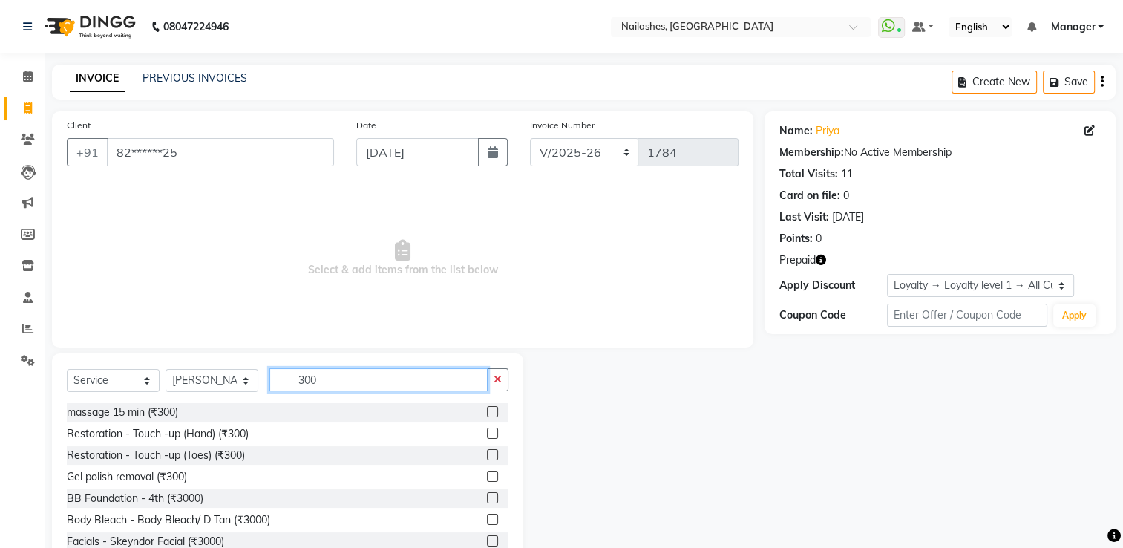
type input "300"
click at [487, 474] on label at bounding box center [492, 476] width 11 height 11
click at [487, 474] on input "checkbox" at bounding box center [492, 477] width 10 height 10
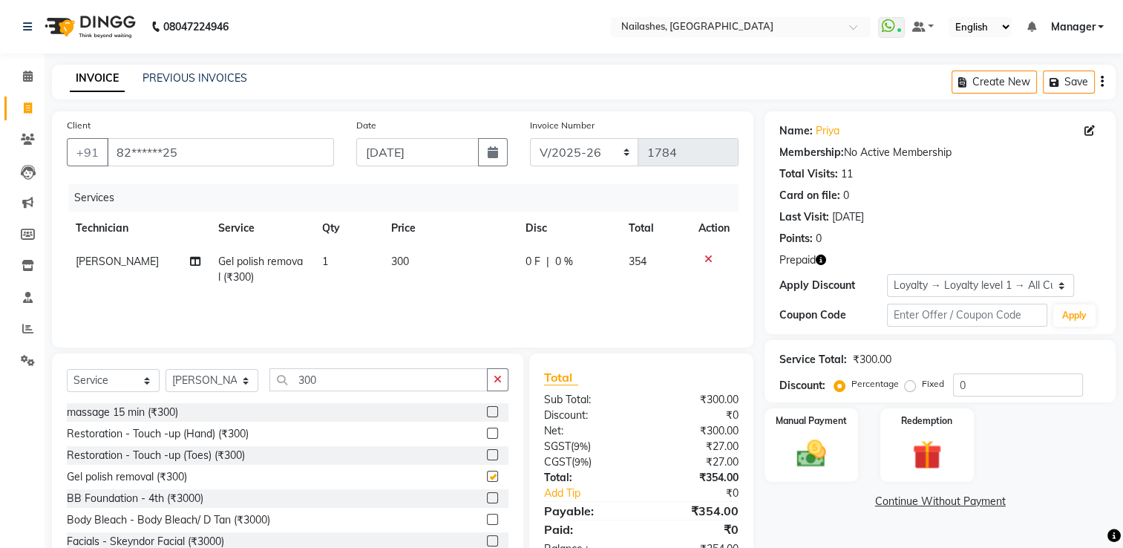
checkbox input "false"
click at [408, 263] on td "300" at bounding box center [449, 269] width 134 height 49
select select "80708"
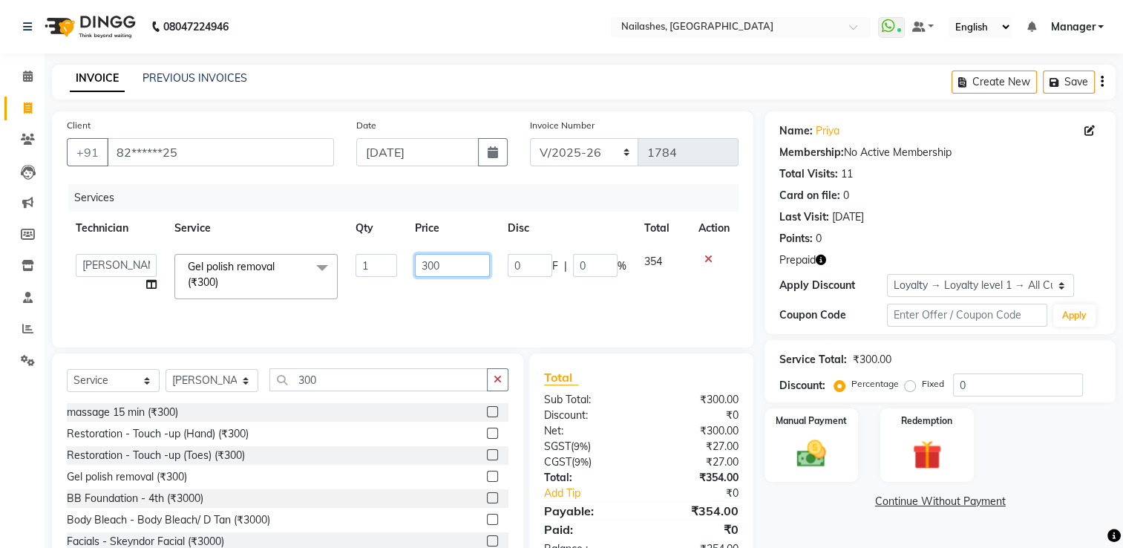
click at [430, 258] on input "300" at bounding box center [453, 265] width 76 height 23
type input "00"
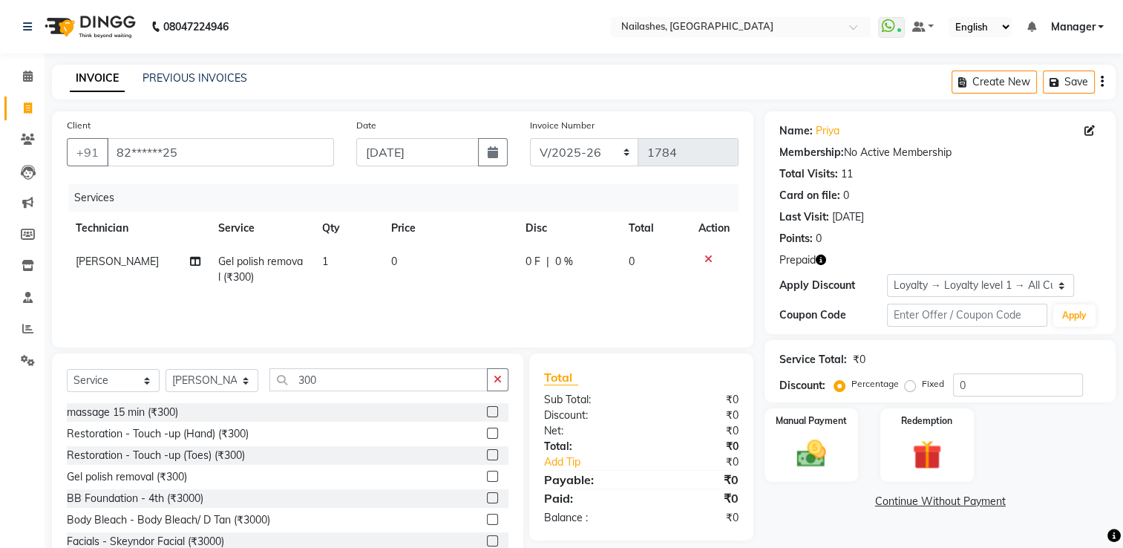
click at [405, 293] on td "0" at bounding box center [449, 269] width 134 height 49
select select "80708"
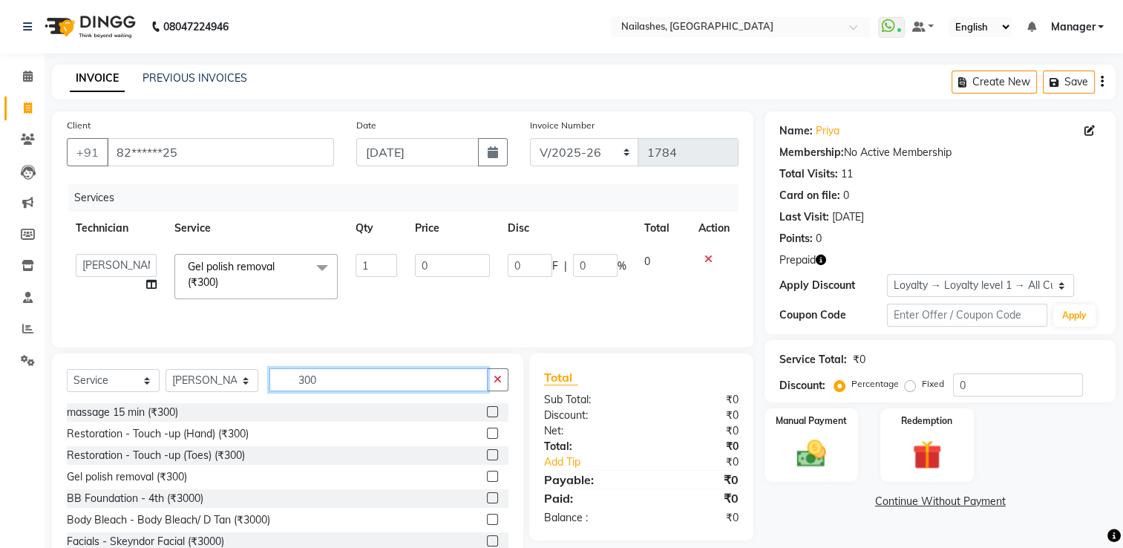
click at [365, 388] on input "300" at bounding box center [378, 379] width 218 height 23
type input "3"
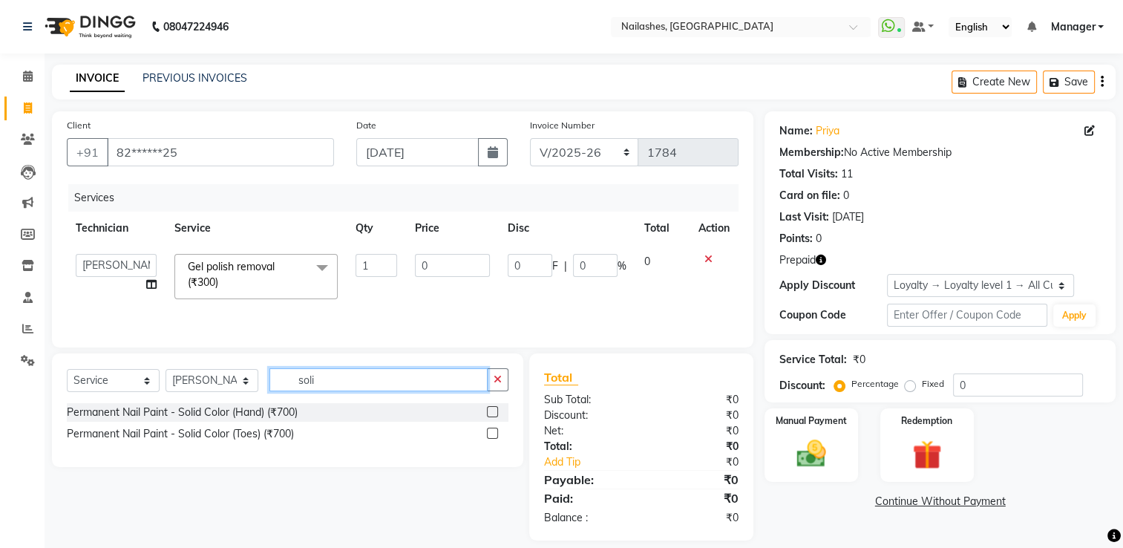
type input "soli"
click at [491, 408] on label at bounding box center [492, 411] width 11 height 11
click at [491, 408] on input "checkbox" at bounding box center [492, 413] width 10 height 10
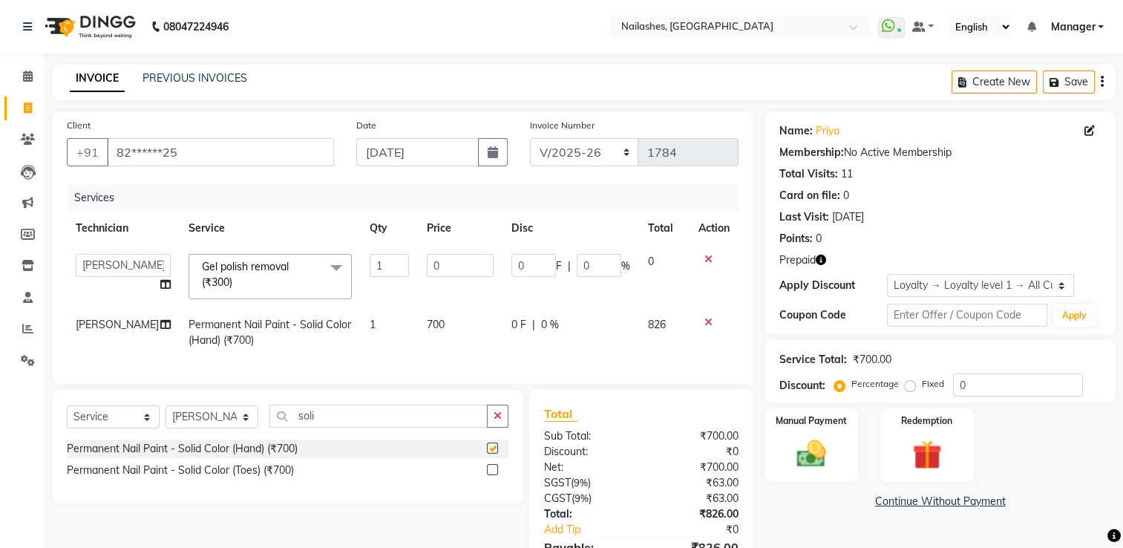
checkbox input "false"
click at [428, 326] on span "700" at bounding box center [436, 324] width 18 height 13
select select "80708"
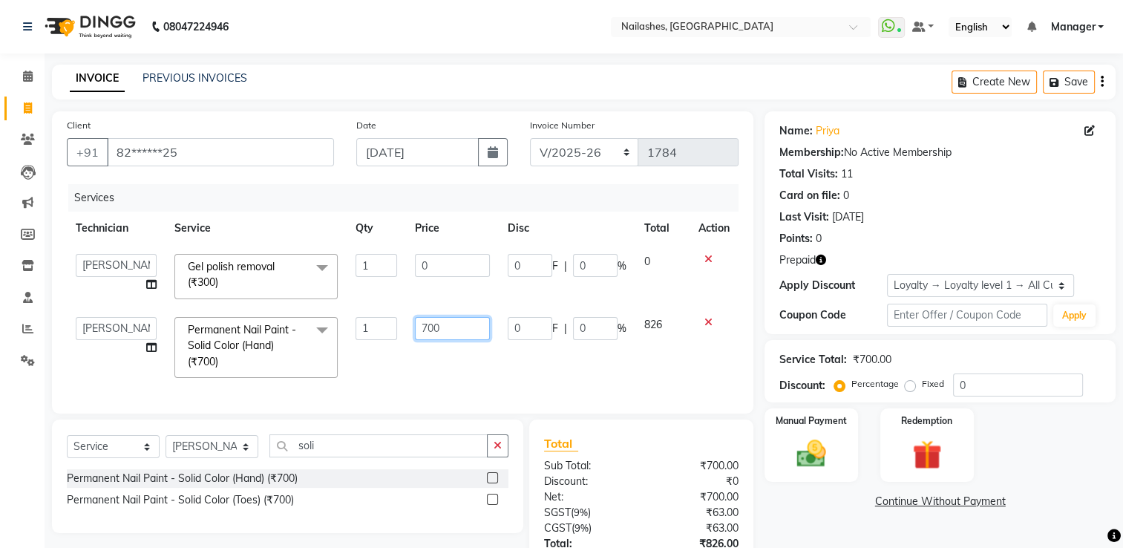
click at [428, 326] on input "700" at bounding box center [453, 328] width 76 height 23
type input "400"
click at [428, 362] on div "Services Technician Service Qty Price Disc Total Action ARISH [PERSON_NAME] [PE…" at bounding box center [403, 291] width 672 height 215
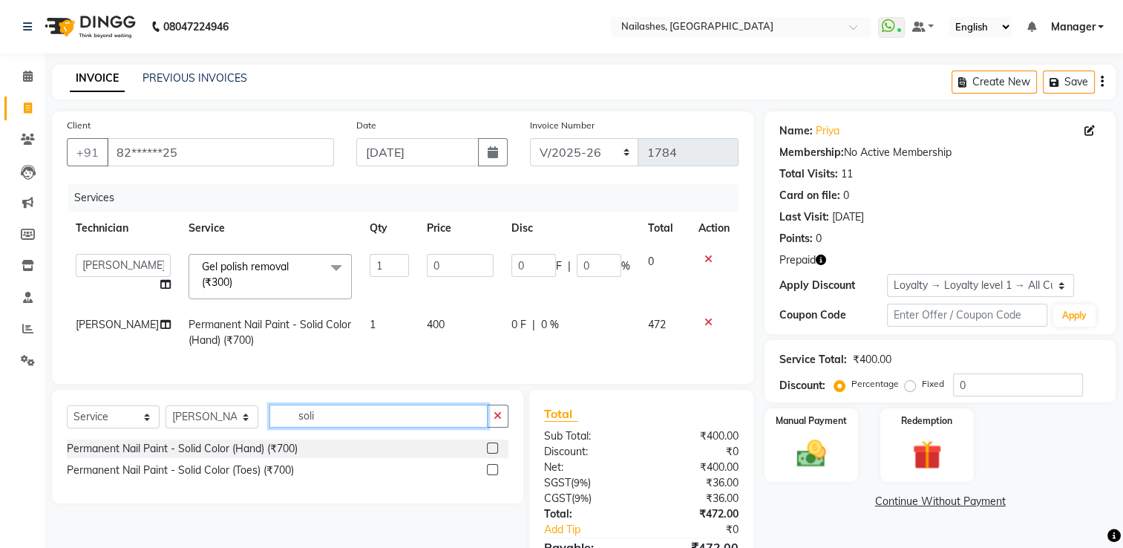
click at [336, 428] on input "soli" at bounding box center [378, 416] width 218 height 23
type input "s"
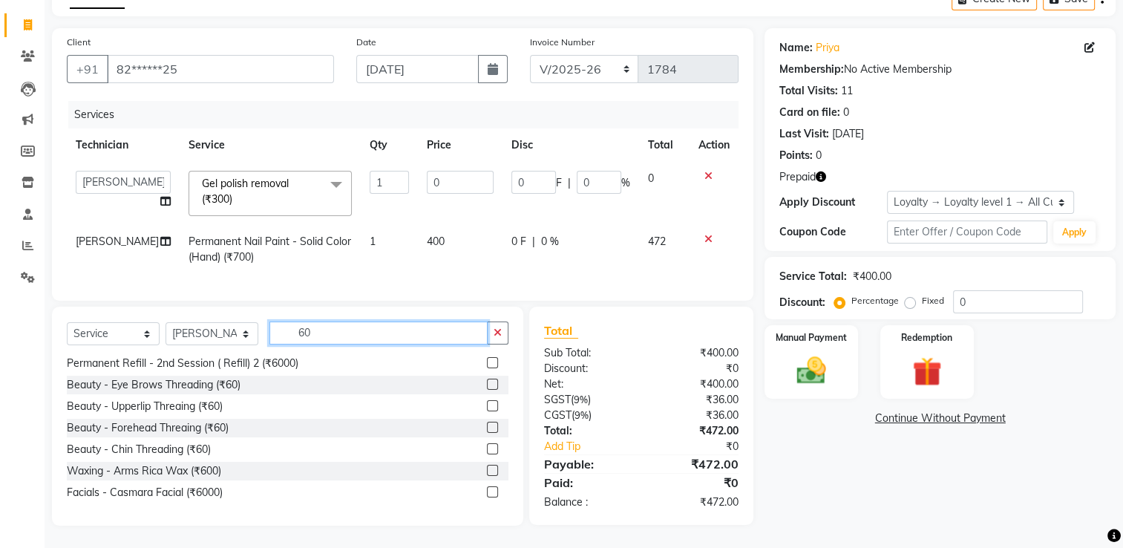
scroll to position [94, 0]
type input "60"
click at [487, 388] on label at bounding box center [492, 384] width 11 height 11
click at [487, 388] on input "checkbox" at bounding box center [492, 385] width 10 height 10
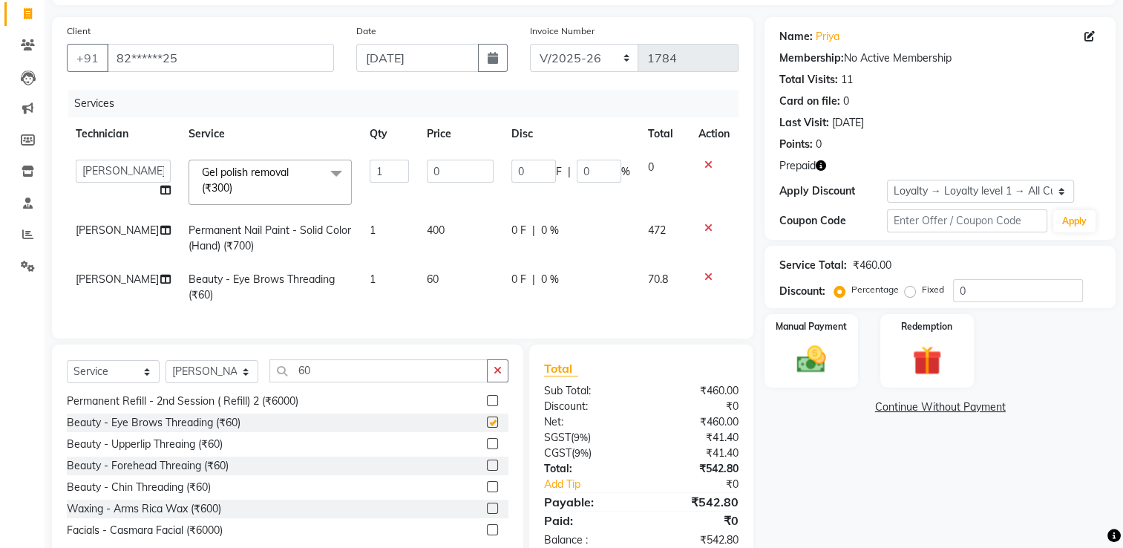
checkbox input "false"
click at [352, 376] on input "60" at bounding box center [378, 370] width 218 height 23
type input "6"
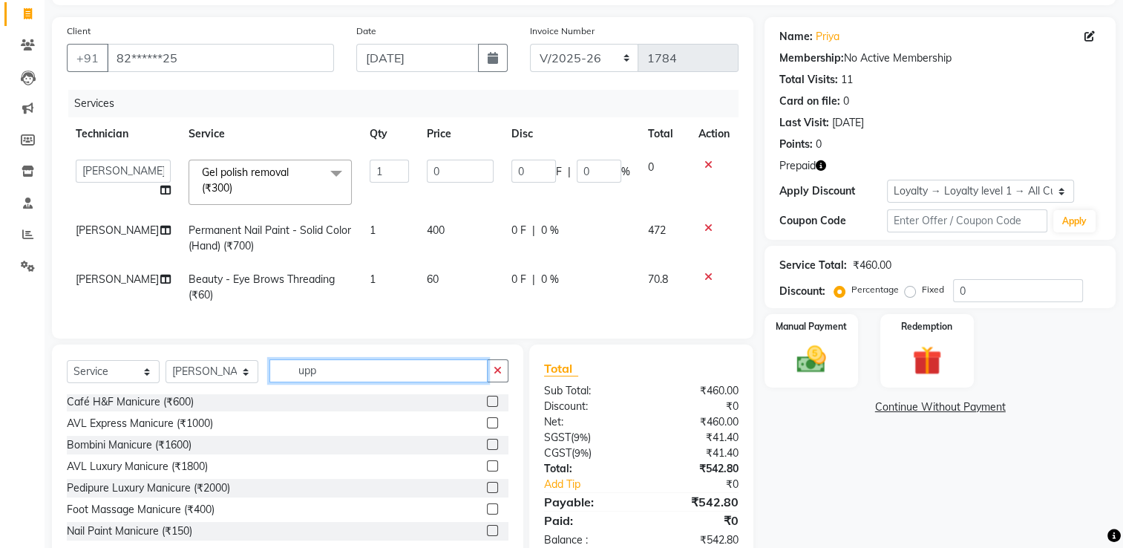
scroll to position [0, 0]
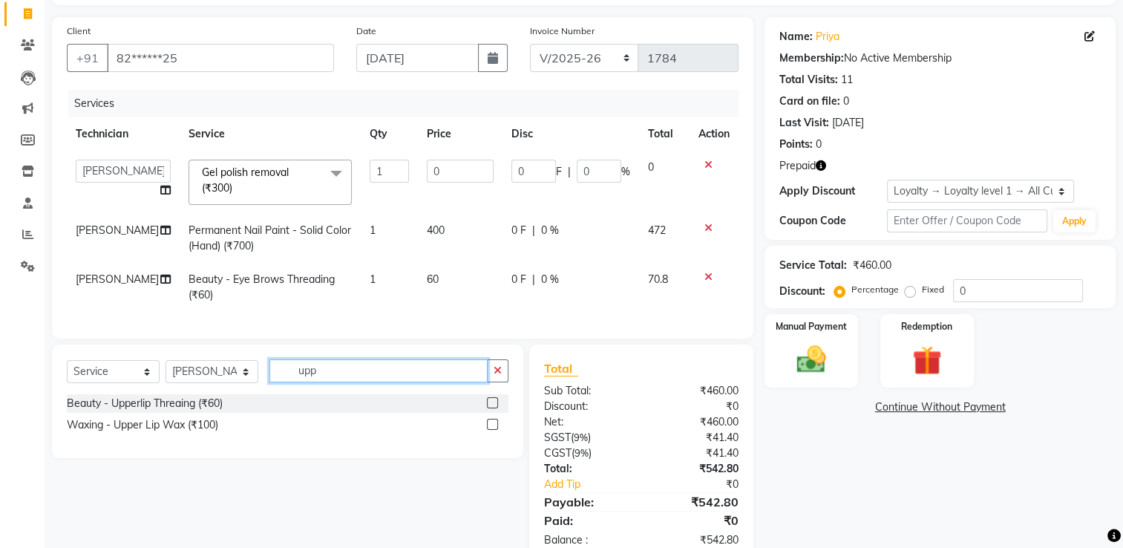
type input "upp"
click at [493, 430] on label at bounding box center [492, 424] width 11 height 11
click at [493, 430] on input "checkbox" at bounding box center [492, 425] width 10 height 10
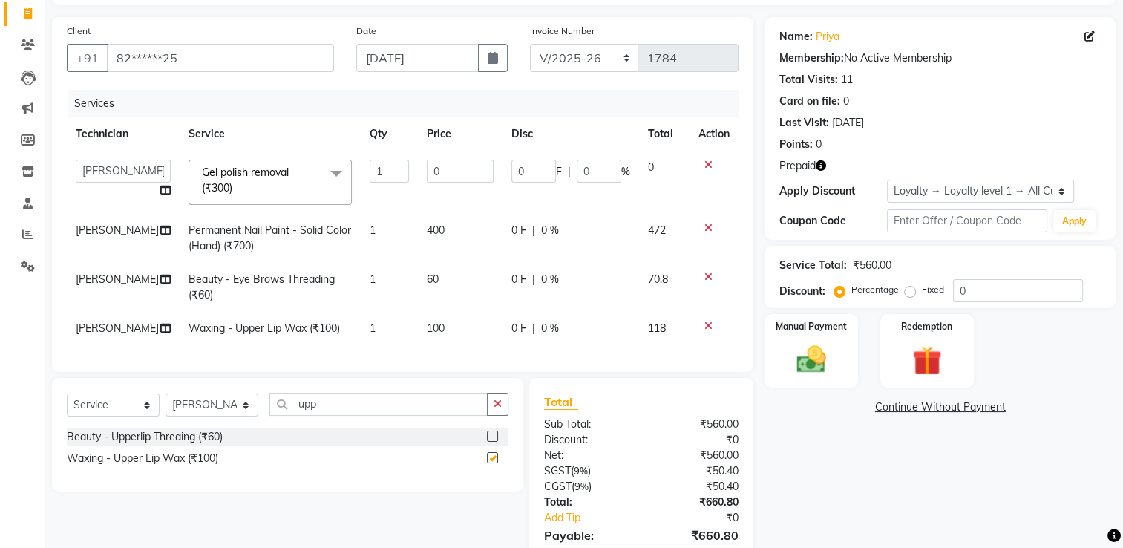
checkbox input "false"
click at [385, 413] on input "upp" at bounding box center [378, 404] width 218 height 23
type input "u"
type input "chi"
click at [492, 463] on label at bounding box center [492, 457] width 11 height 11
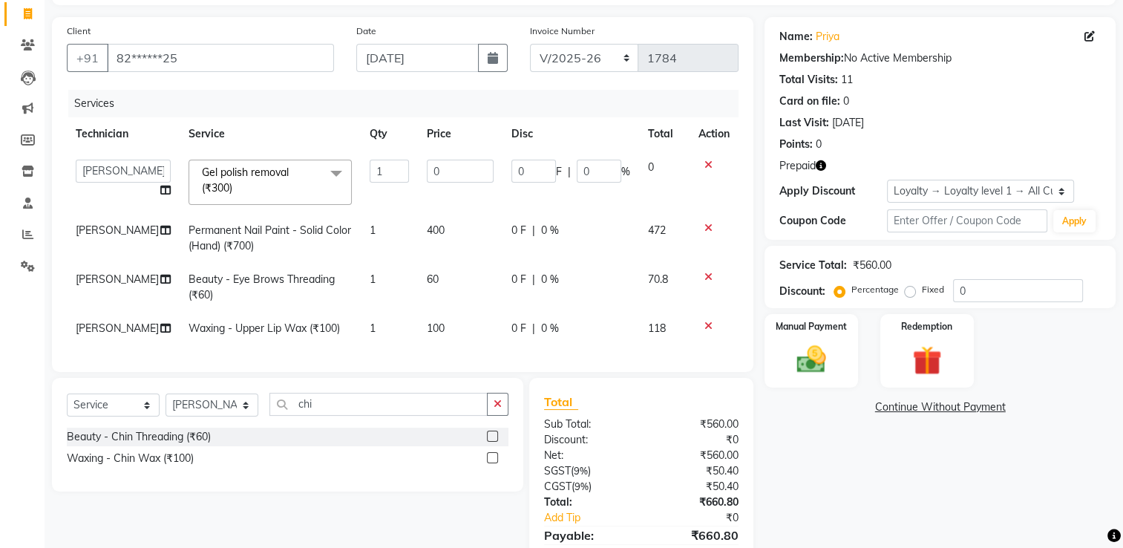
click at [492, 463] on input "checkbox" at bounding box center [492, 459] width 10 height 10
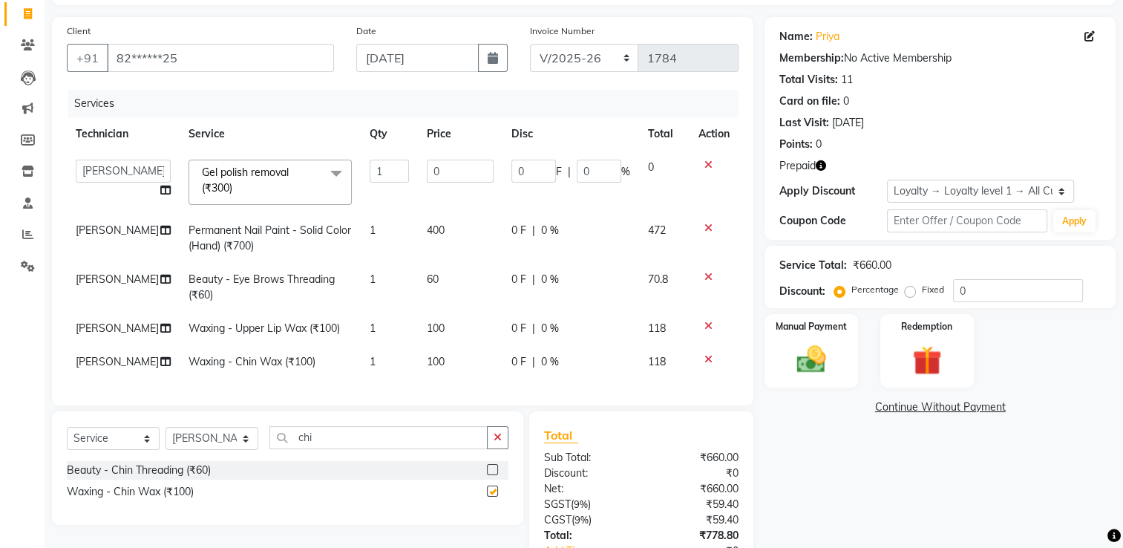
checkbox input "false"
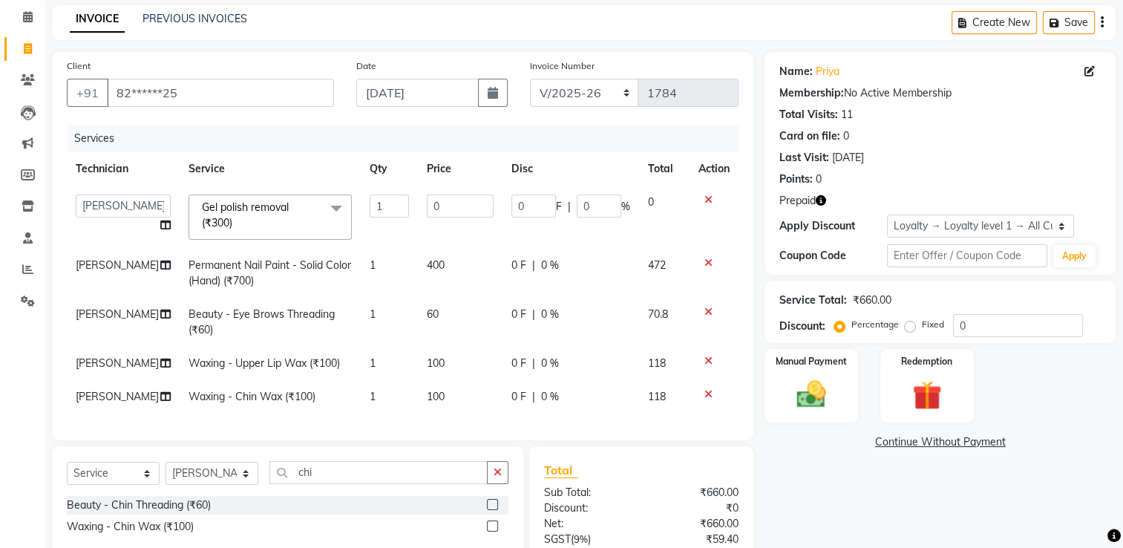
scroll to position [209, 0]
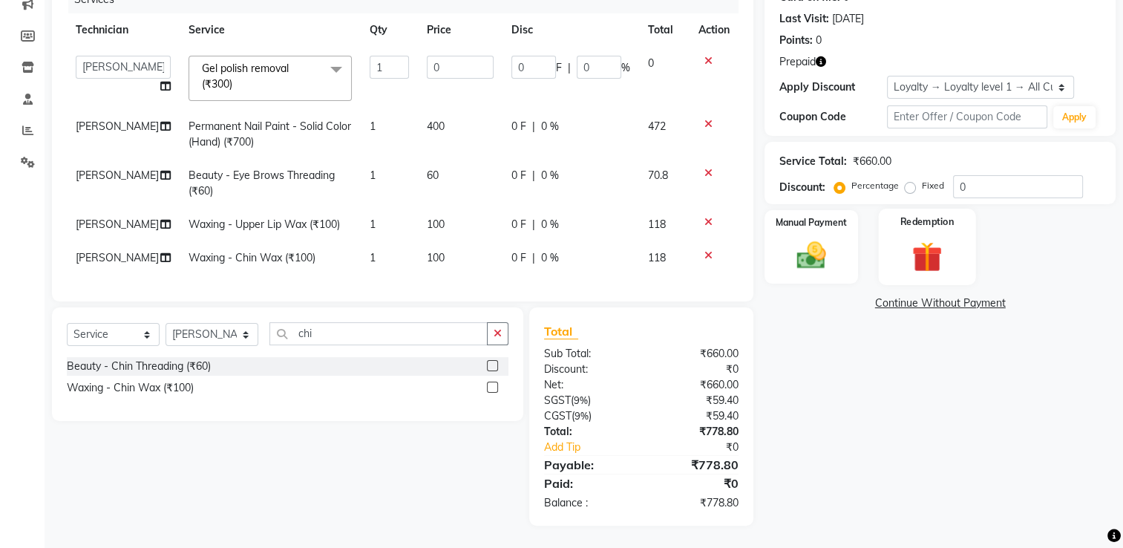
click at [930, 238] on img at bounding box center [927, 257] width 50 height 38
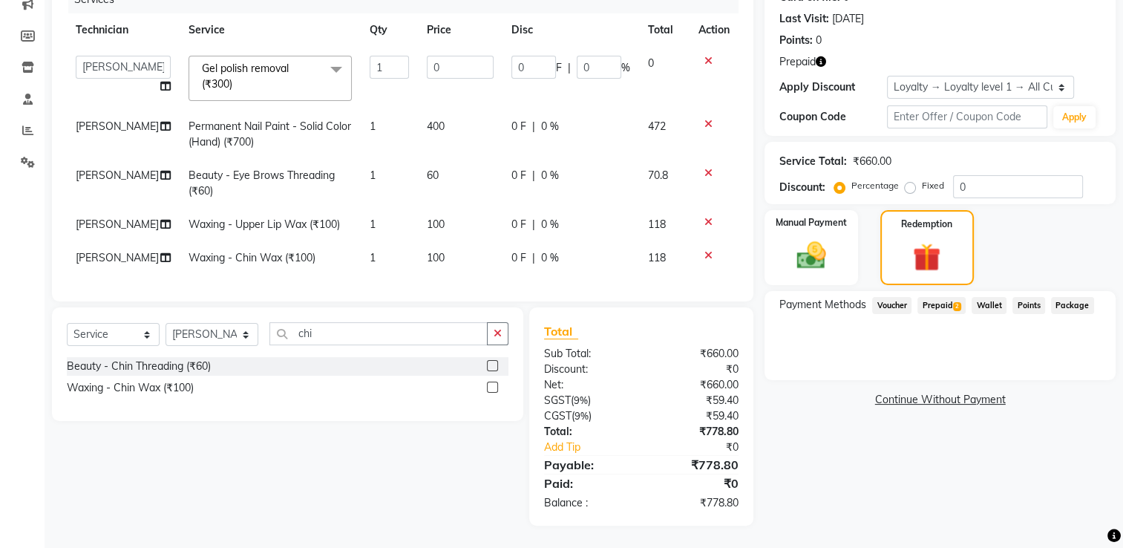
click at [957, 302] on span "2" at bounding box center [957, 306] width 8 height 9
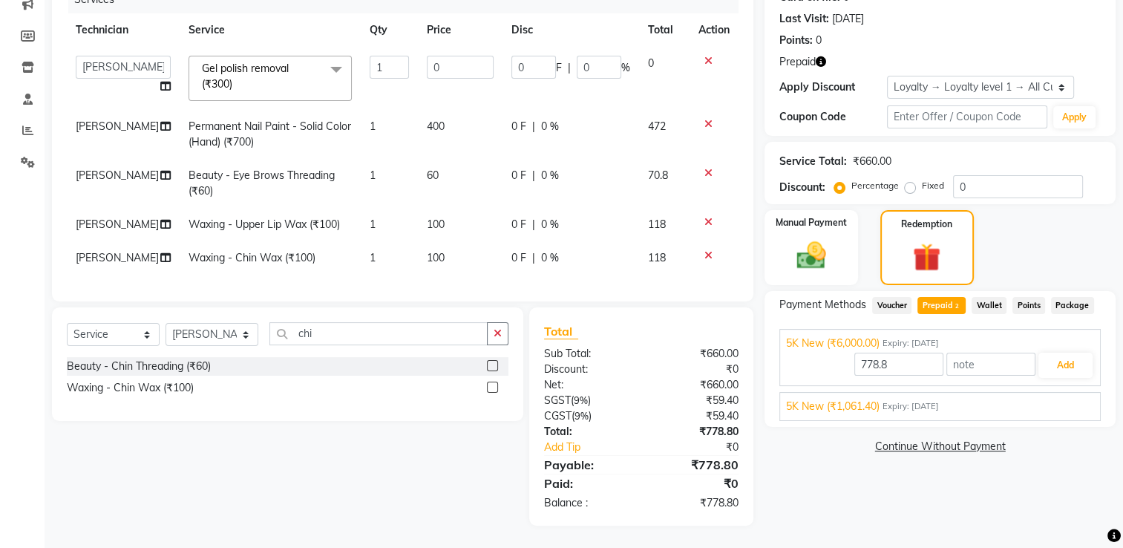
click at [1067, 402] on div "5K New (₹1,061.40) Expiry: 13-07-2035" at bounding box center [940, 407] width 308 height 16
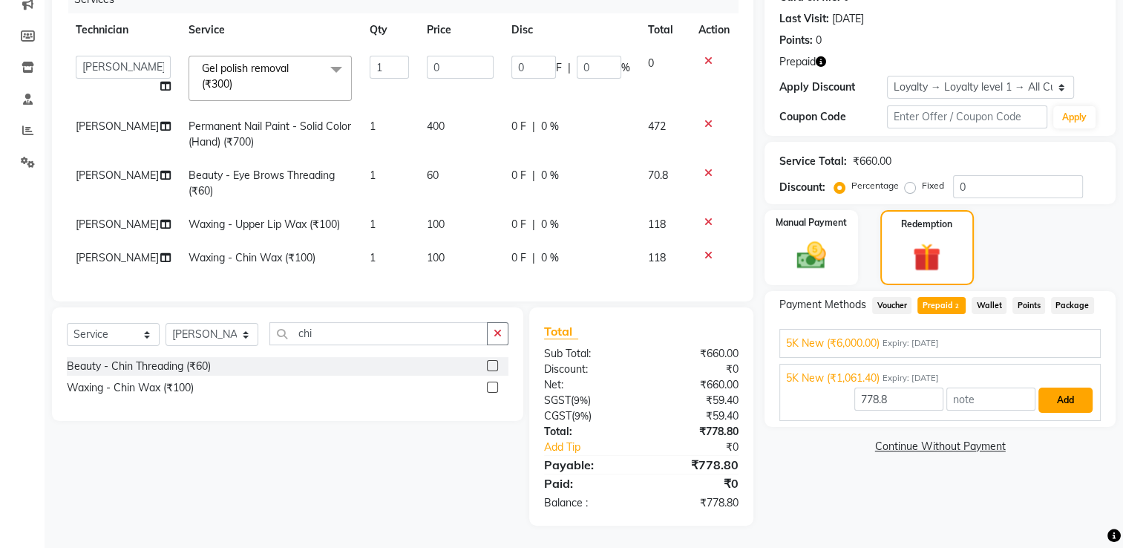
click at [1067, 388] on button "Add" at bounding box center [1066, 400] width 54 height 25
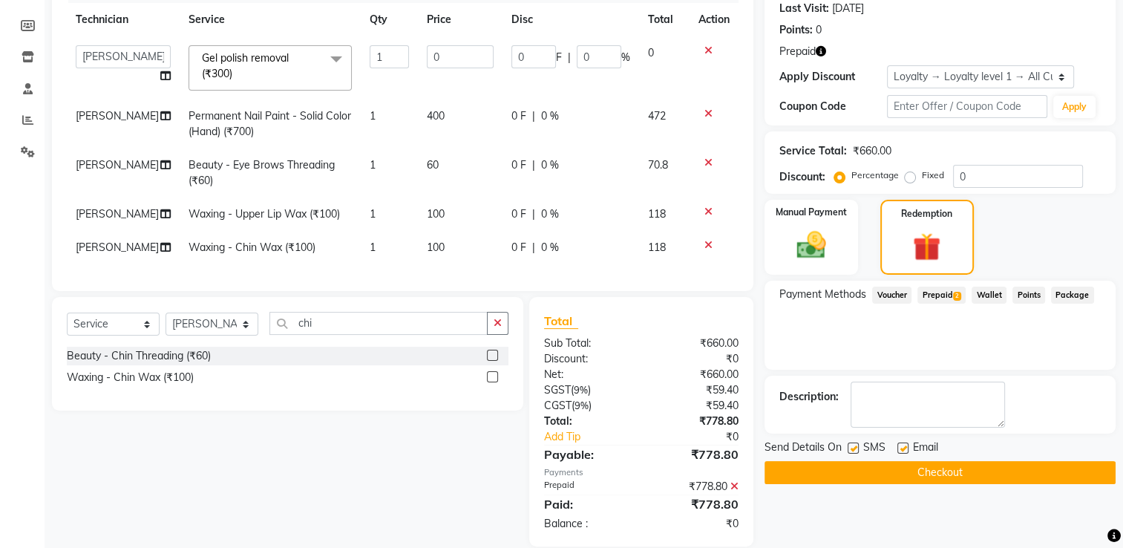
click at [963, 473] on button "Checkout" at bounding box center [940, 472] width 351 height 23
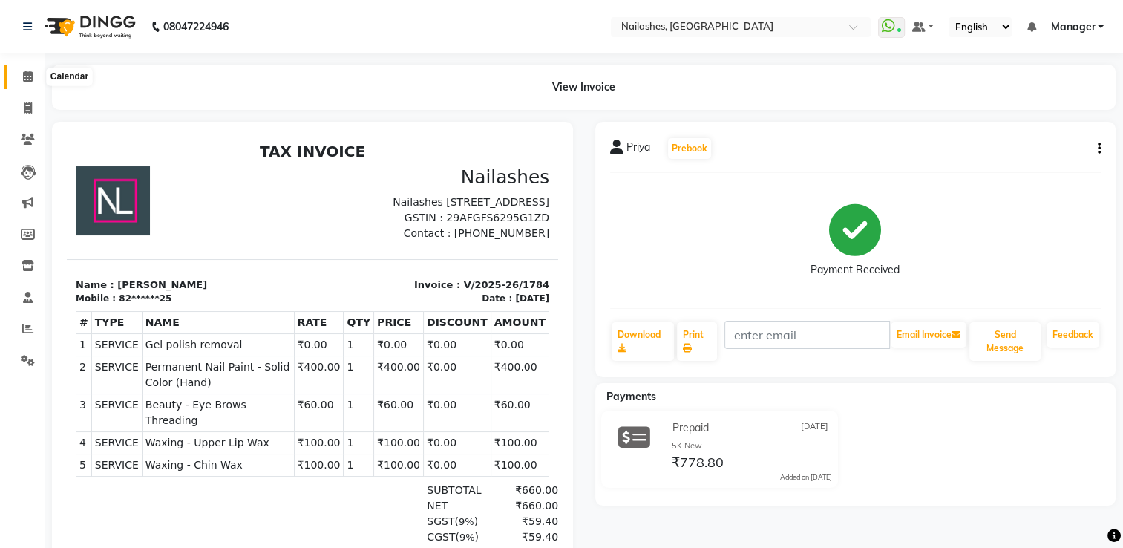
click at [27, 79] on icon at bounding box center [28, 76] width 10 height 11
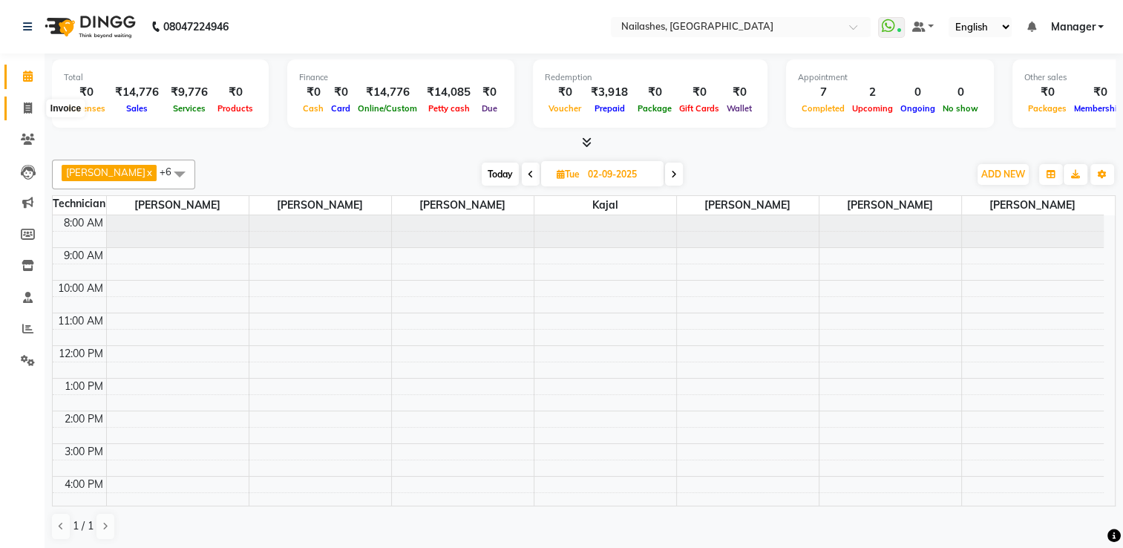
click at [24, 108] on icon at bounding box center [28, 107] width 8 height 11
select select "service"
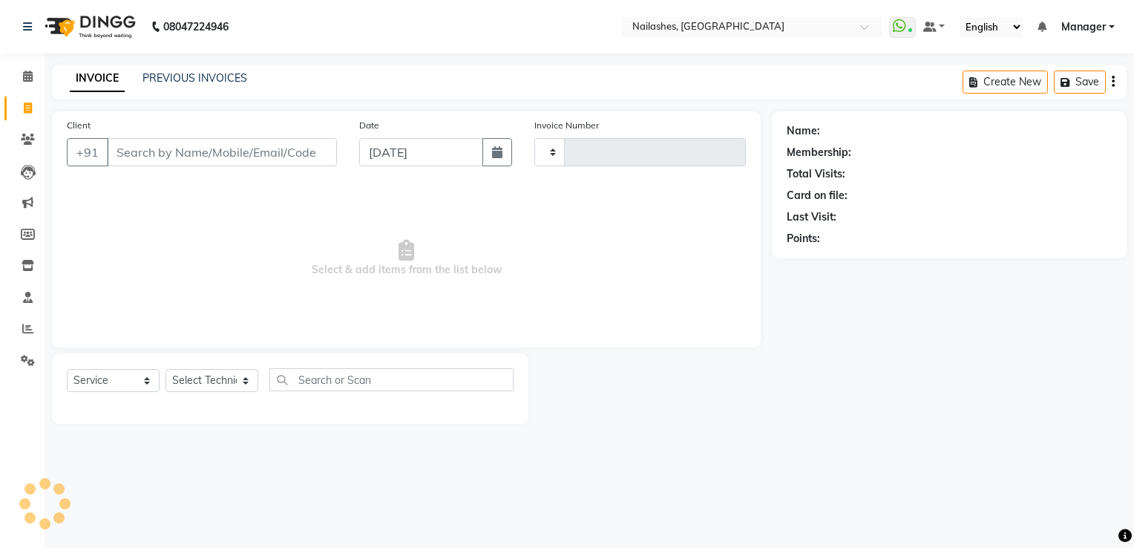
type input "1785"
select select "6579"
click at [194, 76] on link "PREVIOUS INVOICES" at bounding box center [195, 77] width 105 height 13
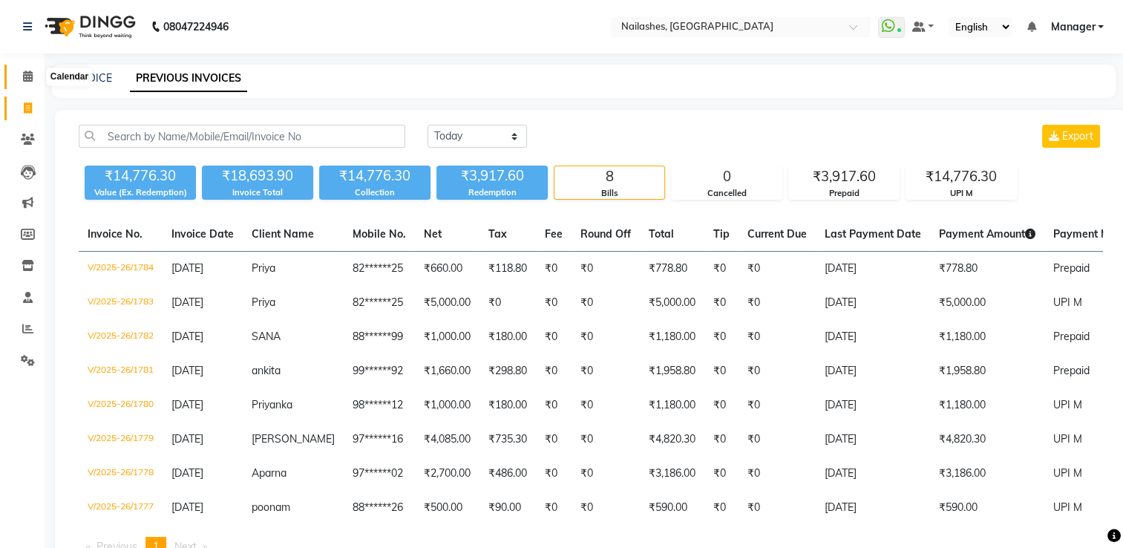
click at [27, 78] on icon at bounding box center [28, 76] width 10 height 11
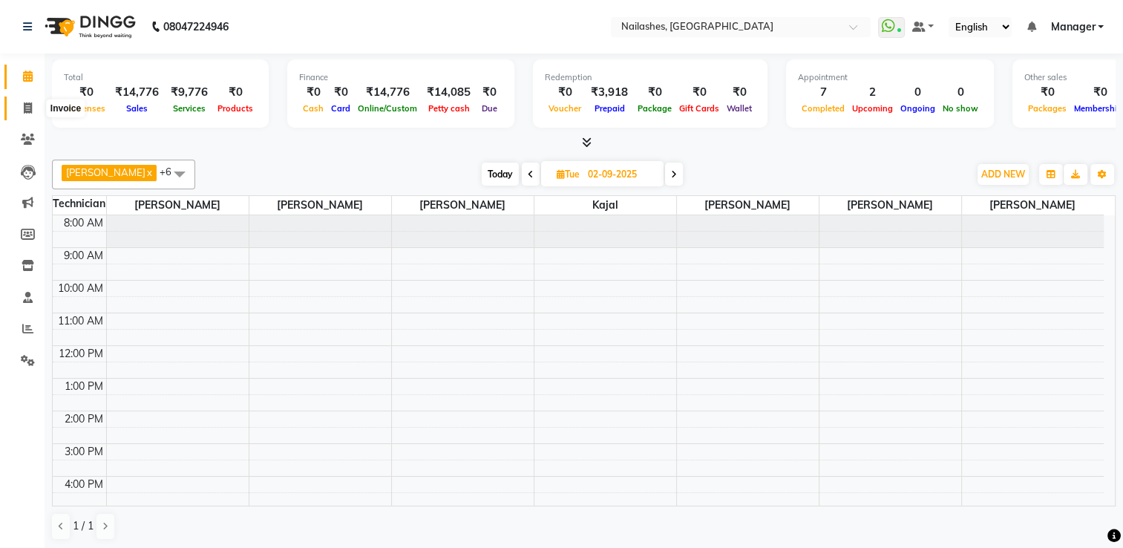
click at [24, 106] on icon at bounding box center [28, 107] width 8 height 11
select select "service"
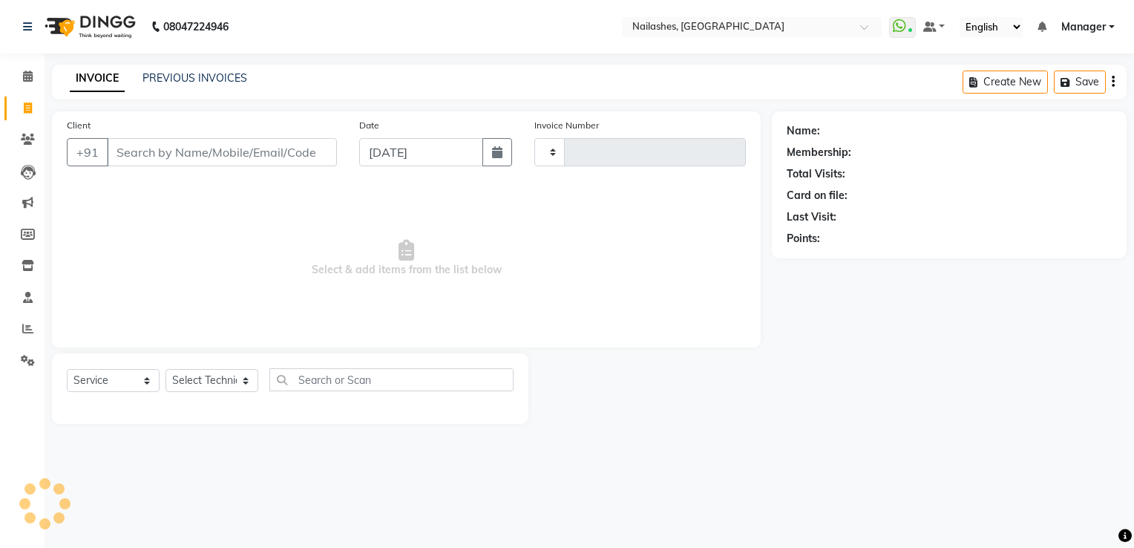
type input "1785"
select select "6579"
click at [175, 151] on input "Client" at bounding box center [222, 152] width 230 height 28
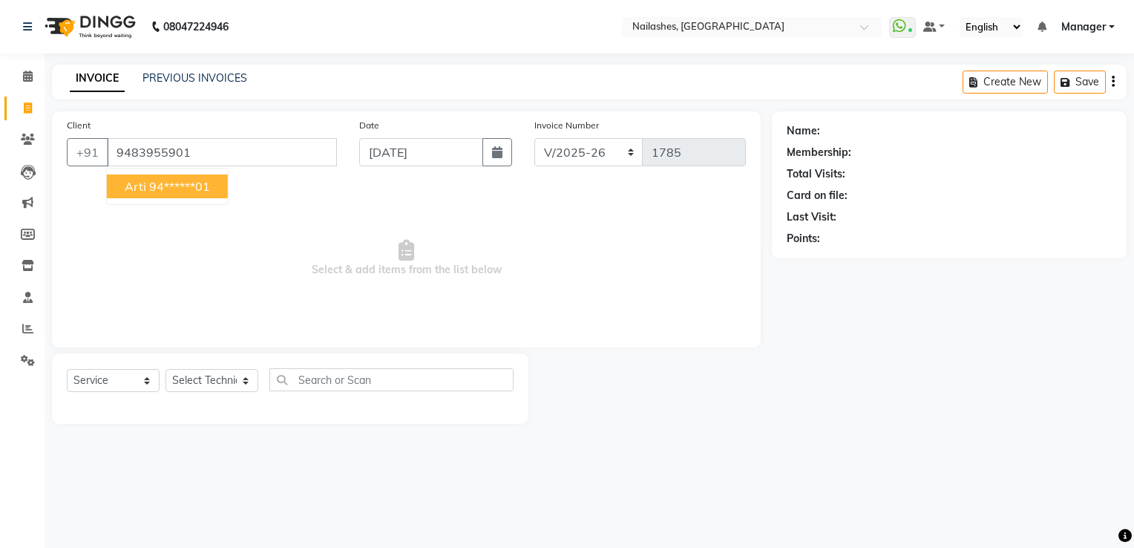
type input "9483955901"
select select "1: Object"
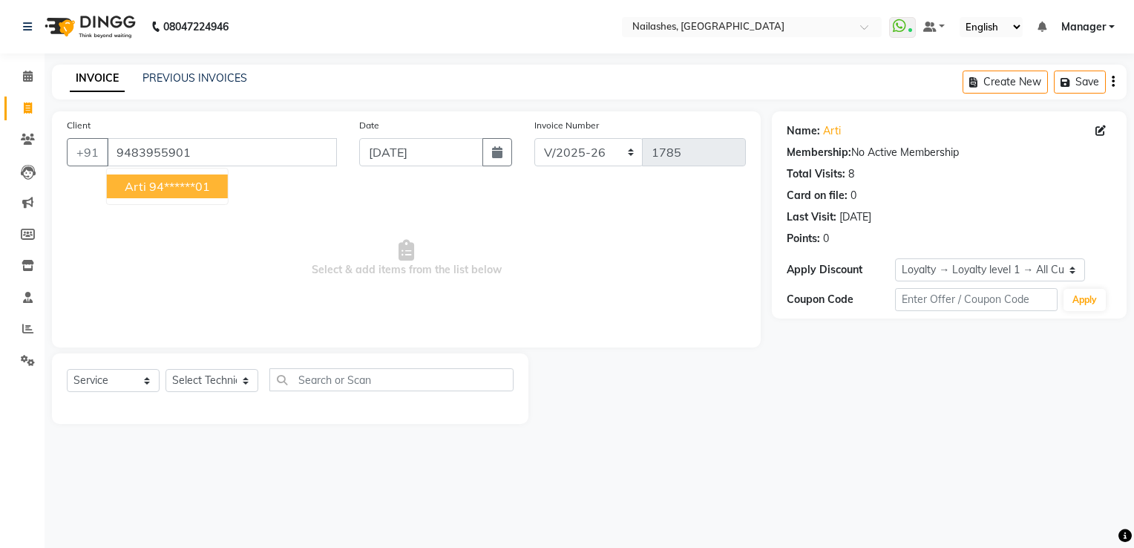
click at [150, 194] on button "arti 94******01" at bounding box center [167, 186] width 121 height 24
type input "94******01"
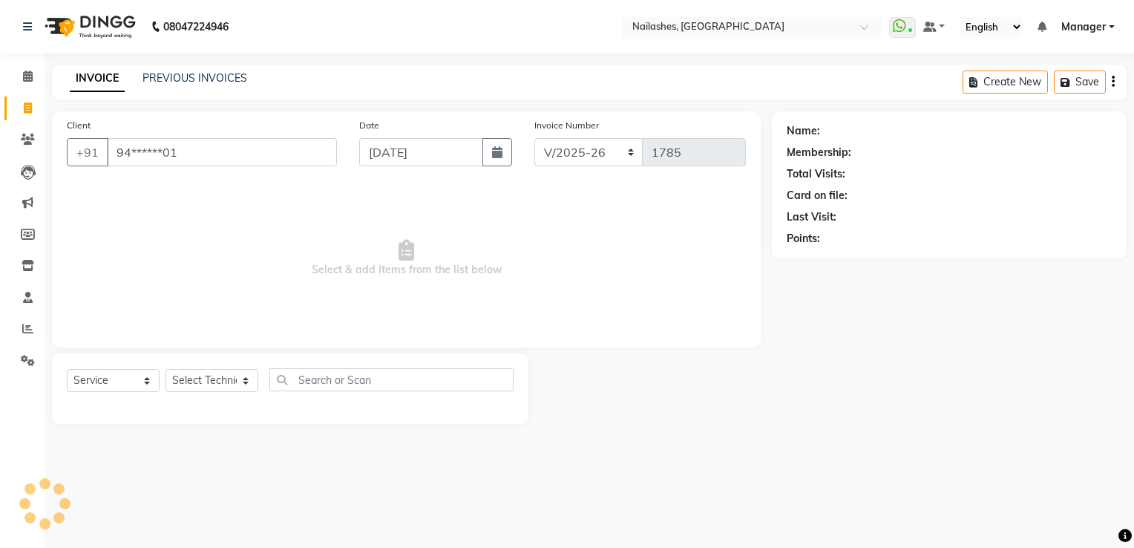
select select "1: Object"
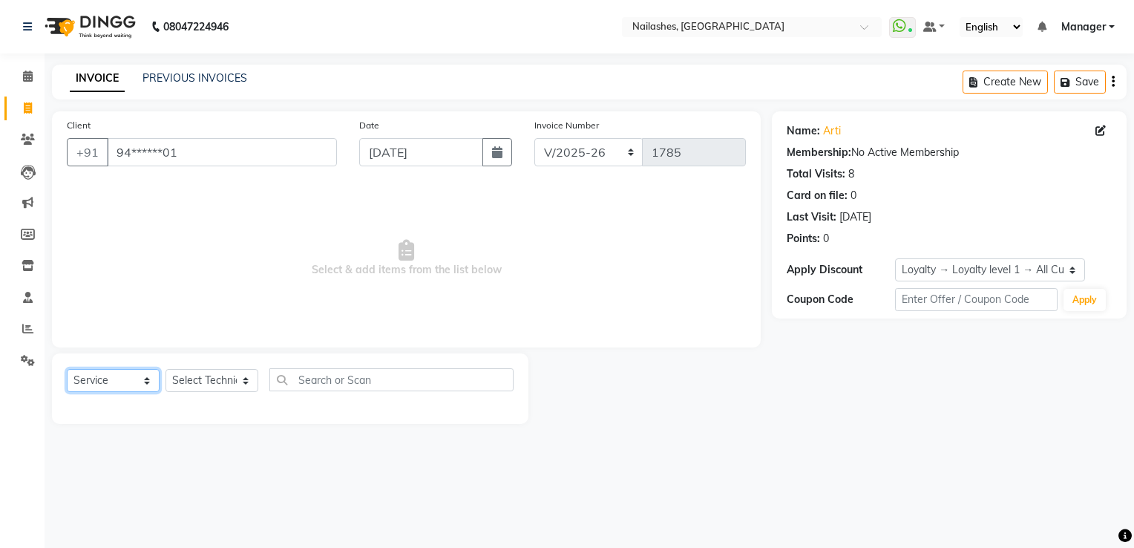
click at [120, 382] on select "Select Service Product Membership Package Voucher Prepaid Gift Card" at bounding box center [113, 380] width 93 height 23
select select "P"
click at [67, 370] on select "Select Service Product Membership Package Voucher Prepaid Gift Card" at bounding box center [113, 380] width 93 height 23
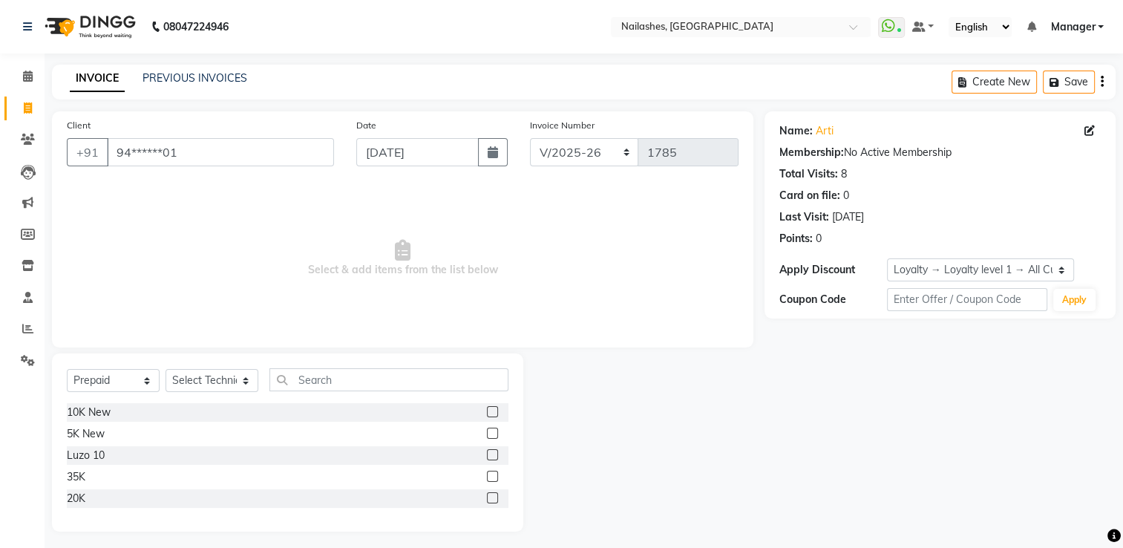
click at [495, 433] on label at bounding box center [492, 433] width 11 height 11
click at [495, 433] on input "checkbox" at bounding box center [492, 434] width 10 height 10
checkbox input "false"
click at [223, 385] on select "Select Technician ARISH [PERSON_NAME] [PERSON_NAME] [PERSON_NAME] [PERSON_NAME]…" at bounding box center [212, 380] width 93 height 23
select select "84841"
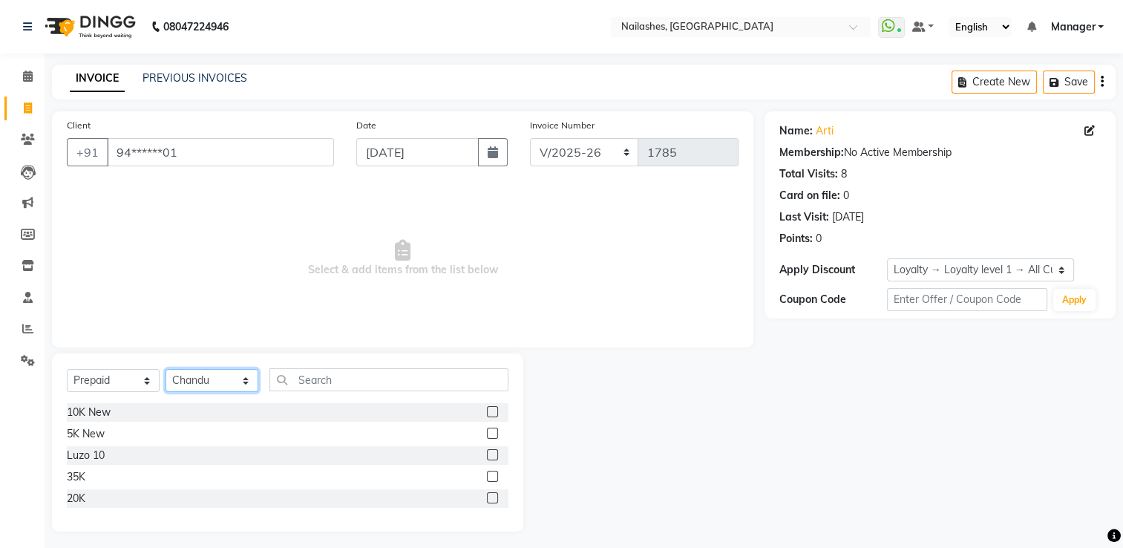
click at [166, 370] on select "Select Technician ARISH [PERSON_NAME] [PERSON_NAME] [PERSON_NAME] [PERSON_NAME]…" at bounding box center [212, 380] width 93 height 23
click at [493, 435] on label at bounding box center [492, 433] width 11 height 11
click at [493, 435] on input "checkbox" at bounding box center [492, 434] width 10 height 10
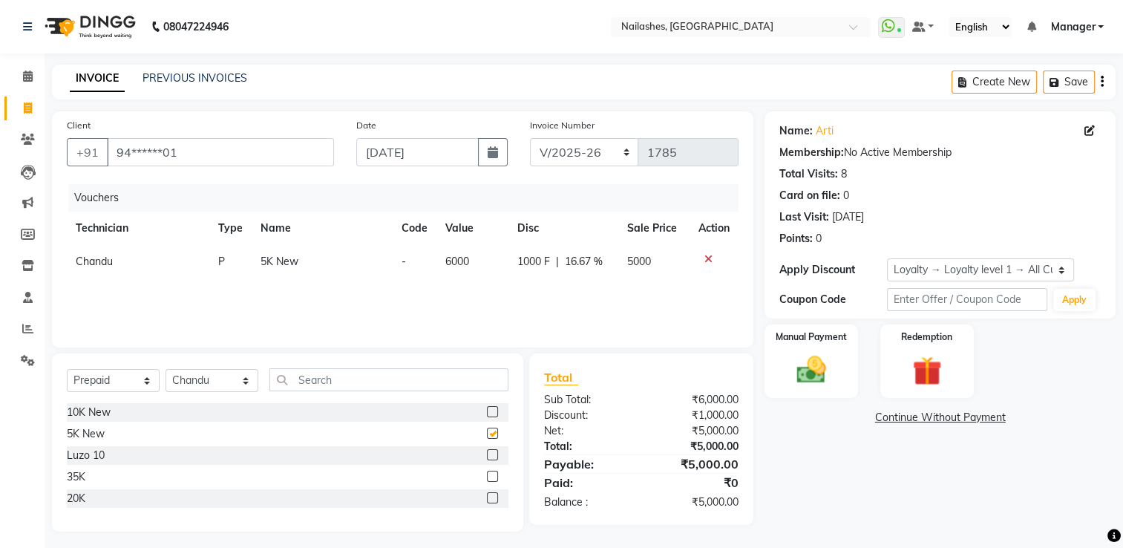
checkbox input "false"
click at [837, 355] on div "Manual Payment" at bounding box center [811, 361] width 97 height 76
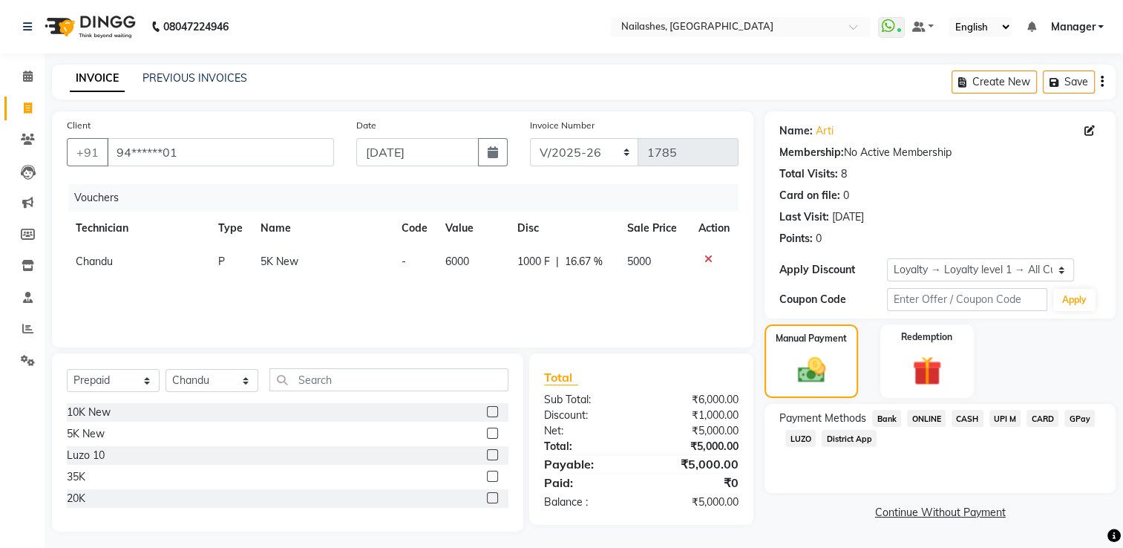
click at [1041, 416] on span "CARD" at bounding box center [1043, 418] width 32 height 17
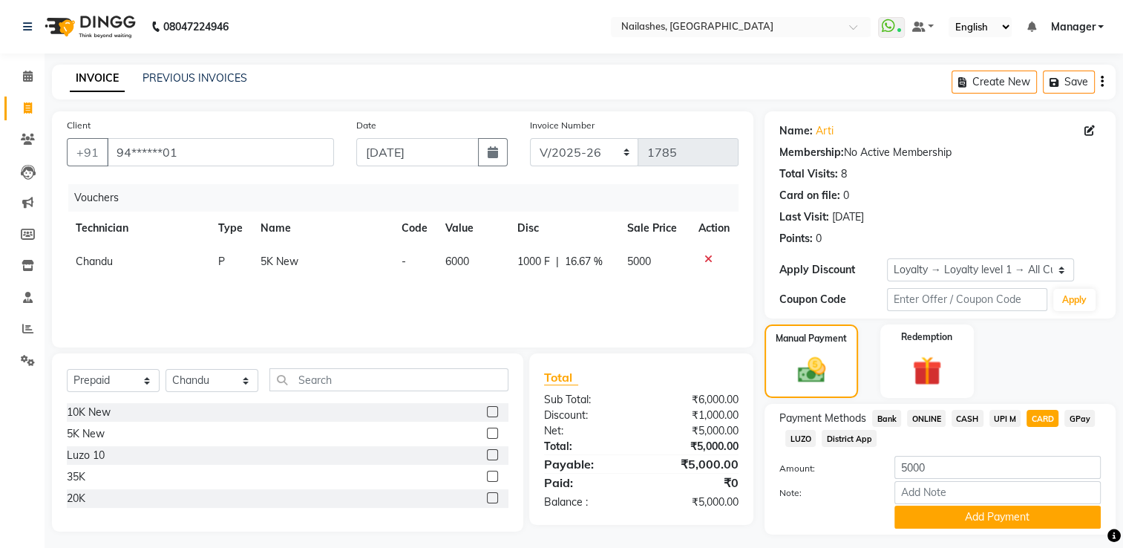
scroll to position [41, 0]
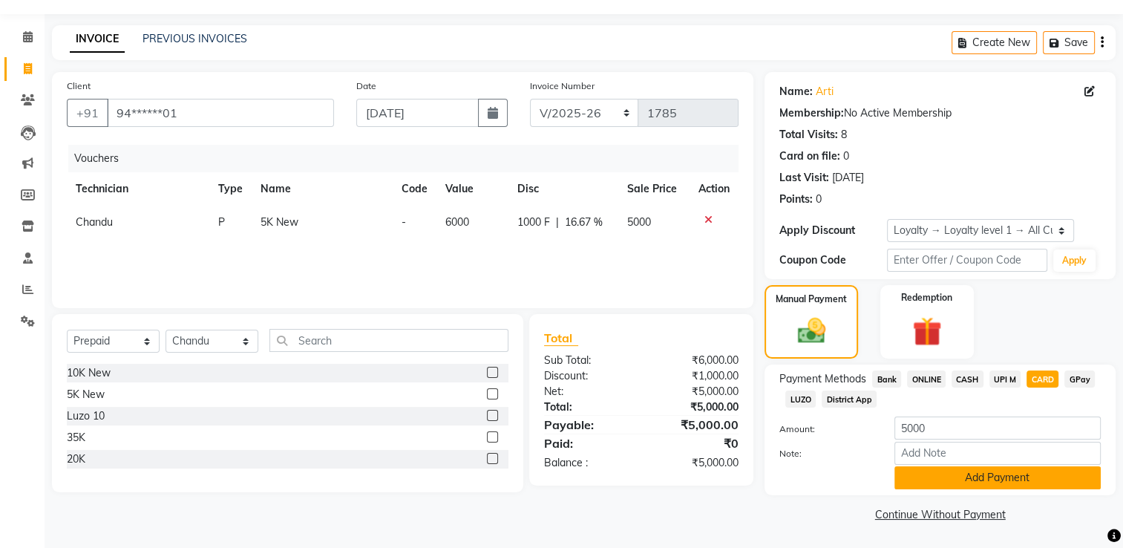
click at [1030, 477] on button "Add Payment" at bounding box center [998, 477] width 206 height 23
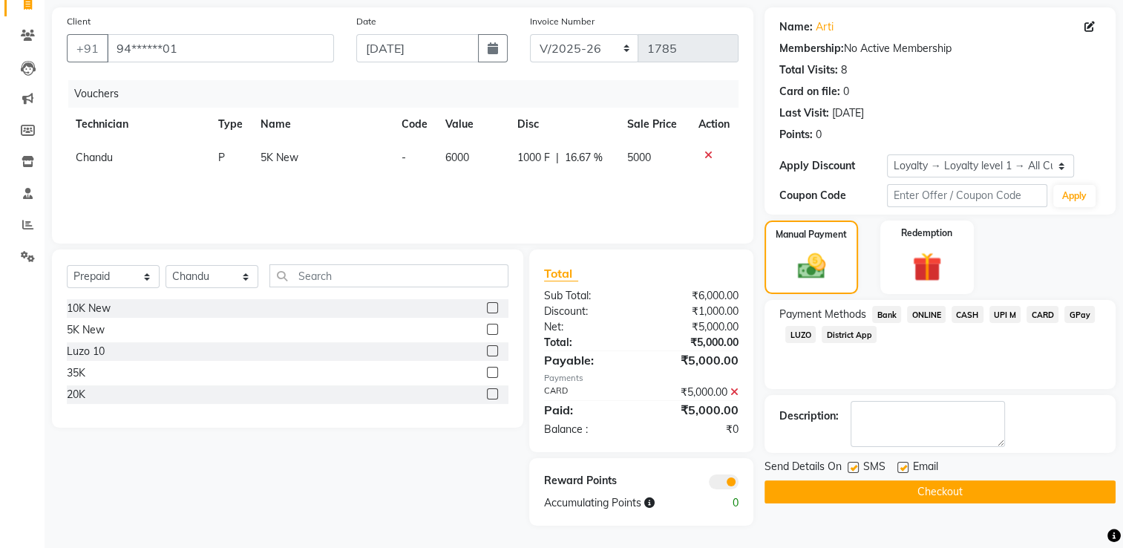
scroll to position [104, 0]
click at [932, 494] on button "Checkout" at bounding box center [940, 491] width 351 height 23
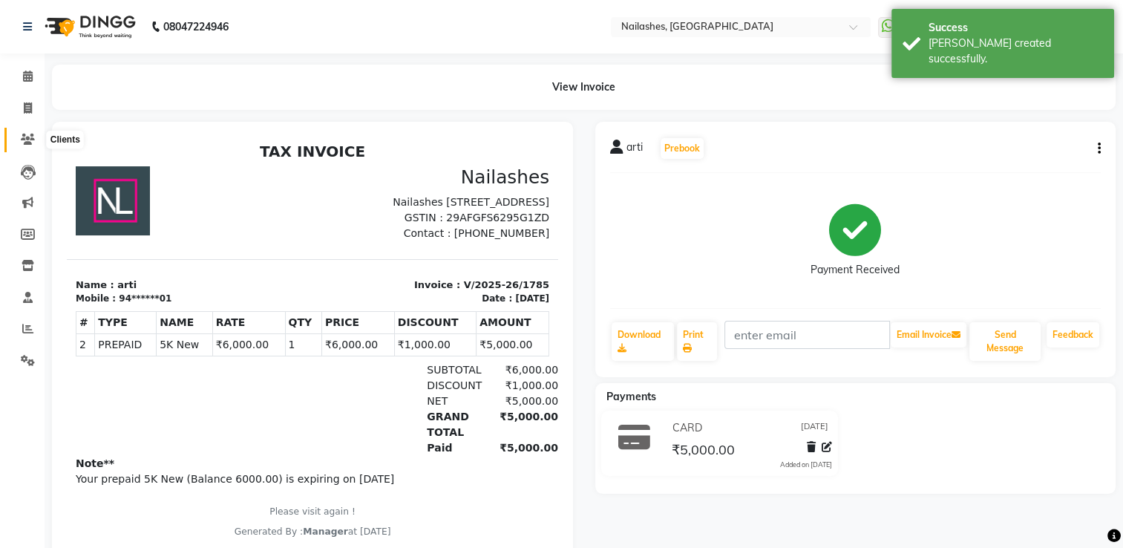
click at [29, 137] on icon at bounding box center [28, 139] width 14 height 11
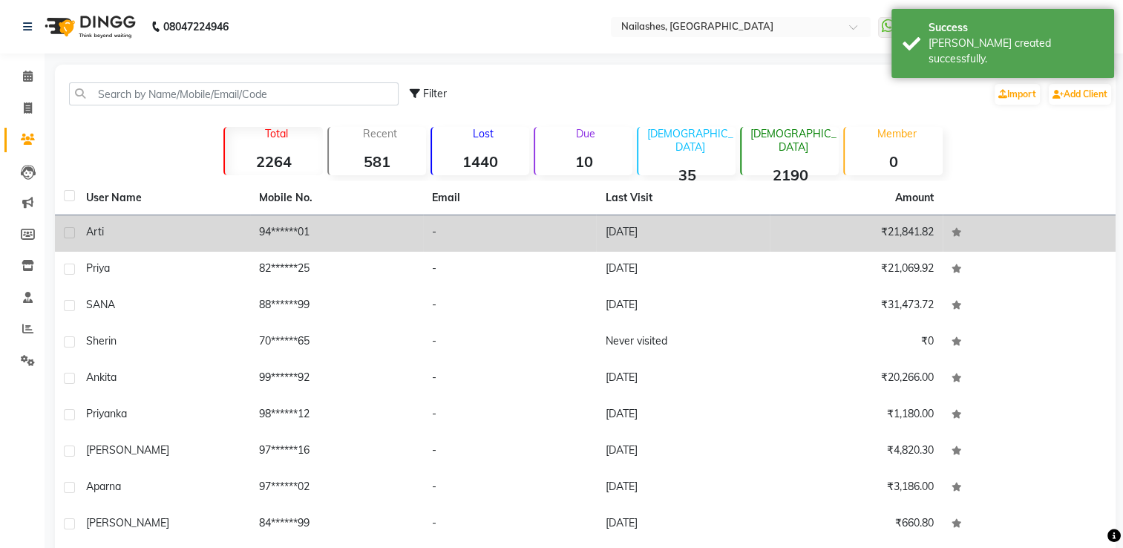
click at [166, 229] on div "arti" at bounding box center [163, 232] width 155 height 16
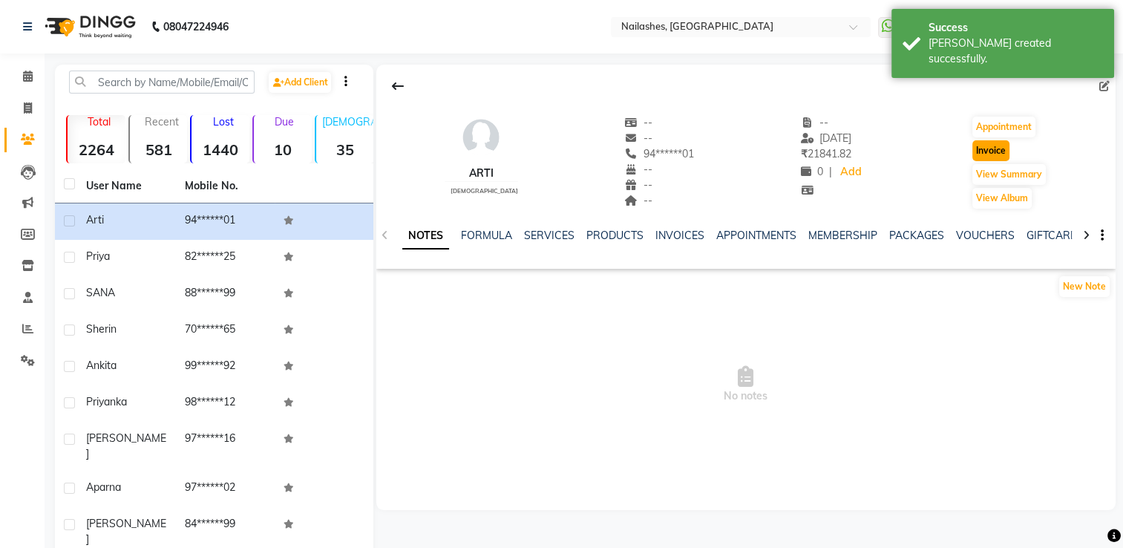
click at [977, 148] on button "Invoice" at bounding box center [990, 150] width 37 height 21
select select "service"
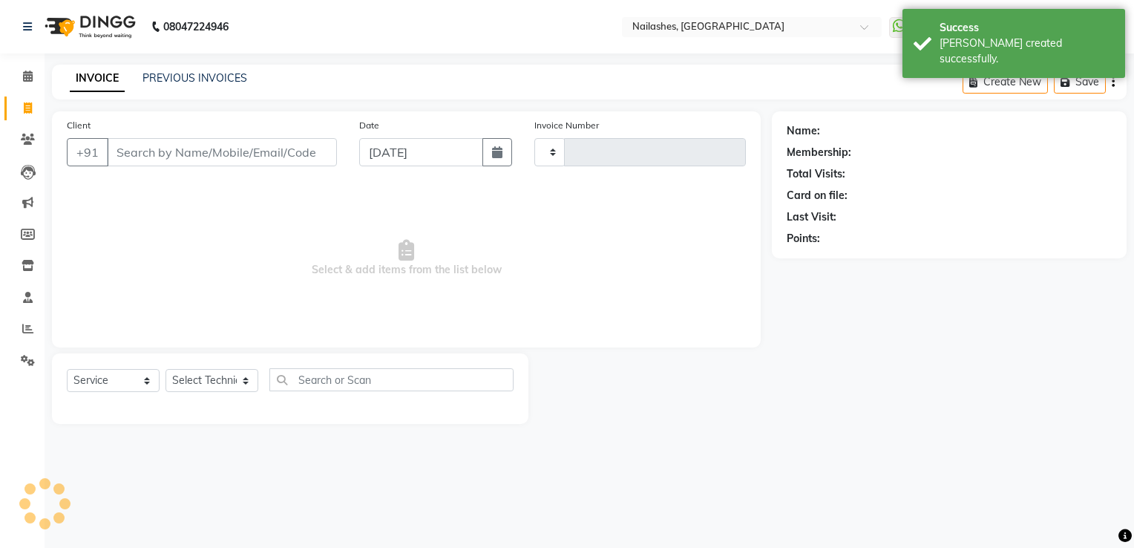
type input "1786"
select select "6579"
type input "94******01"
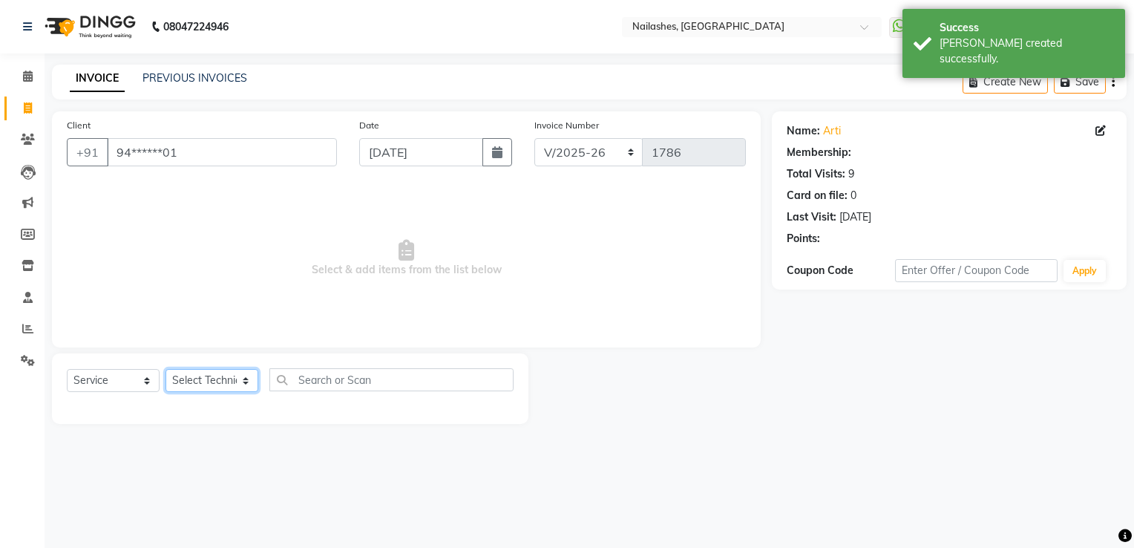
click at [199, 386] on select "Select Technician ARISH [PERSON_NAME] [PERSON_NAME] [PERSON_NAME] [PERSON_NAME]…" at bounding box center [212, 380] width 93 height 23
select select "1: Object"
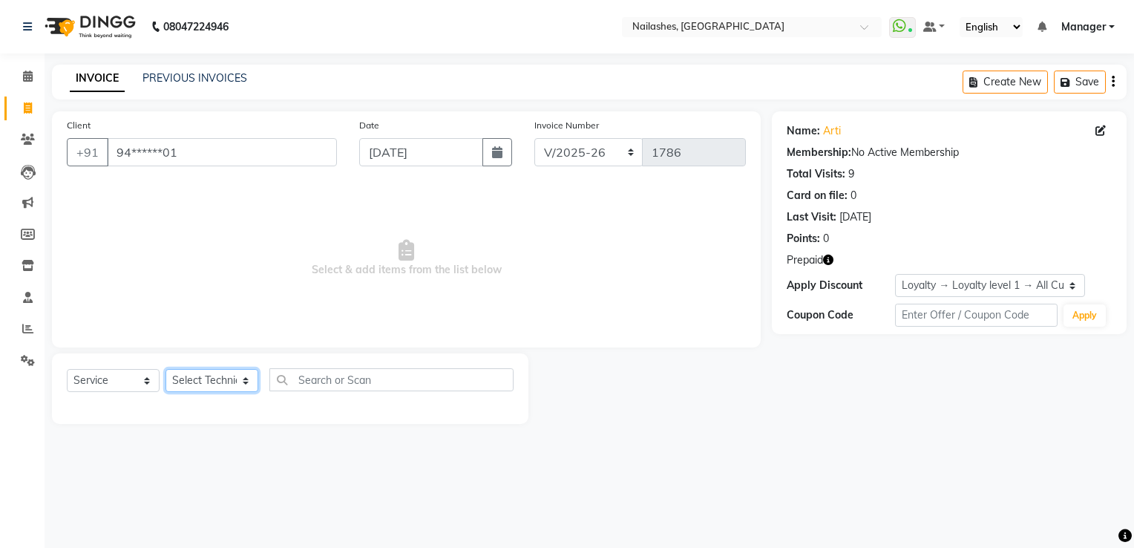
select select "84916"
click at [166, 370] on select "Select Technician ARISH [PERSON_NAME] [PERSON_NAME] [PERSON_NAME] [PERSON_NAME]…" at bounding box center [212, 380] width 93 height 23
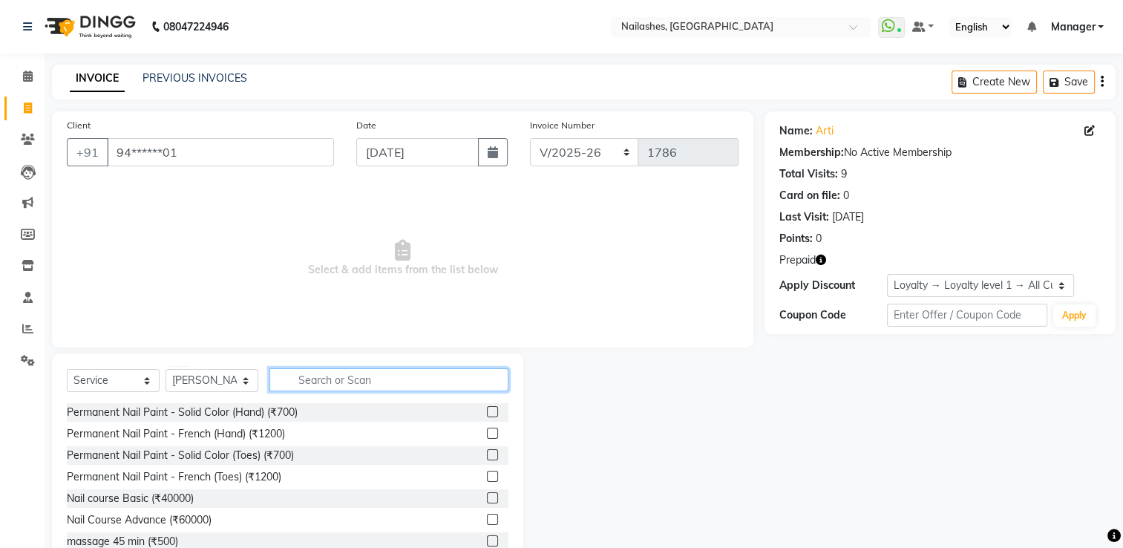
click at [350, 382] on input "text" at bounding box center [388, 379] width 239 height 23
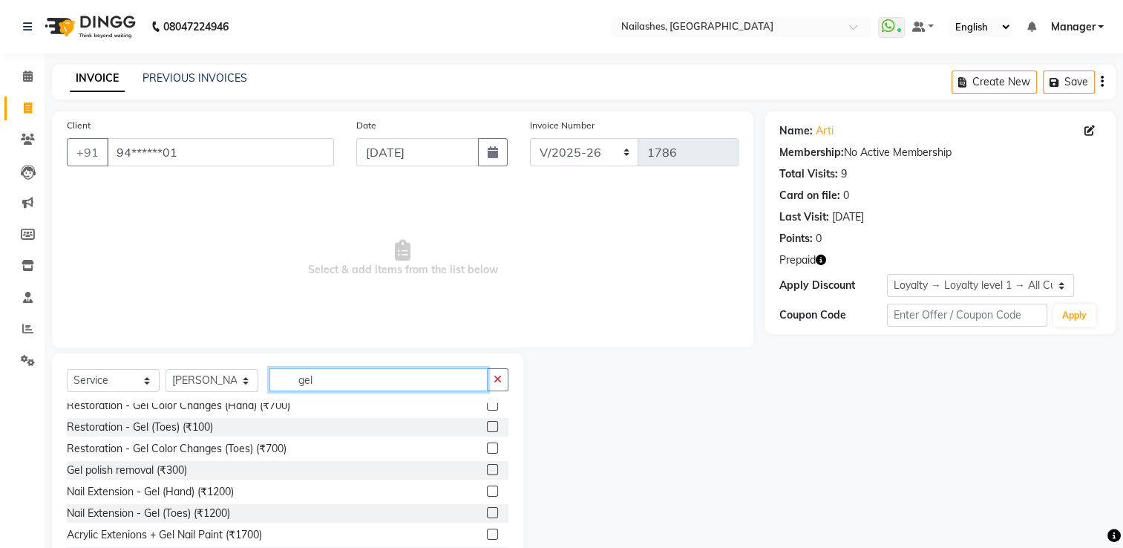
scroll to position [73, 0]
type input "gel"
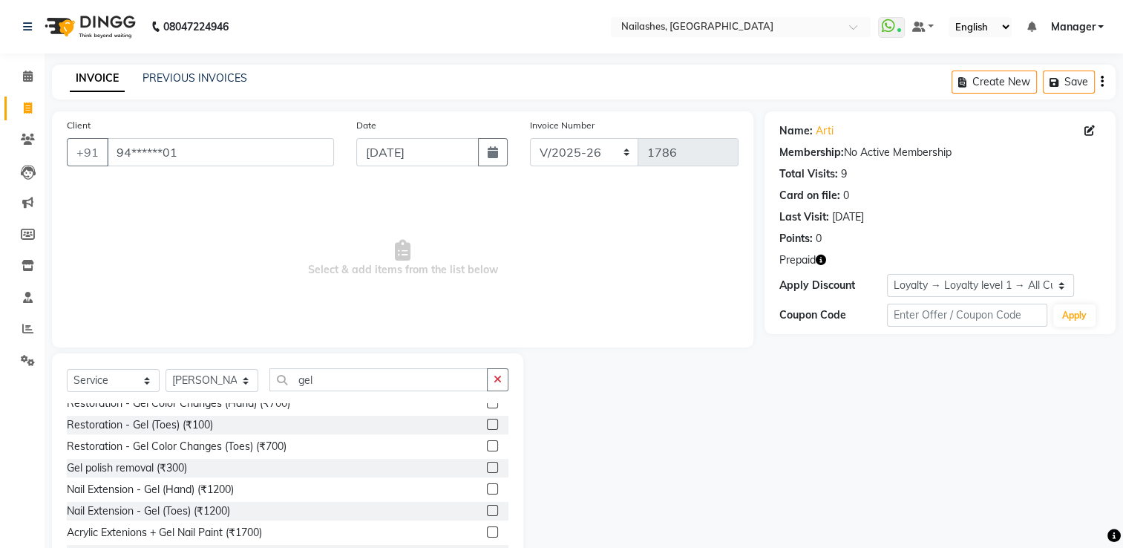
click at [487, 492] on label at bounding box center [492, 488] width 11 height 11
click at [487, 492] on input "checkbox" at bounding box center [492, 490] width 10 height 10
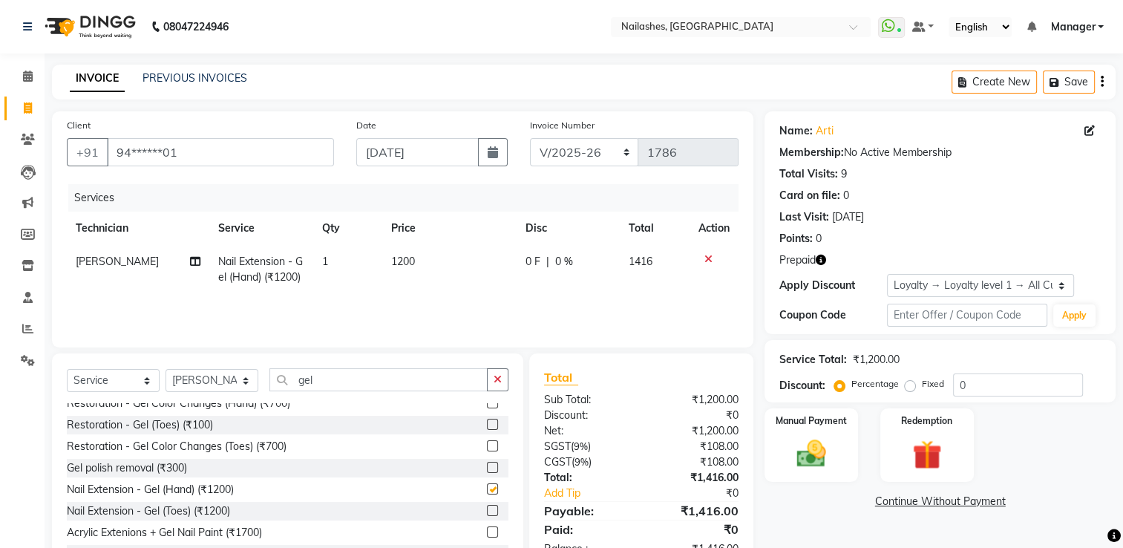
checkbox input "false"
click at [398, 261] on span "1200" at bounding box center [403, 261] width 24 height 13
select select "84916"
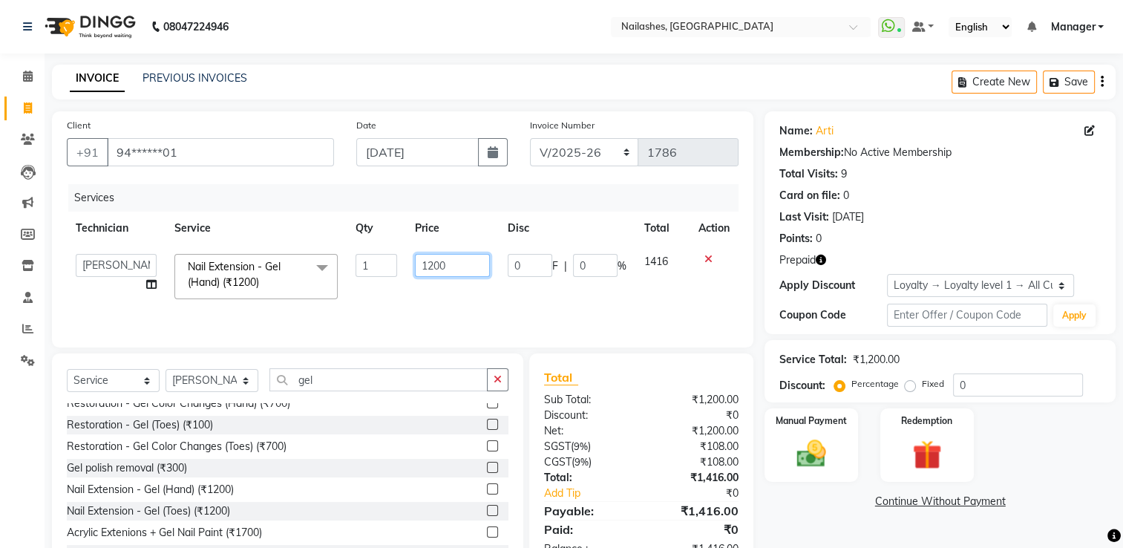
click at [434, 268] on input "1200" at bounding box center [453, 265] width 76 height 23
type input "1500"
click at [416, 290] on td "1500" at bounding box center [453, 276] width 94 height 63
select select "84916"
click at [341, 373] on input "gel" at bounding box center [378, 379] width 218 height 23
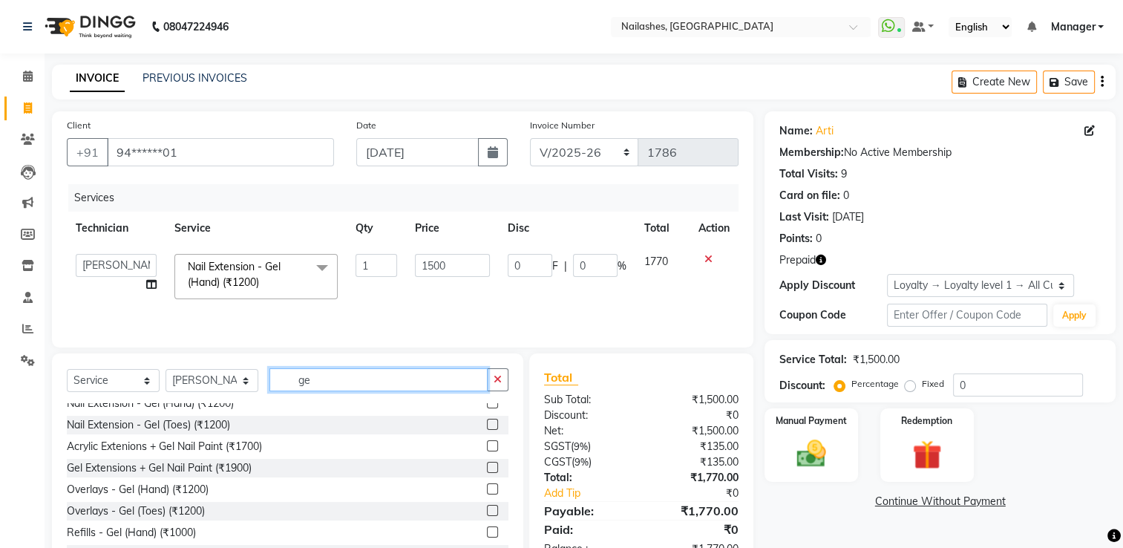
type input "g"
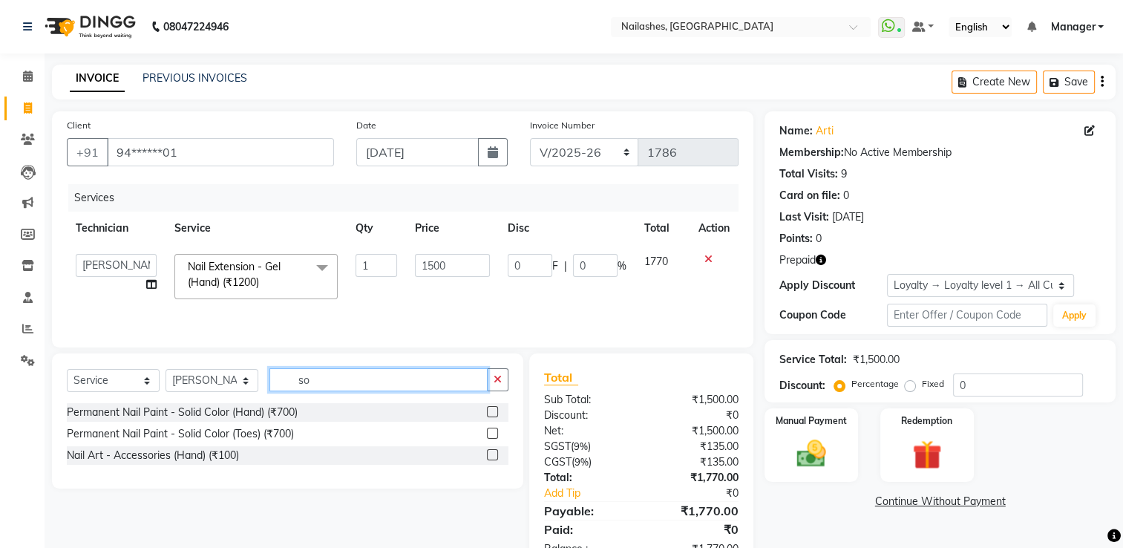
scroll to position [0, 0]
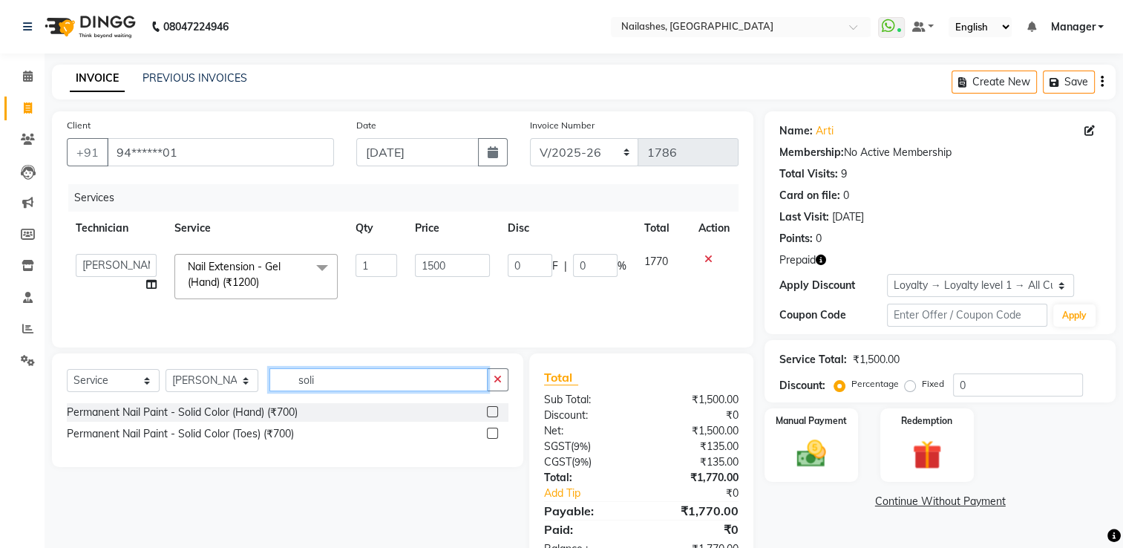
type input "soli"
click at [493, 416] on label at bounding box center [492, 411] width 11 height 11
click at [493, 416] on input "checkbox" at bounding box center [492, 413] width 10 height 10
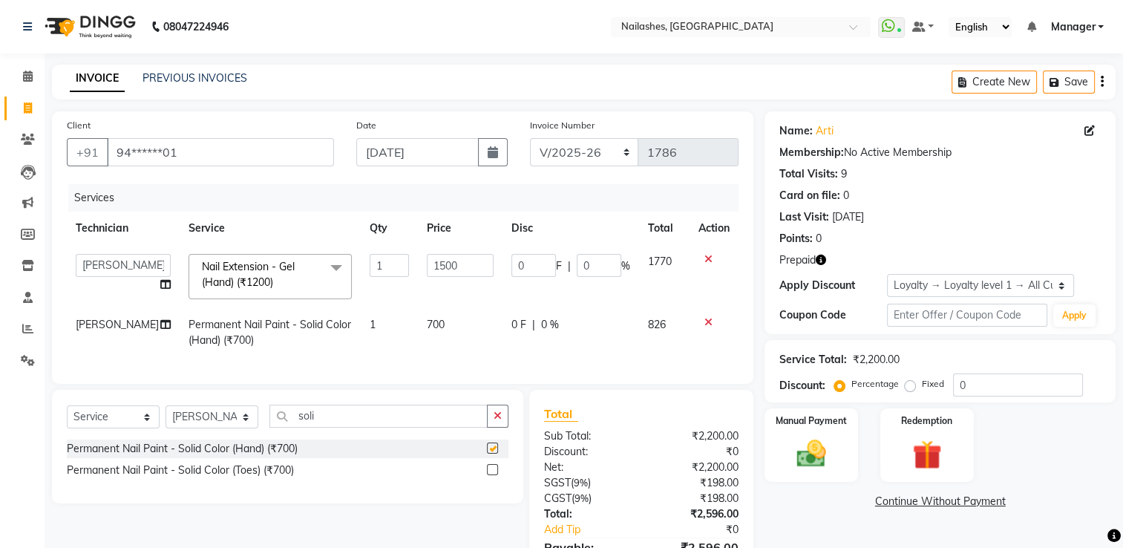
checkbox input "false"
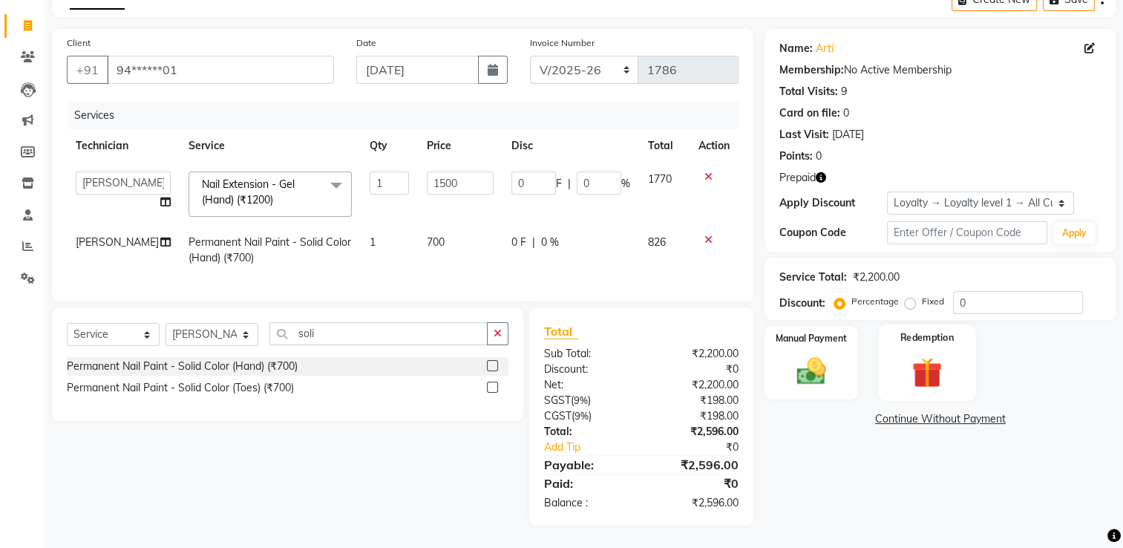
click at [928, 367] on img at bounding box center [927, 373] width 50 height 38
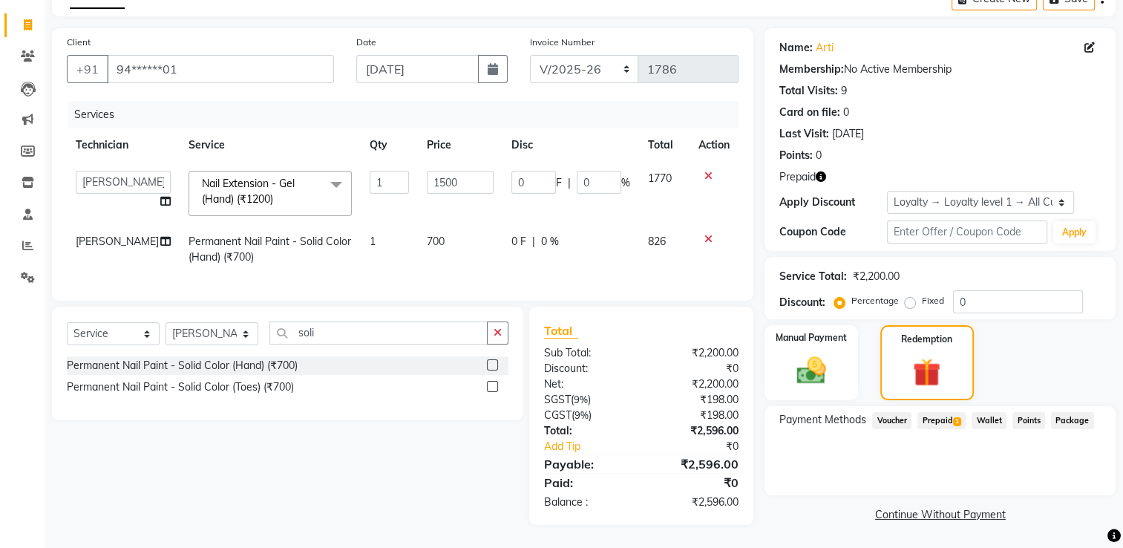
click at [940, 412] on span "Prepaid 1" at bounding box center [942, 420] width 48 height 17
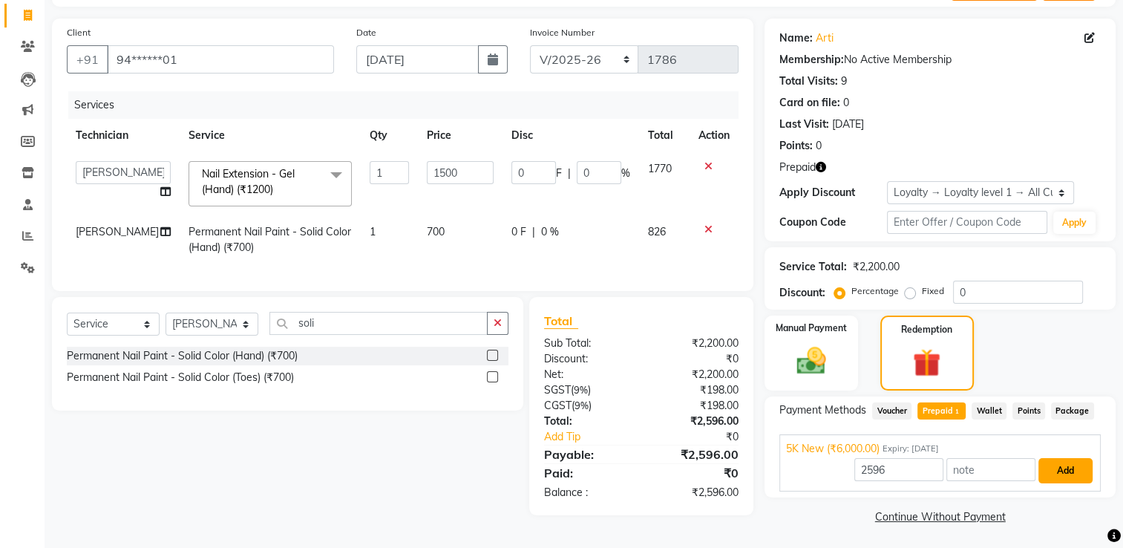
click at [1058, 471] on button "Add" at bounding box center [1066, 470] width 54 height 25
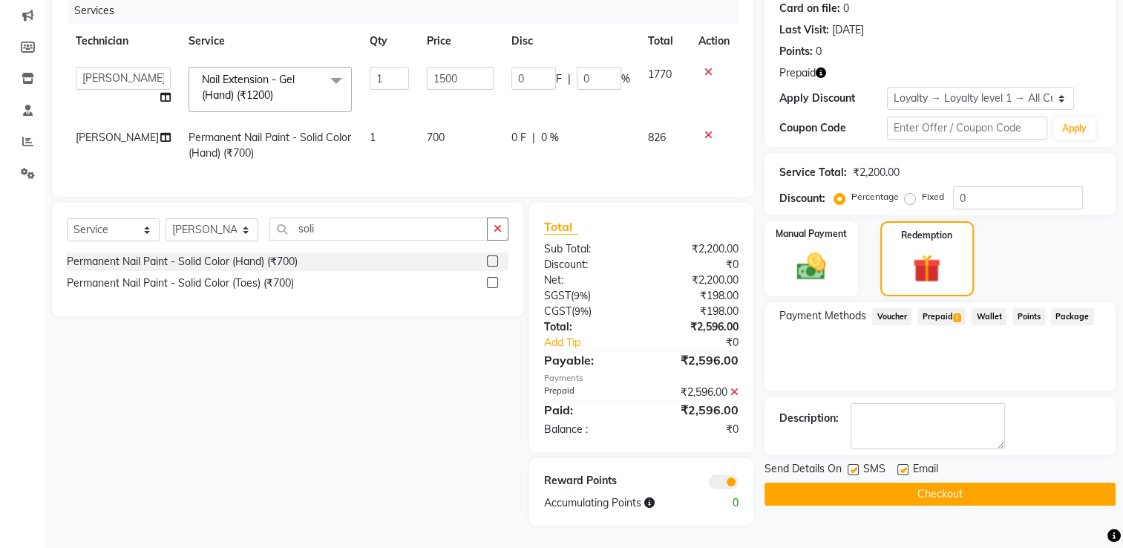
scroll to position [189, 0]
click at [923, 488] on button "Checkout" at bounding box center [940, 494] width 351 height 23
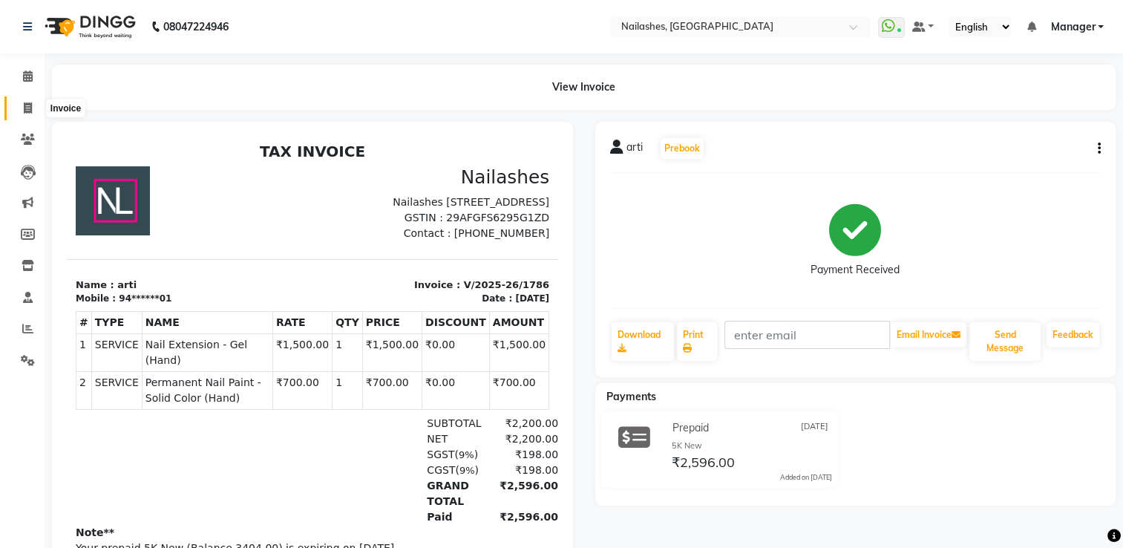
click at [19, 109] on span at bounding box center [28, 108] width 26 height 17
select select "service"
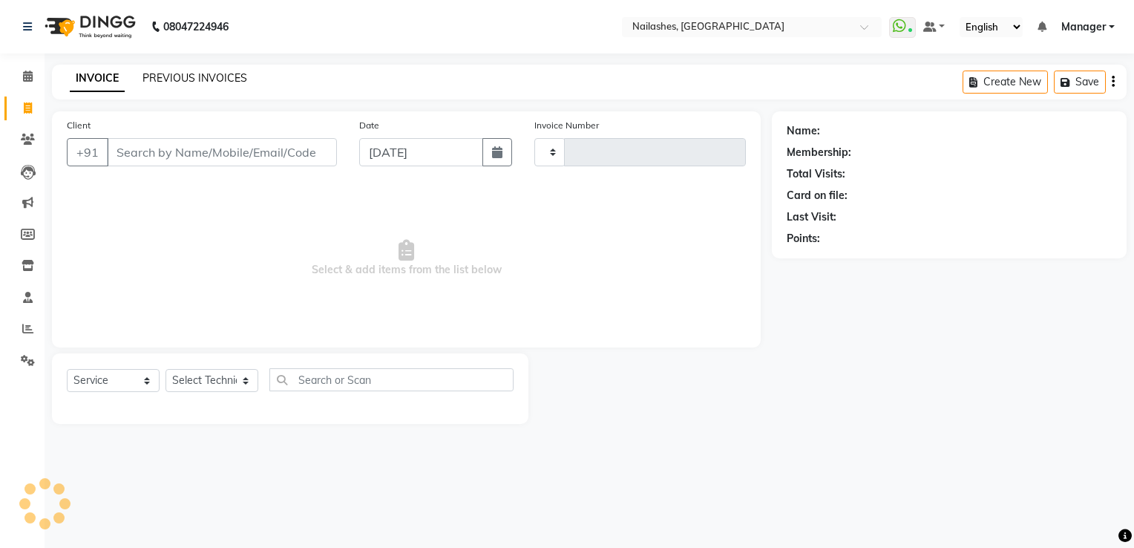
type input "1787"
select select "6579"
click at [169, 83] on link "PREVIOUS INVOICES" at bounding box center [195, 77] width 105 height 13
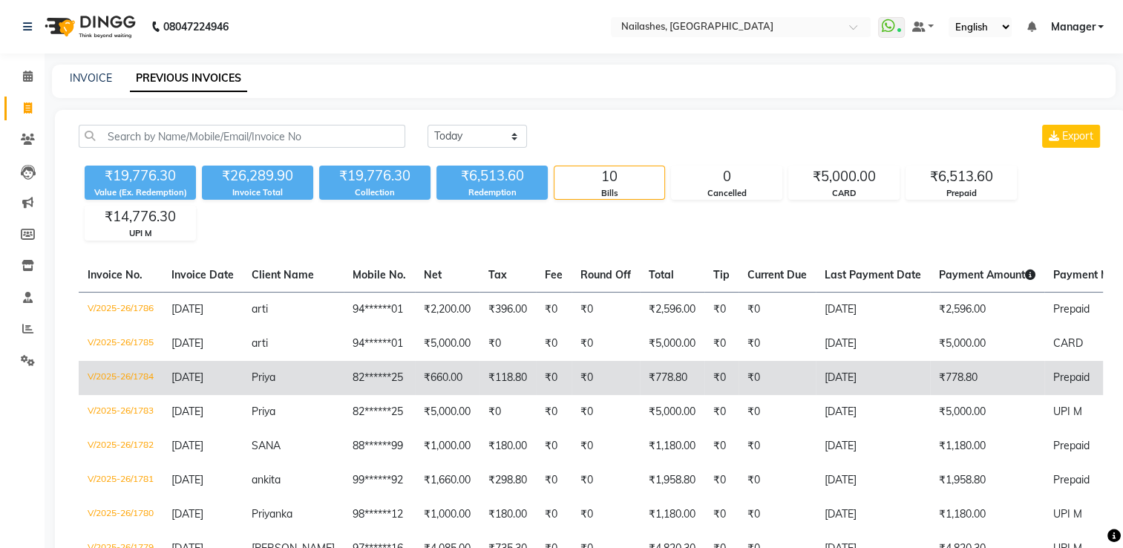
click at [454, 374] on td "₹660.00" at bounding box center [447, 378] width 65 height 34
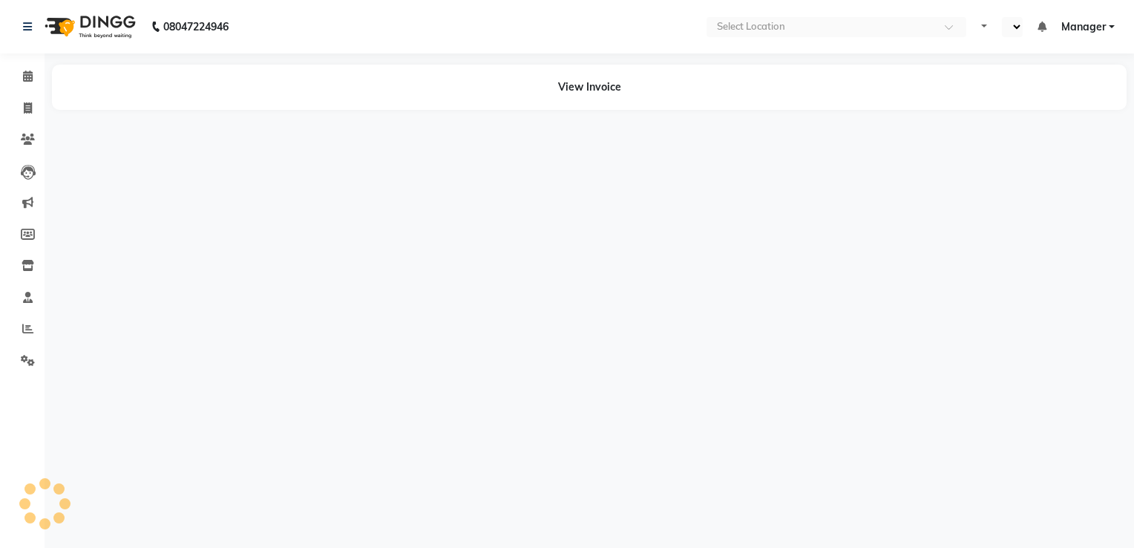
select select "en"
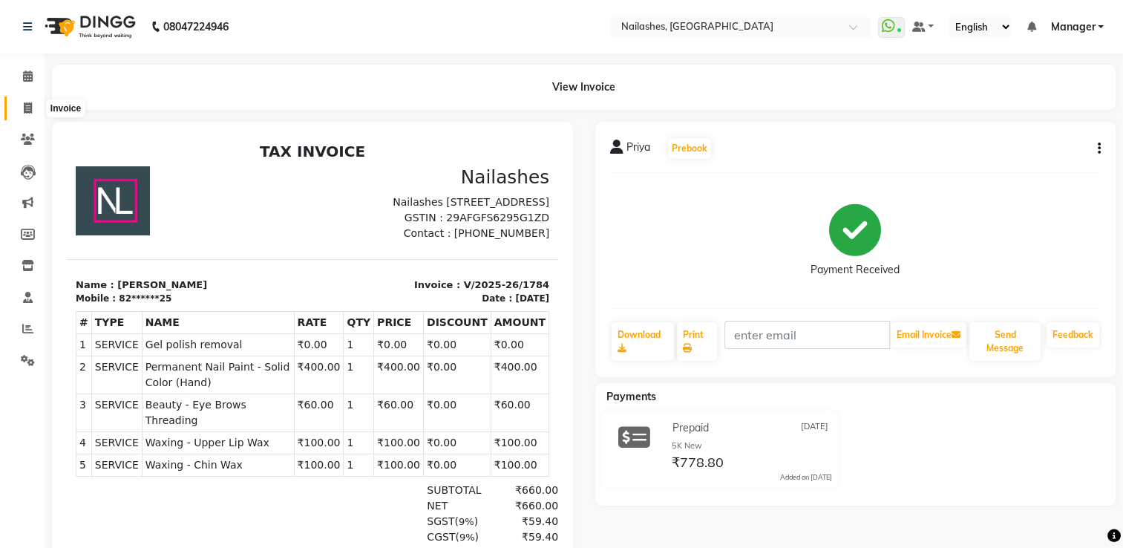
click at [29, 105] on icon at bounding box center [28, 107] width 8 height 11
select select "service"
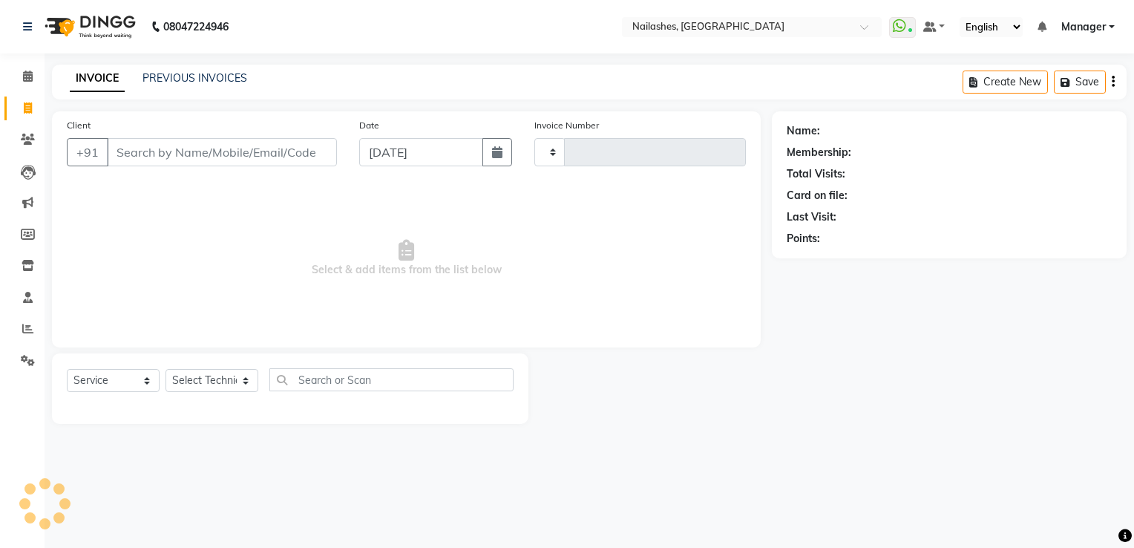
type input "1787"
select select "6579"
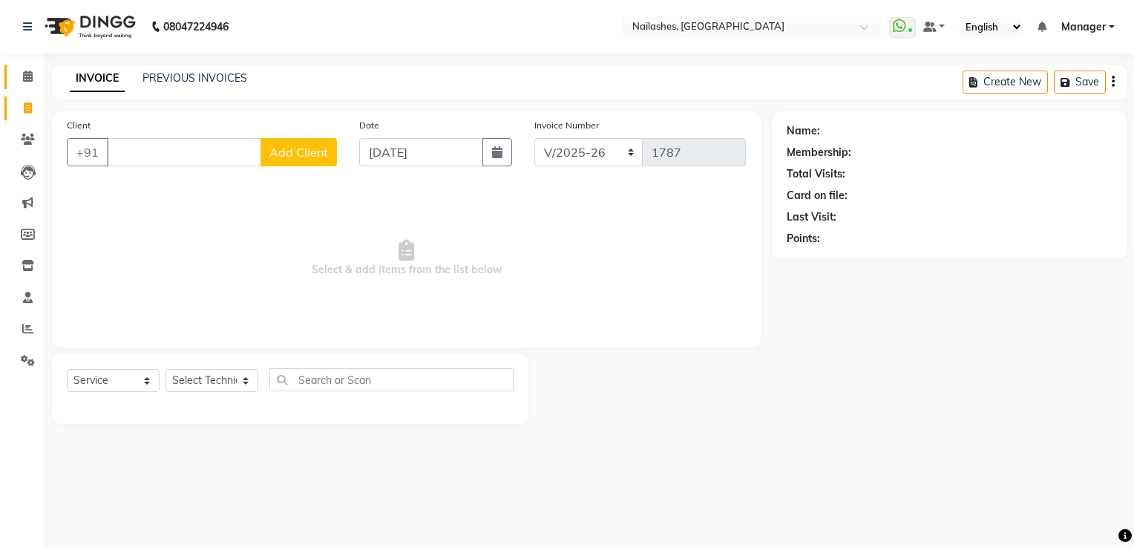
click at [29, 77] on icon at bounding box center [28, 76] width 10 height 11
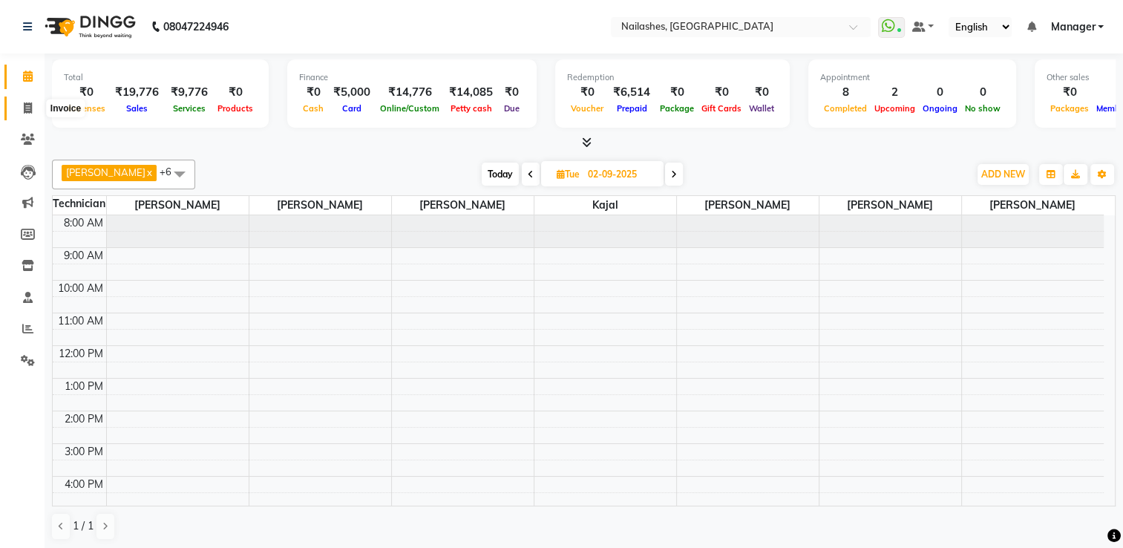
click at [27, 103] on icon at bounding box center [28, 107] width 8 height 11
select select "service"
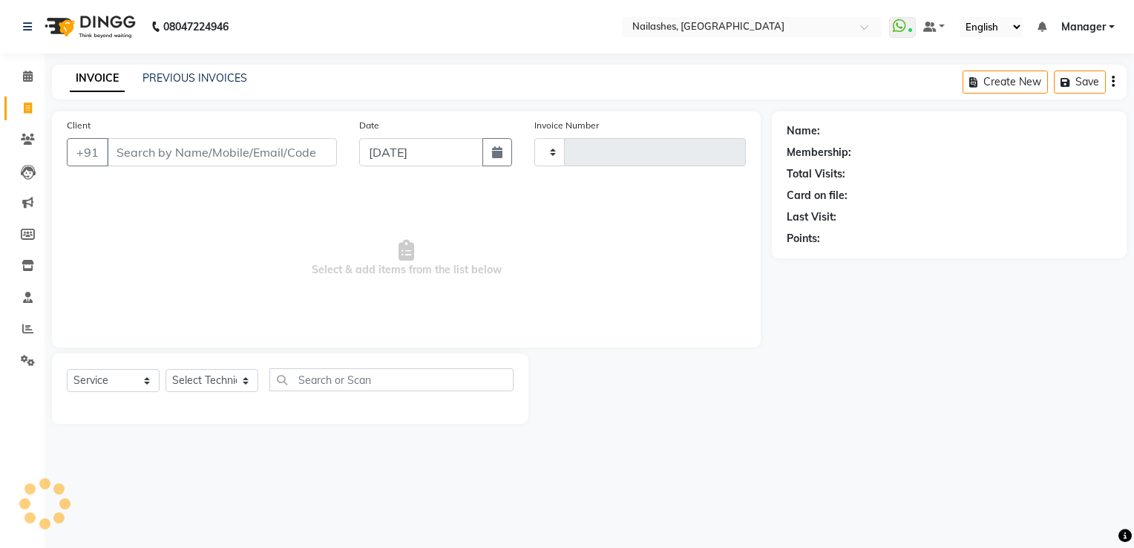
type input "1787"
select select "6579"
click at [141, 160] on input "Client" at bounding box center [222, 152] width 230 height 28
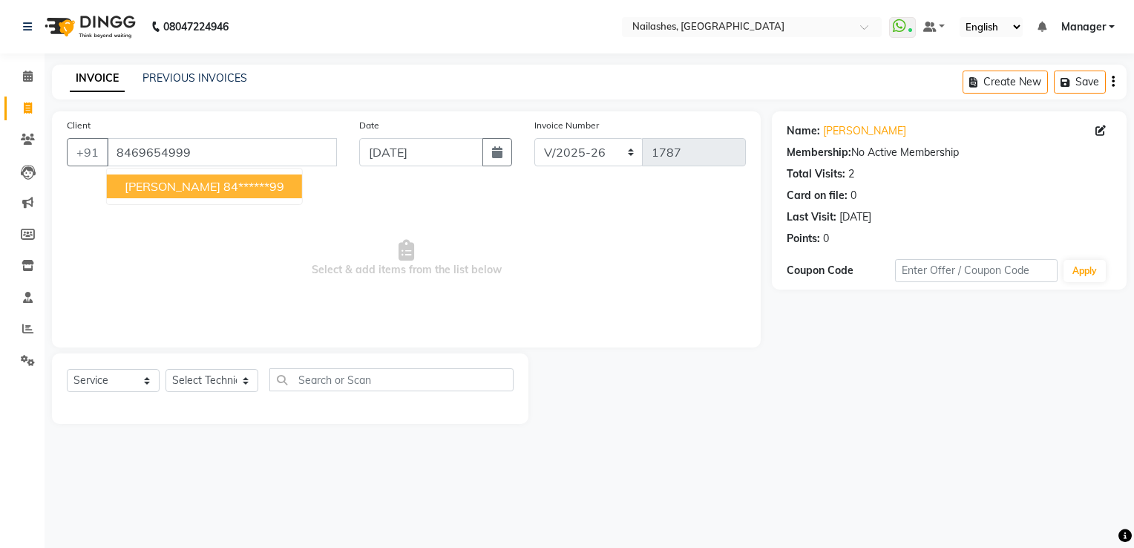
click at [163, 187] on button "[PERSON_NAME] 84******99" at bounding box center [204, 186] width 195 height 24
type input "84******99"
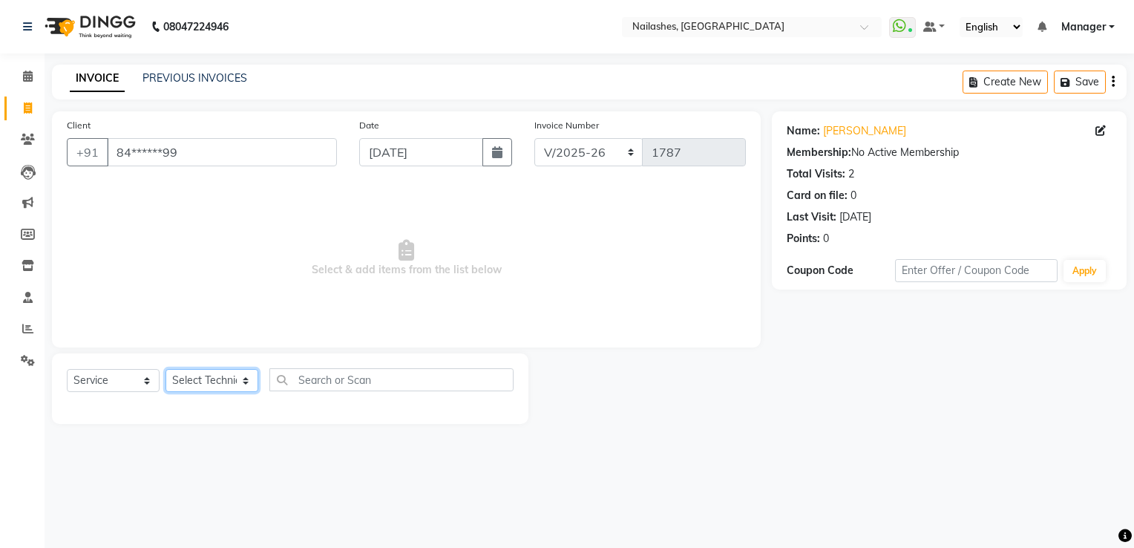
click at [220, 388] on select "Select Technician ARISH [PERSON_NAME] [PERSON_NAME] [PERSON_NAME] [PERSON_NAME]…" at bounding box center [212, 380] width 93 height 23
select select "68736"
click at [166, 370] on select "Select Technician ARISH [PERSON_NAME] [PERSON_NAME] [PERSON_NAME] [PERSON_NAME]…" at bounding box center [212, 380] width 93 height 23
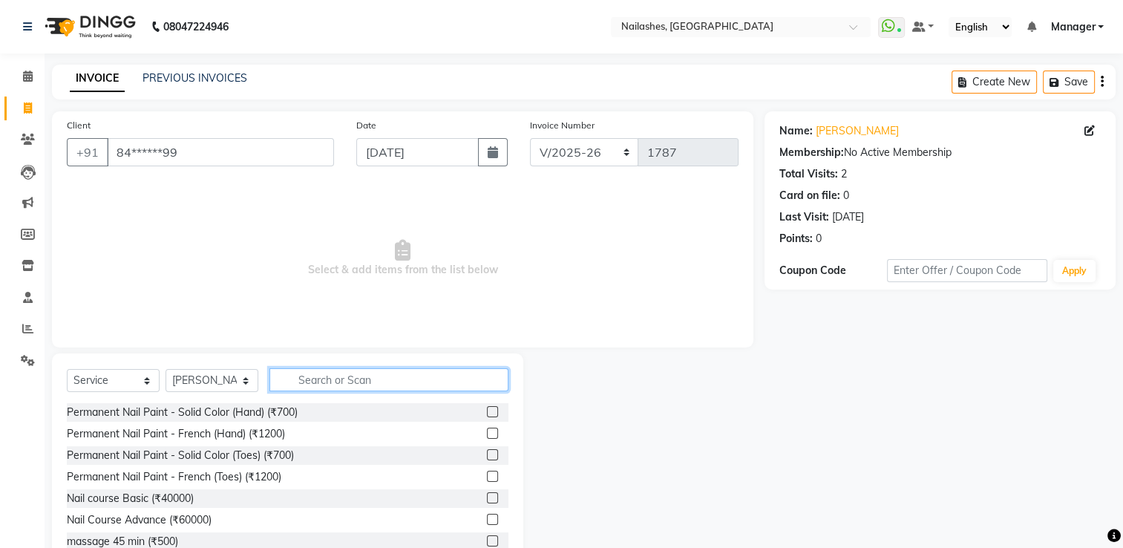
click at [376, 375] on input "text" at bounding box center [388, 379] width 239 height 23
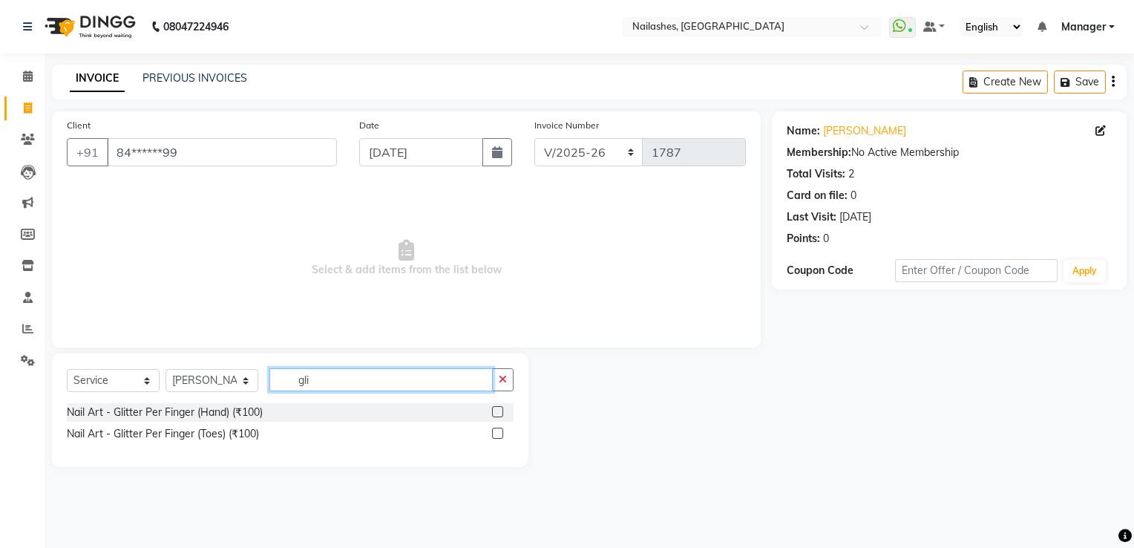
type input "gli"
click at [500, 417] on label at bounding box center [497, 411] width 11 height 11
click at [500, 417] on input "checkbox" at bounding box center [497, 413] width 10 height 10
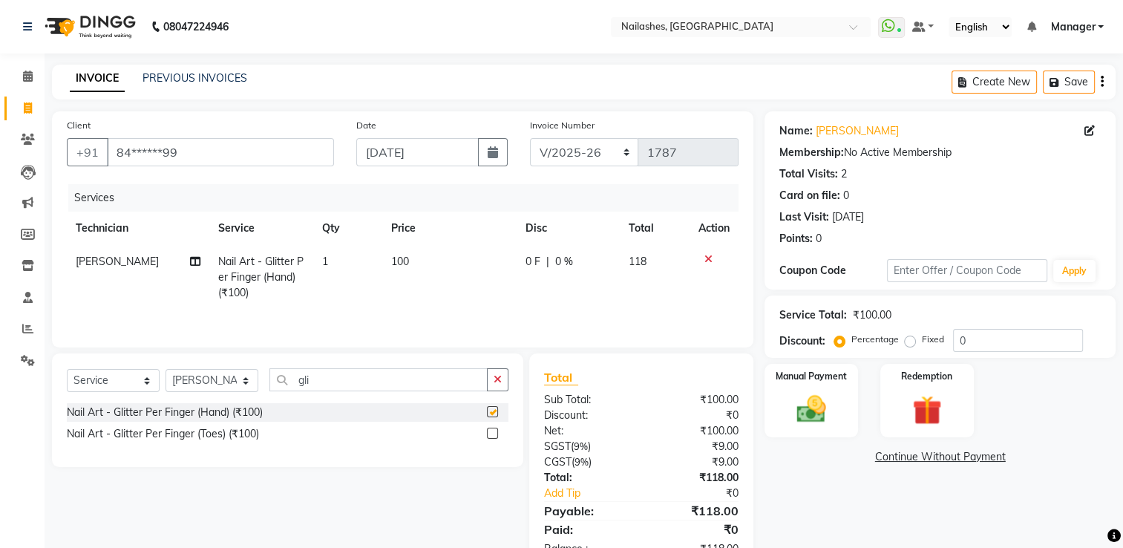
checkbox input "false"
click at [341, 264] on td "1" at bounding box center [347, 277] width 69 height 65
select select "68736"
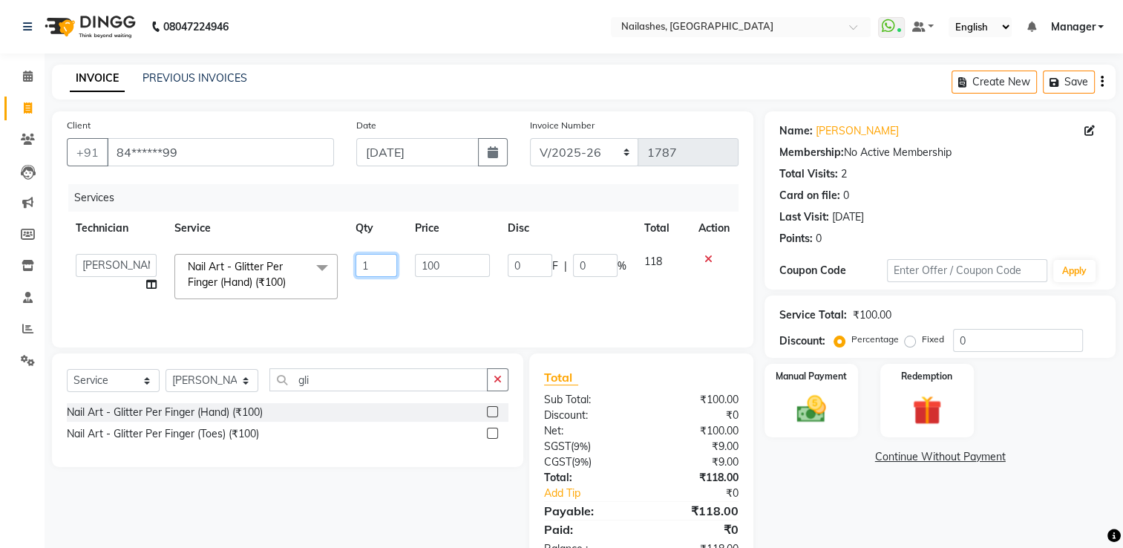
click at [373, 266] on input "1" at bounding box center [377, 265] width 42 height 23
type input "10"
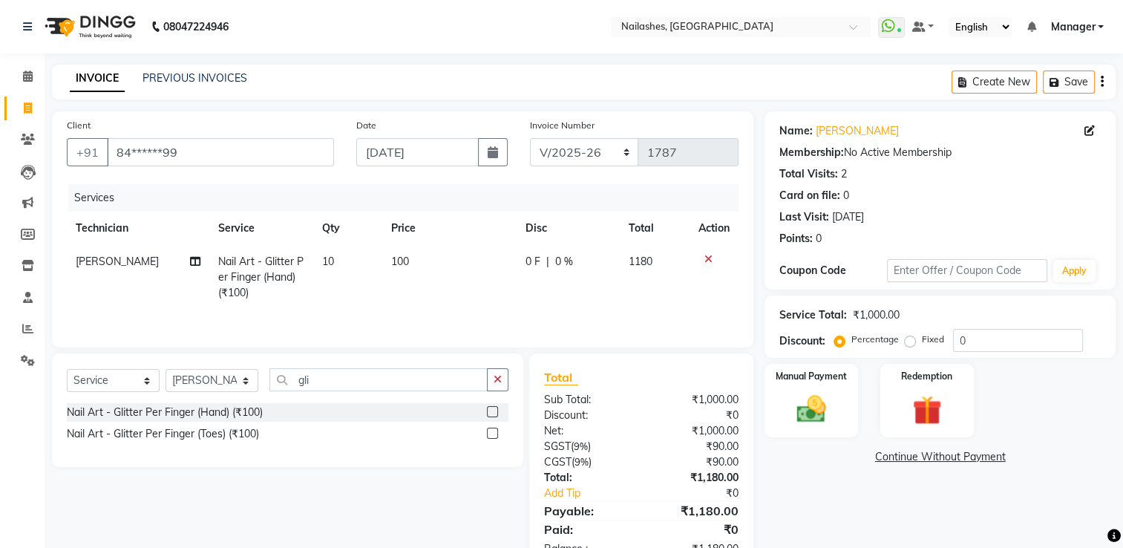
click at [371, 310] on div "Services Technician Service Qty Price Disc Total Action [PERSON_NAME] Nail Art …" at bounding box center [403, 258] width 672 height 148
click at [94, 382] on select "Select Service Product Membership Package Voucher Prepaid Gift Card" at bounding box center [113, 380] width 93 height 23
select select "product"
click at [67, 370] on select "Select Service Product Membership Package Voucher Prepaid Gift Card" at bounding box center [113, 380] width 93 height 23
click at [494, 411] on label at bounding box center [492, 411] width 11 height 11
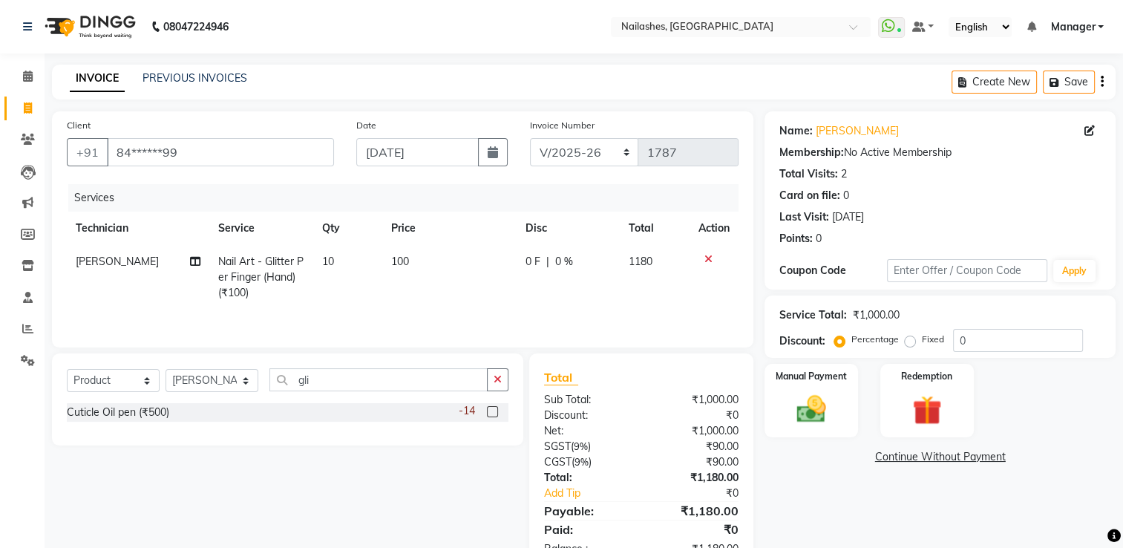
click at [494, 411] on input "checkbox" at bounding box center [492, 413] width 10 height 10
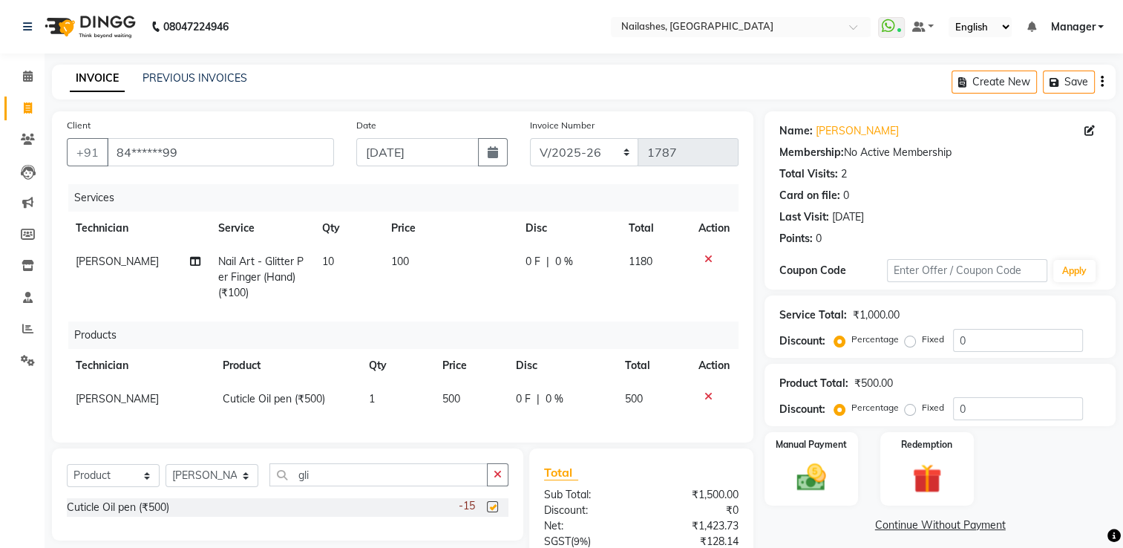
checkbox input "false"
click at [457, 395] on span "500" at bounding box center [451, 398] width 18 height 13
select select "68736"
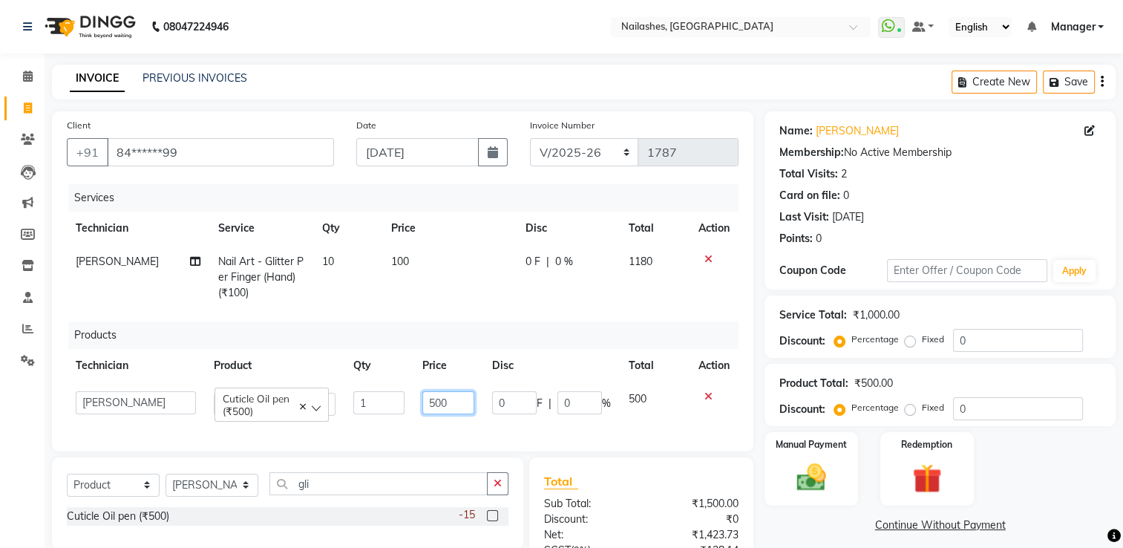
click at [436, 402] on input "500" at bounding box center [448, 402] width 52 height 23
type input "300"
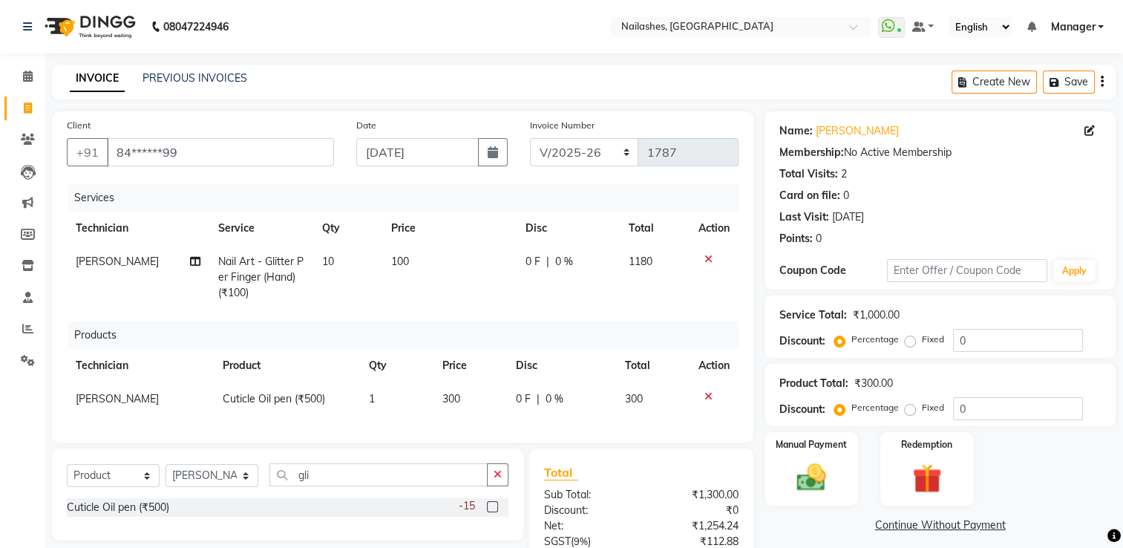
click at [441, 419] on div "Services Technician Service Qty Price Disc Total Action [PERSON_NAME] Nail Art …" at bounding box center [403, 305] width 672 height 243
click at [85, 407] on td "[PERSON_NAME]" at bounding box center [140, 398] width 147 height 33
select select "68736"
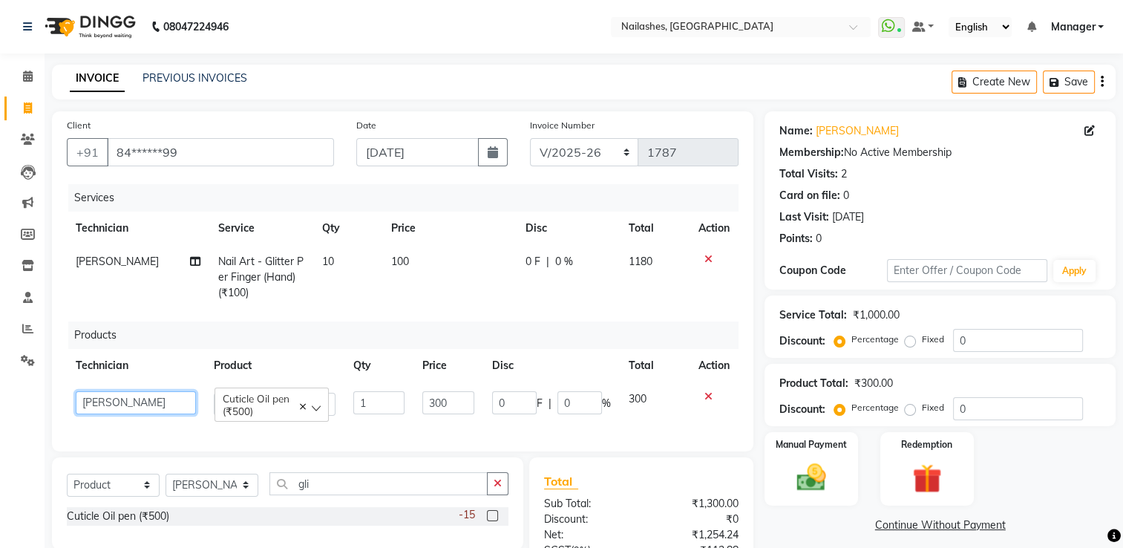
click at [85, 407] on select "ARISH [PERSON_NAME] [PERSON_NAME] [PERSON_NAME] [PERSON_NAME] Manager [PERSON_N…" at bounding box center [136, 402] width 120 height 23
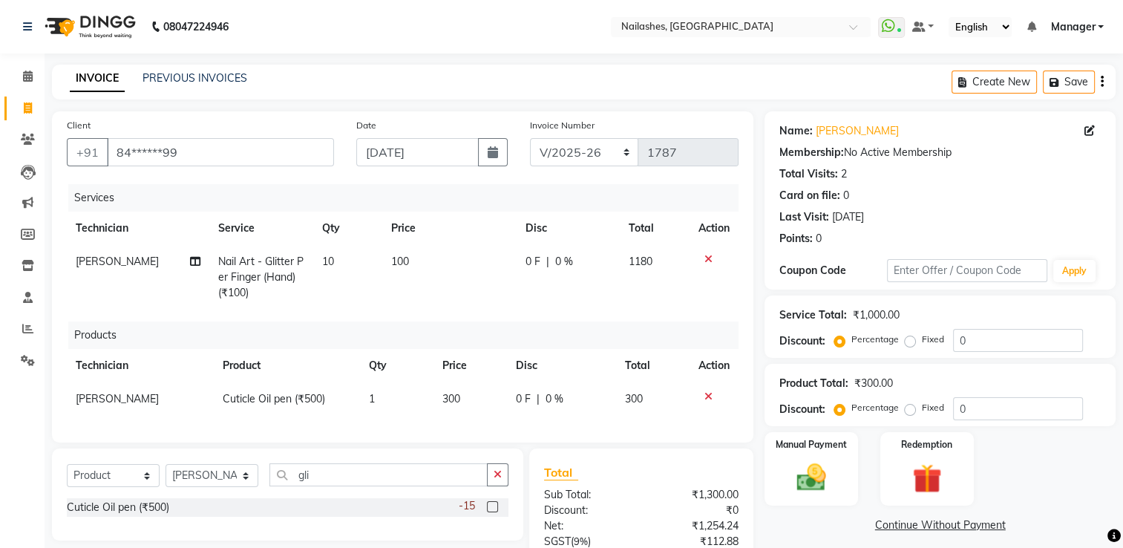
click at [50, 426] on div "Client +91 84******99 Date [DATE] Invoice Number BTH/2025-26 RED/2025-26 V/2025…" at bounding box center [403, 388] width 724 height 555
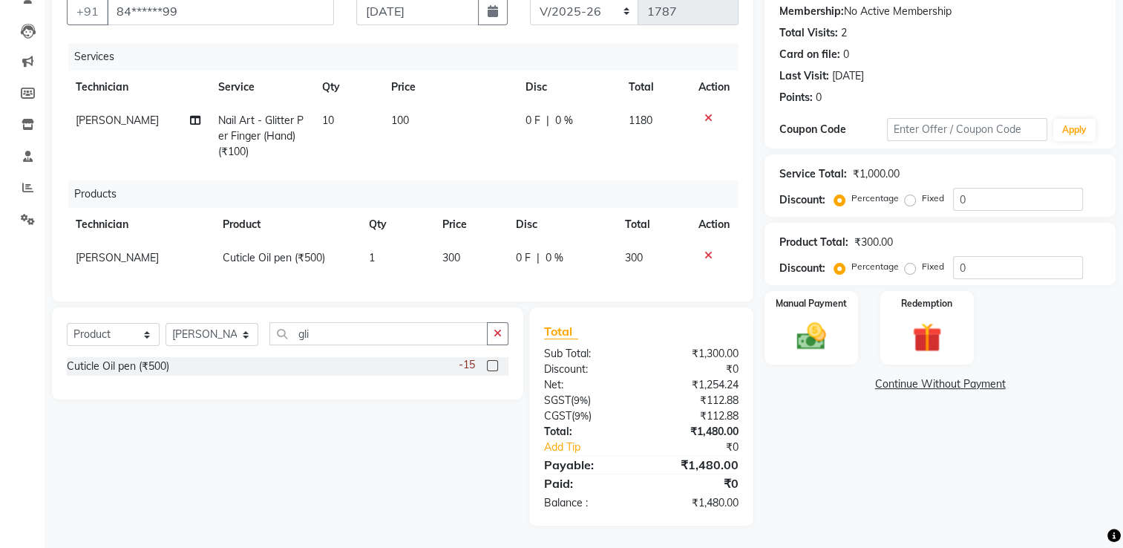
click at [705, 250] on icon at bounding box center [708, 255] width 8 height 10
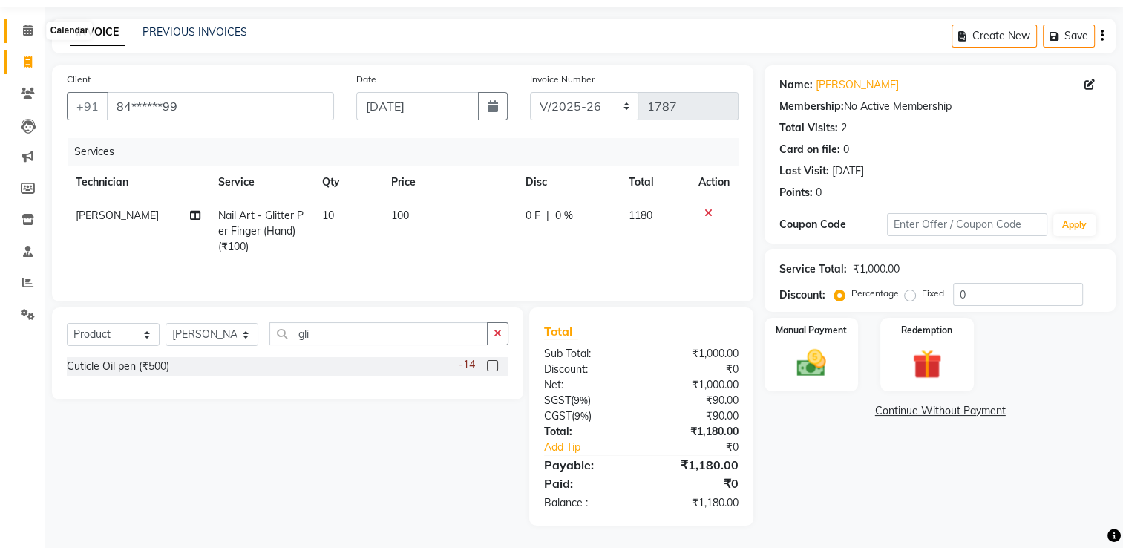
click at [27, 29] on icon at bounding box center [28, 29] width 10 height 11
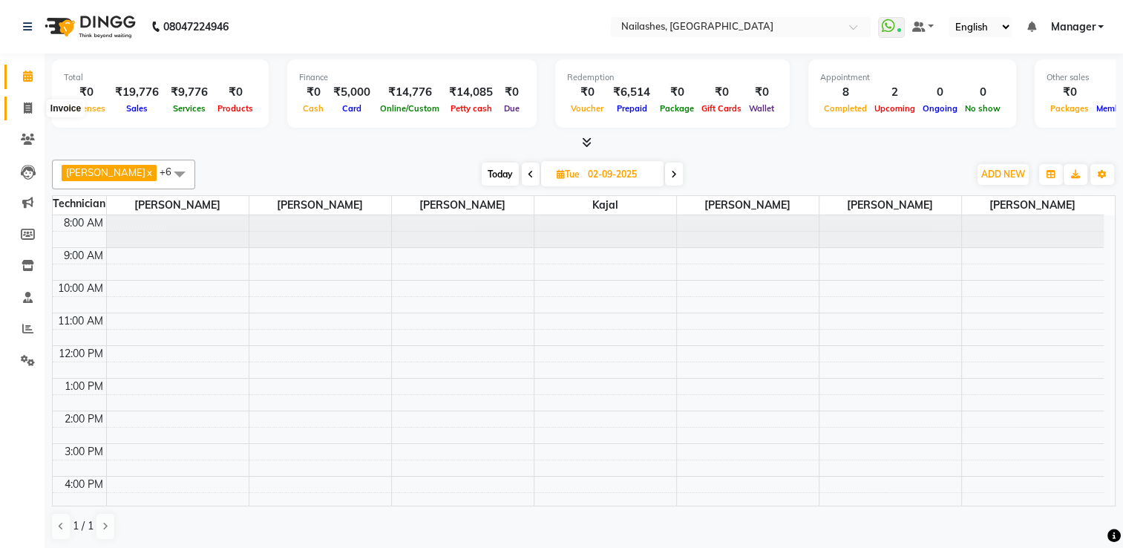
click at [33, 104] on span at bounding box center [28, 108] width 26 height 17
select select "service"
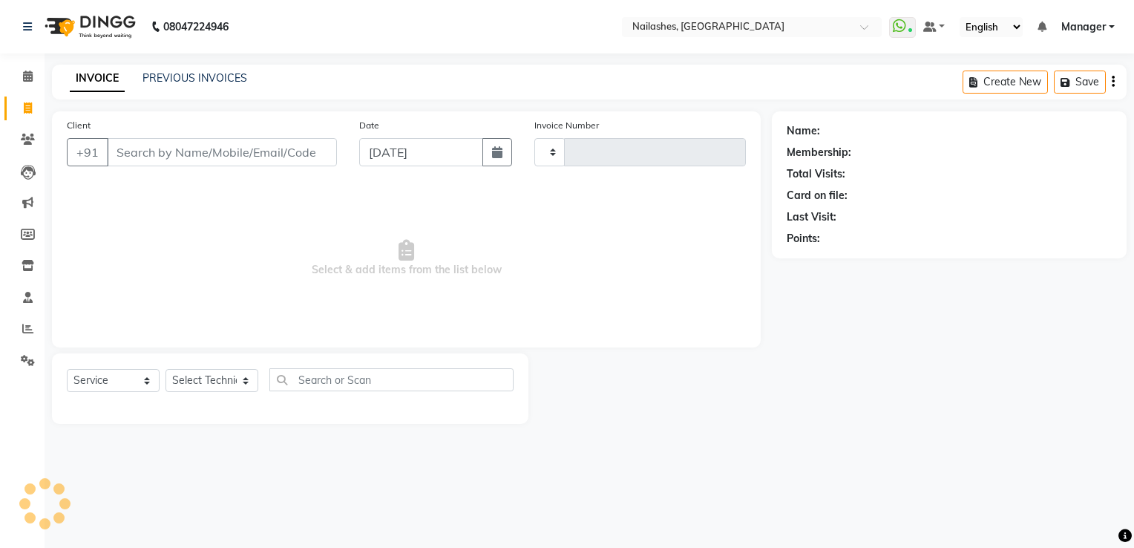
type input "1787"
select select "6579"
click at [199, 146] on input "Client" at bounding box center [222, 152] width 230 height 28
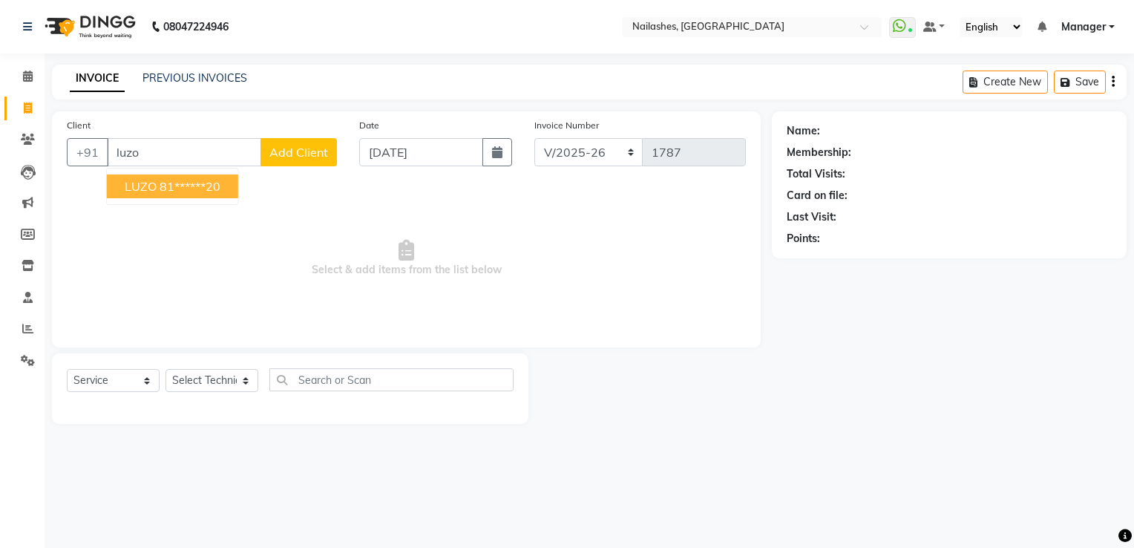
click at [181, 185] on ngb-highlight "81******20" at bounding box center [190, 186] width 61 height 15
type input "81******20"
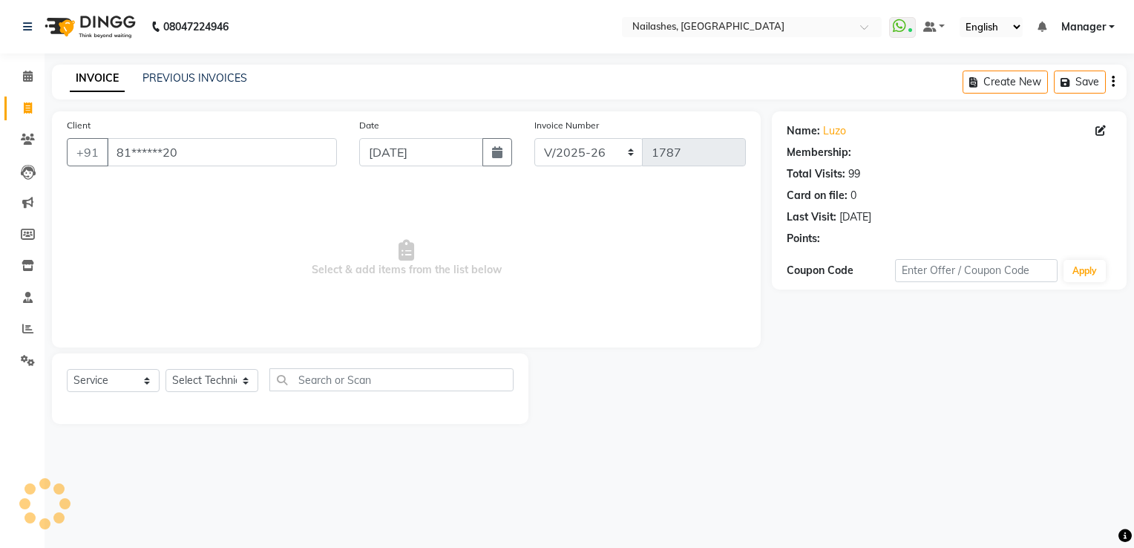
select select "1: Object"
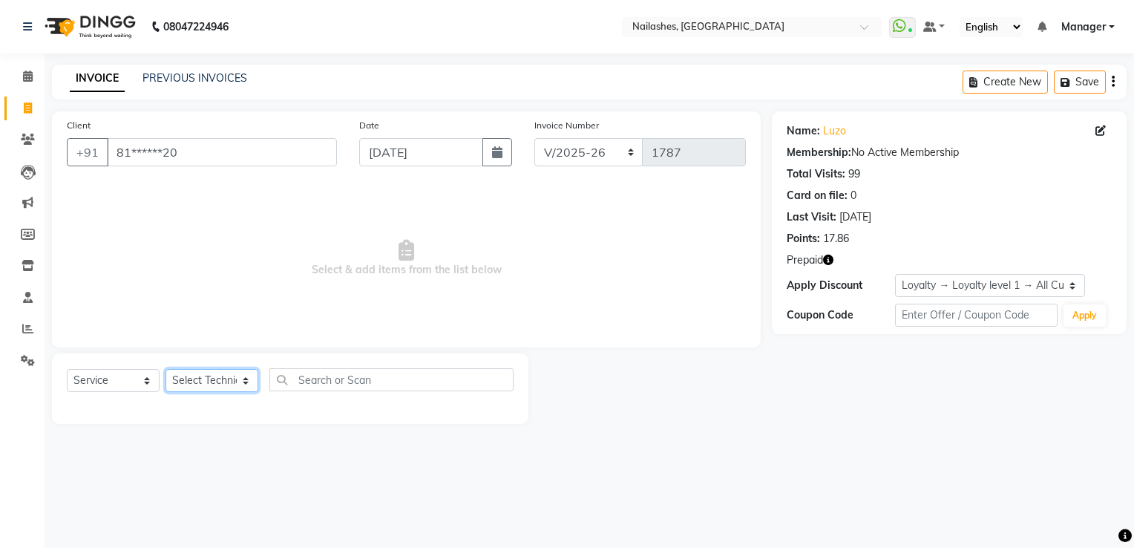
click at [214, 382] on select "Select Technician ARISH [PERSON_NAME] [PERSON_NAME] [PERSON_NAME] [PERSON_NAME]…" at bounding box center [212, 380] width 93 height 23
select select "68736"
click at [166, 370] on select "Select Technician ARISH [PERSON_NAME] [PERSON_NAME] [PERSON_NAME] [PERSON_NAME]…" at bounding box center [212, 380] width 93 height 23
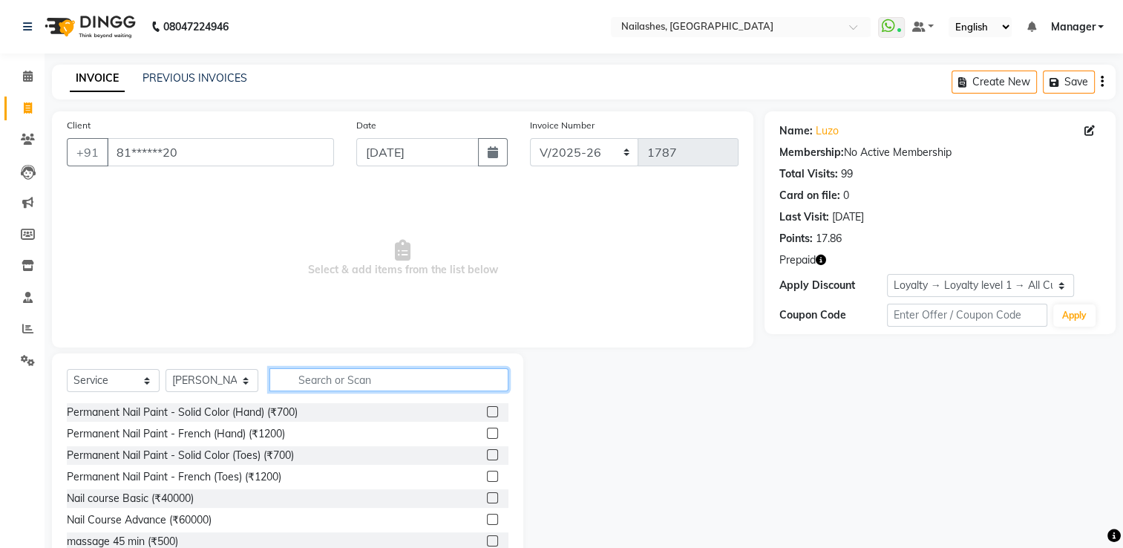
click at [341, 385] on input "text" at bounding box center [388, 379] width 239 height 23
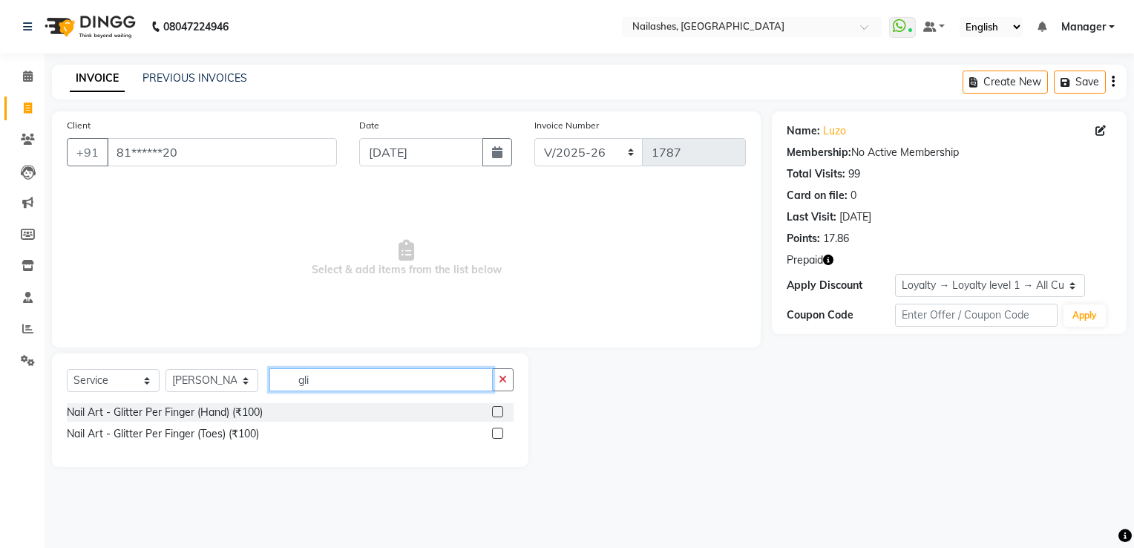
type input "gli"
click at [501, 414] on label at bounding box center [497, 411] width 11 height 11
click at [501, 414] on input "checkbox" at bounding box center [497, 413] width 10 height 10
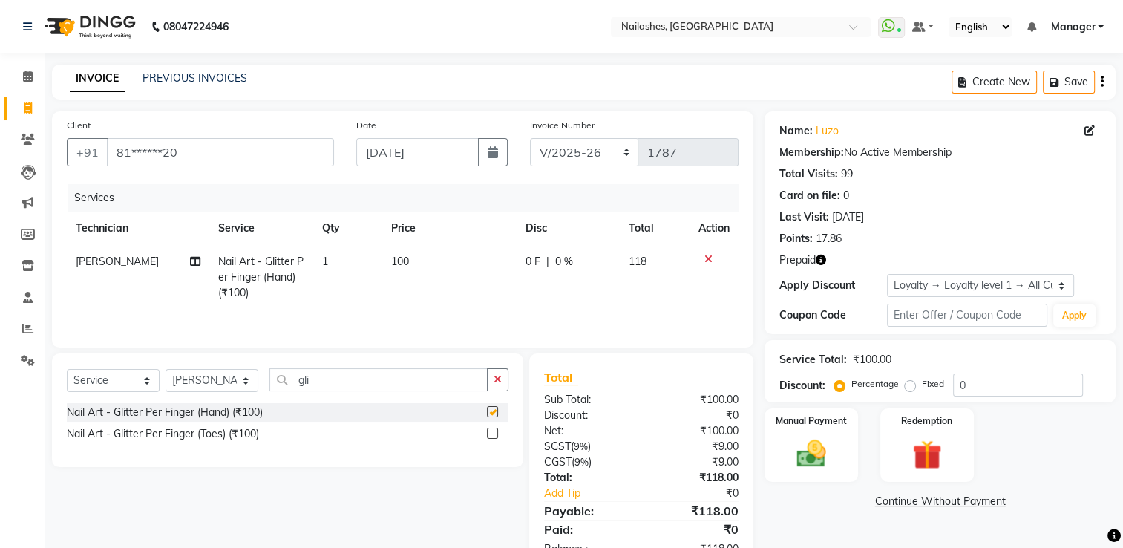
checkbox input "false"
click at [333, 268] on td "1" at bounding box center [347, 277] width 69 height 65
select select "68736"
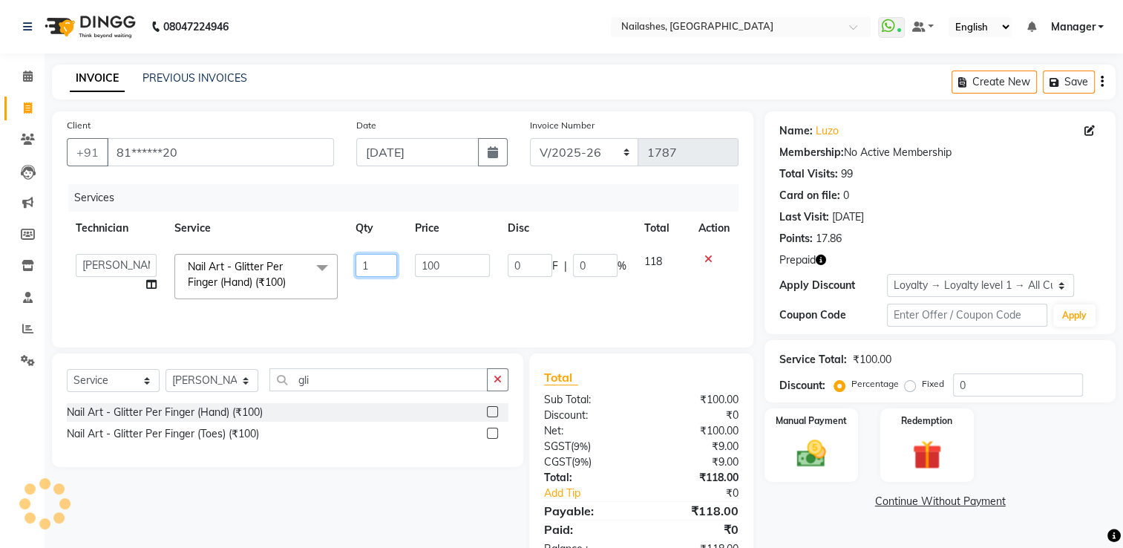
click at [371, 265] on input "1" at bounding box center [377, 265] width 42 height 23
type input "10"
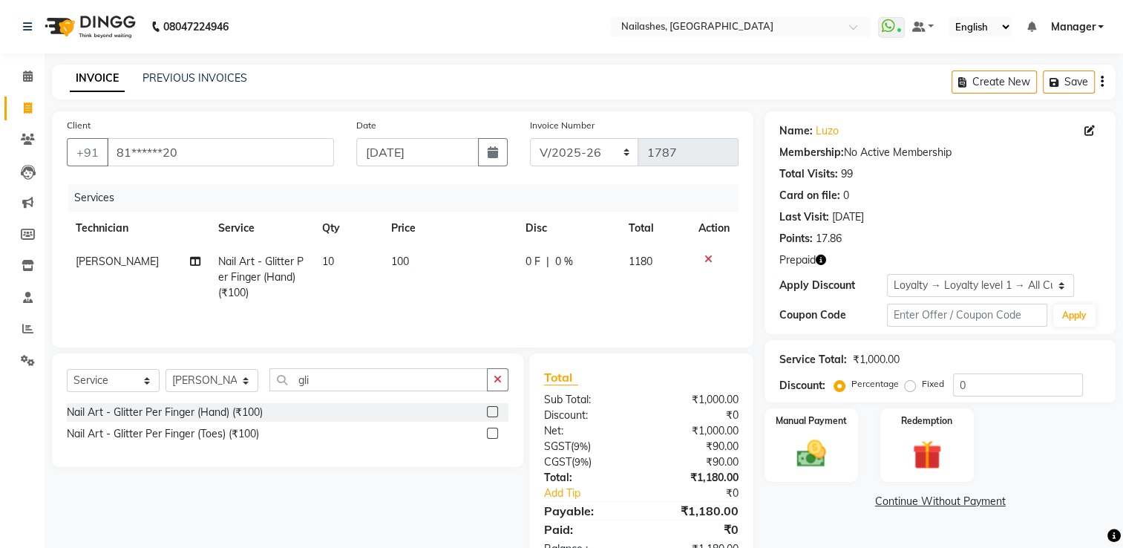
click at [378, 287] on td "10" at bounding box center [347, 277] width 69 height 65
select select "68736"
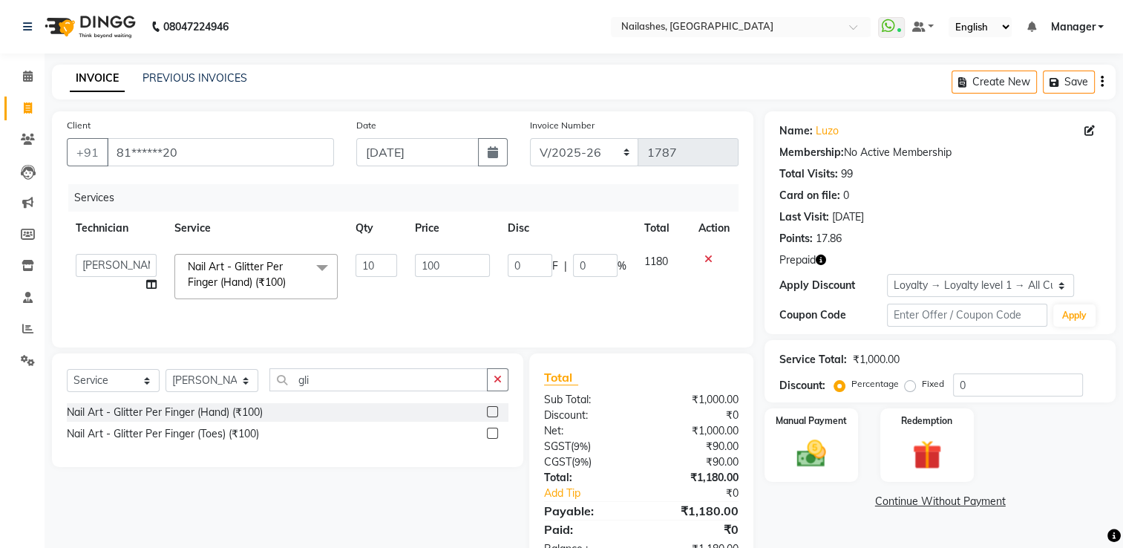
scroll to position [46, 0]
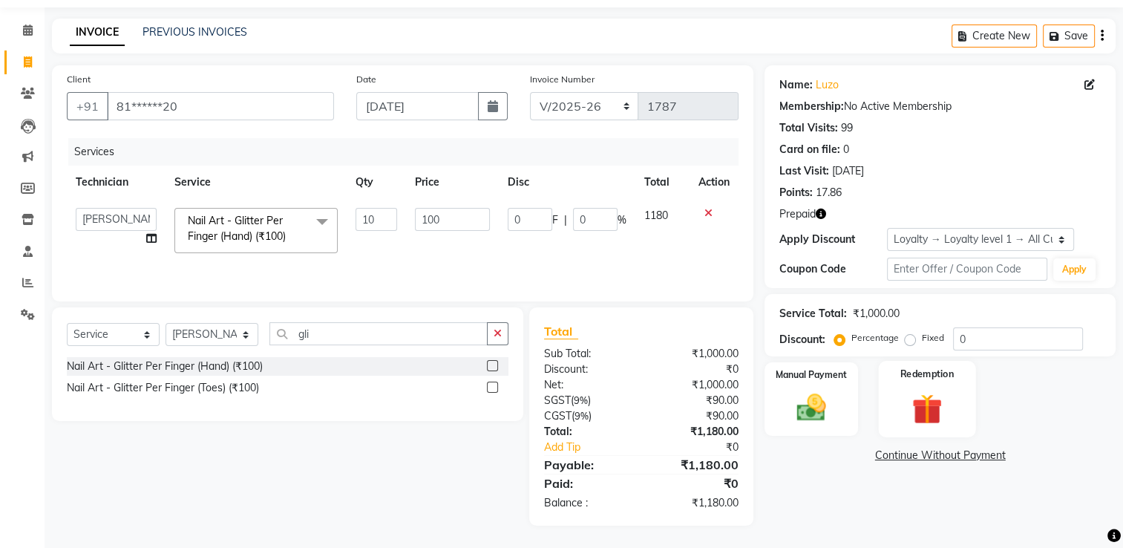
click at [914, 392] on img at bounding box center [927, 409] width 50 height 38
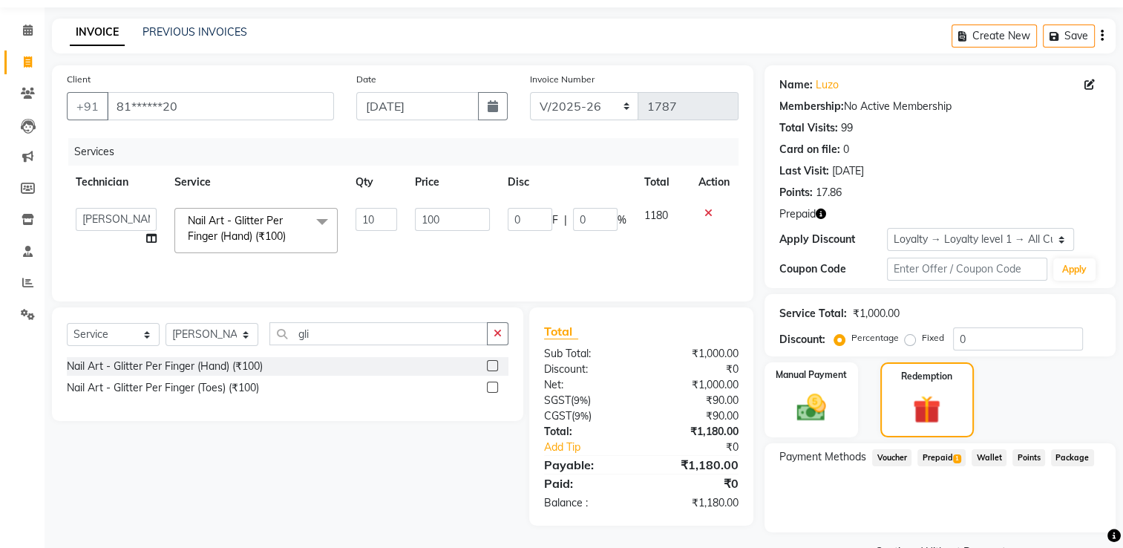
click at [956, 458] on span "1" at bounding box center [957, 458] width 8 height 9
click at [1082, 526] on button "Add" at bounding box center [1066, 517] width 54 height 25
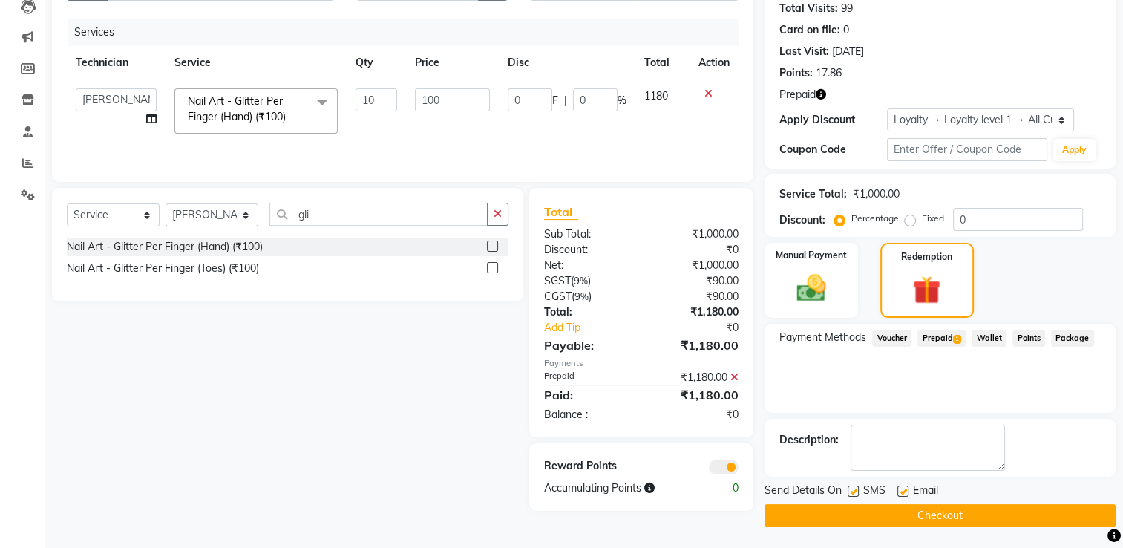
click at [876, 512] on button "Checkout" at bounding box center [940, 515] width 351 height 23
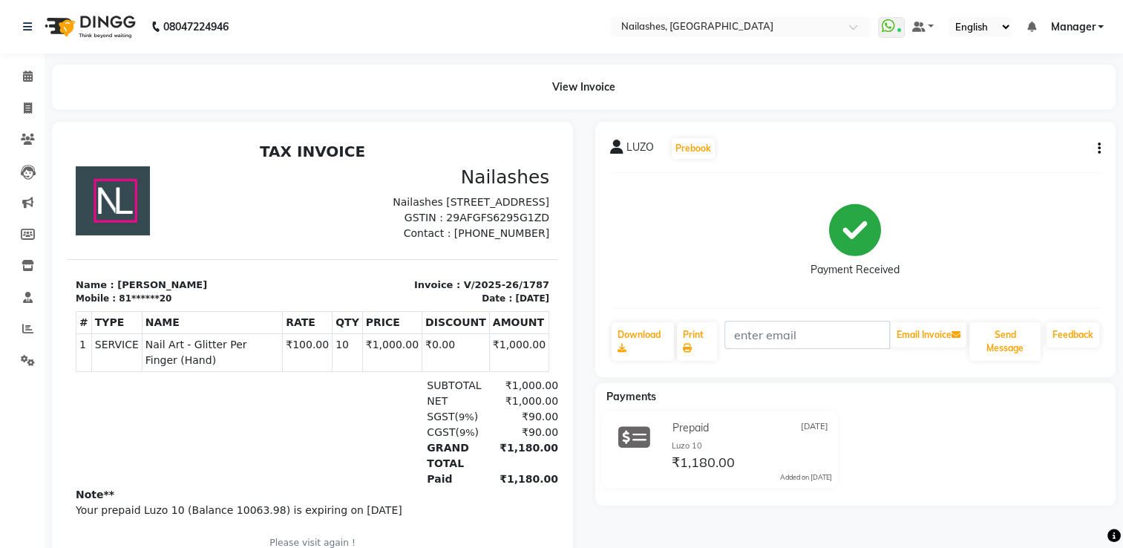
click at [876, 512] on div "LUZO Prebook Payment Received Download Print Email Invoice Send Message Feedbac…" at bounding box center [855, 367] width 543 height 491
click at [24, 103] on icon at bounding box center [28, 107] width 8 height 11
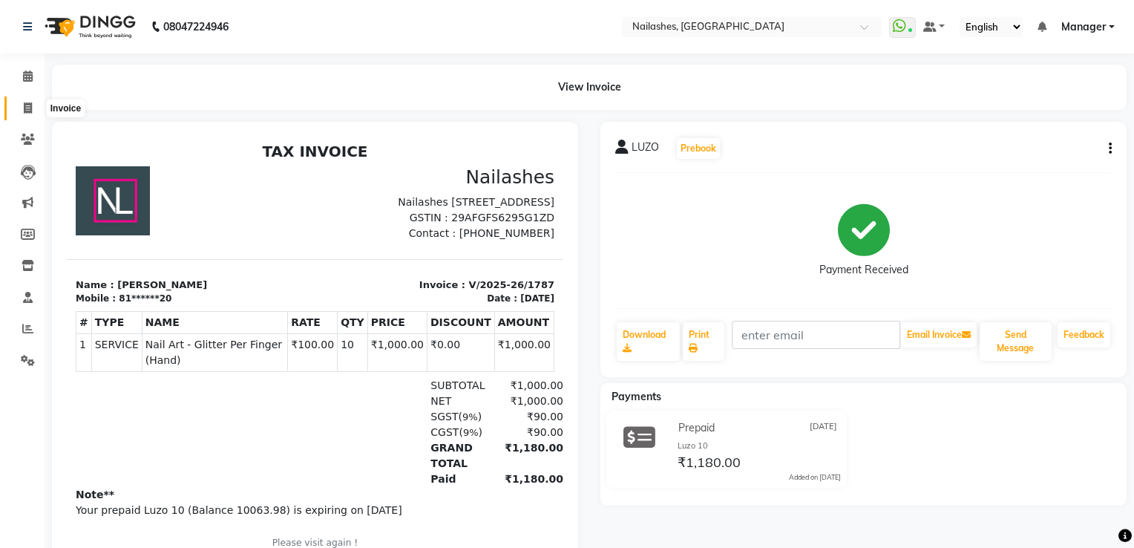
select select "service"
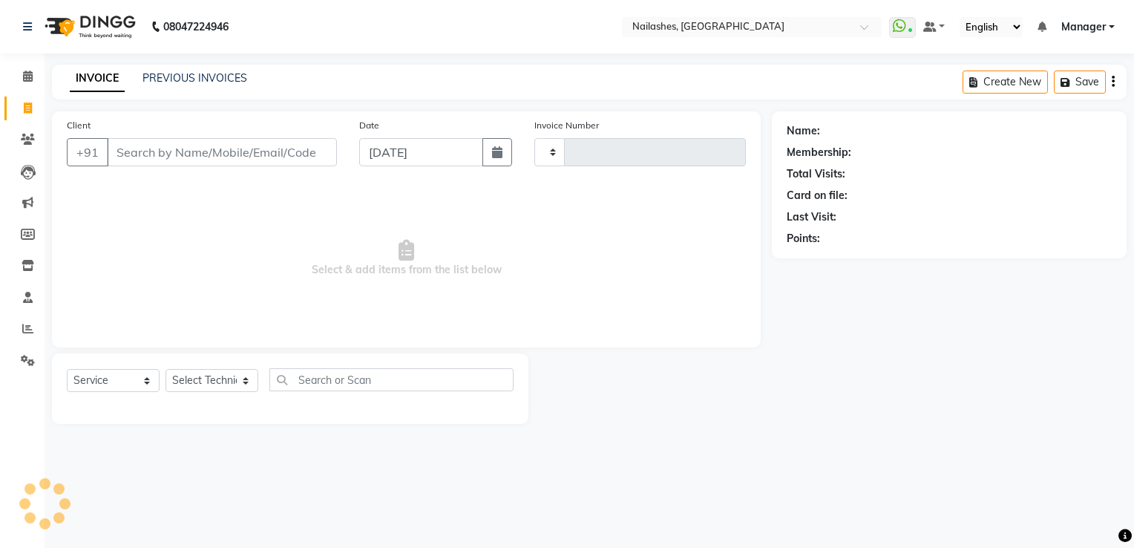
type input "1788"
select select "6579"
click at [30, 77] on icon at bounding box center [28, 76] width 10 height 11
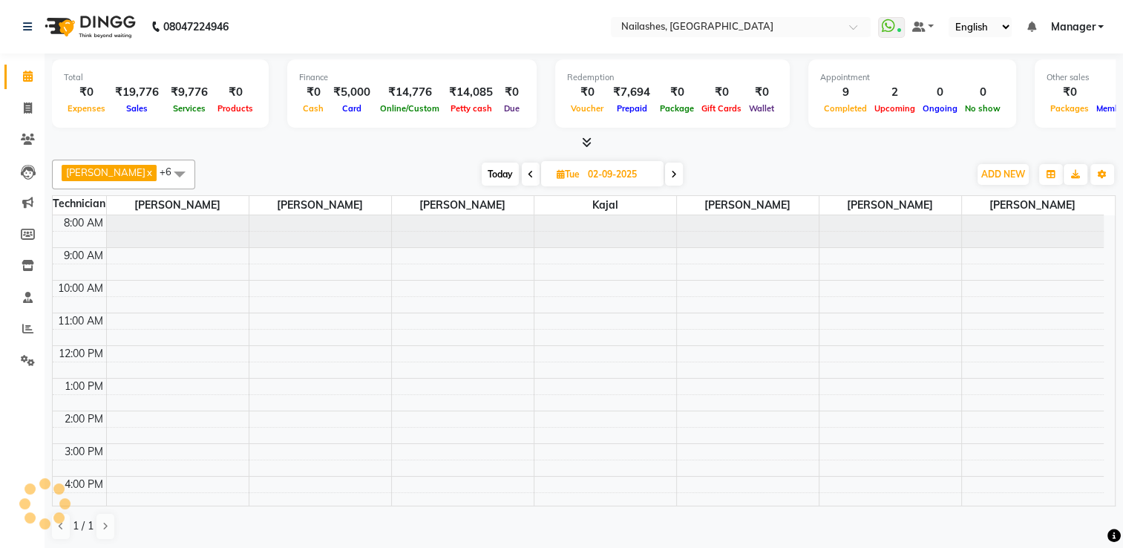
scroll to position [101, 0]
